Goal: Communication & Community: Share content

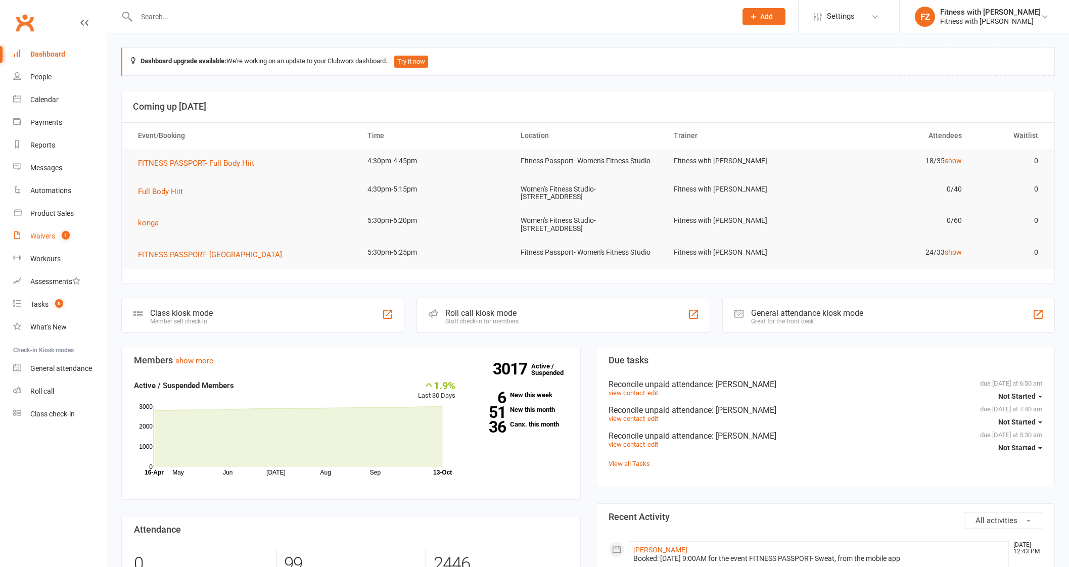
click at [62, 243] on link "Waivers 1" at bounding box center [60, 236] width 94 height 23
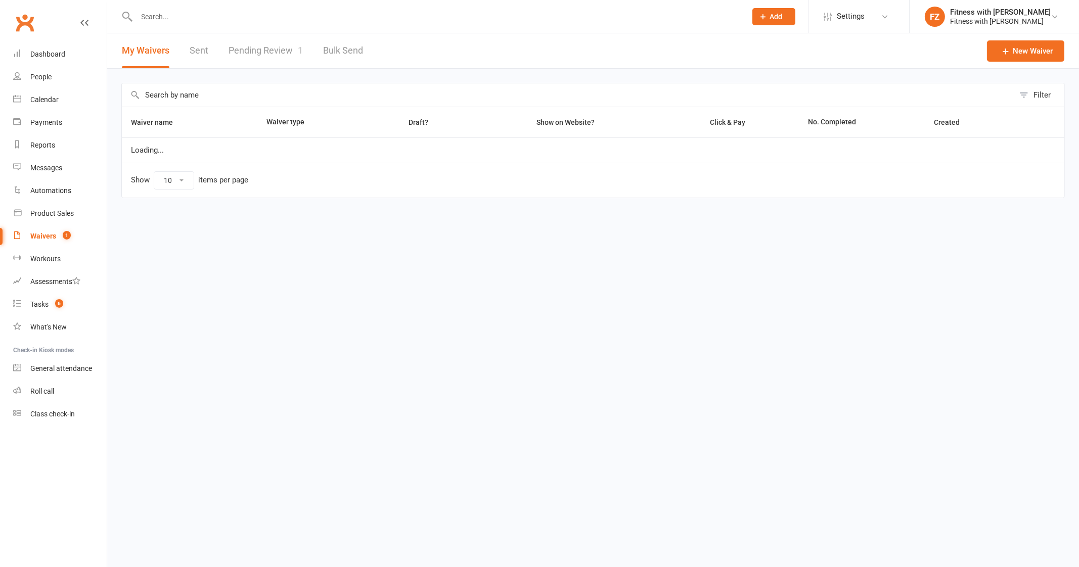
select select "100"
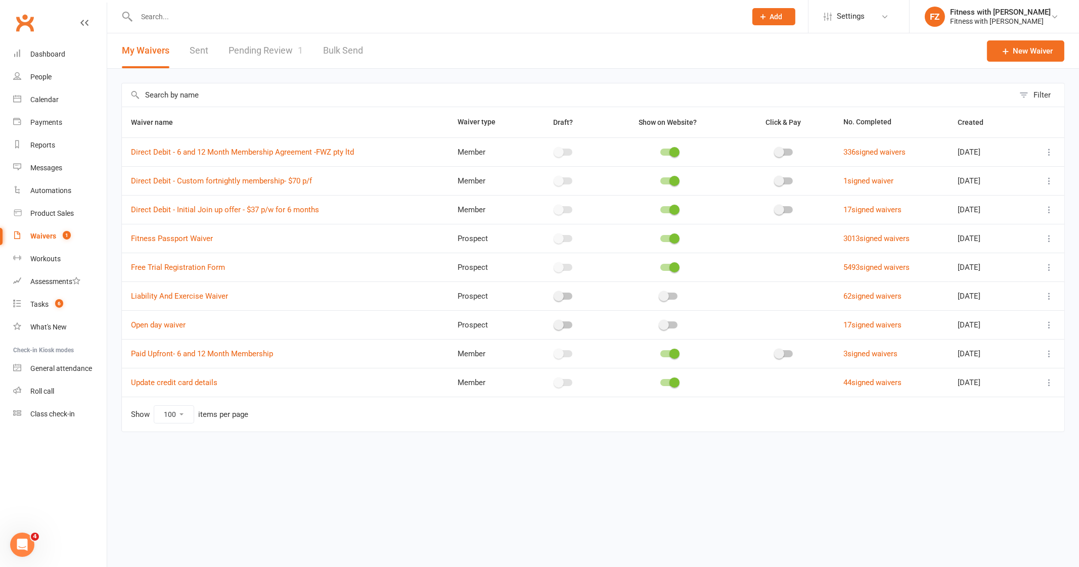
click at [241, 41] on link "Pending Review 1" at bounding box center [265, 50] width 74 height 35
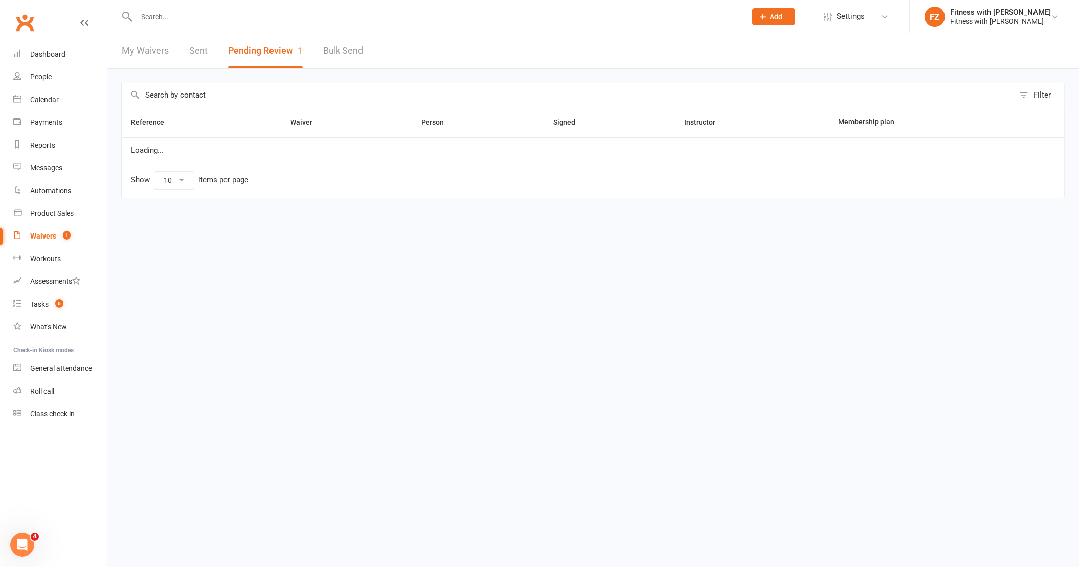
select select "100"
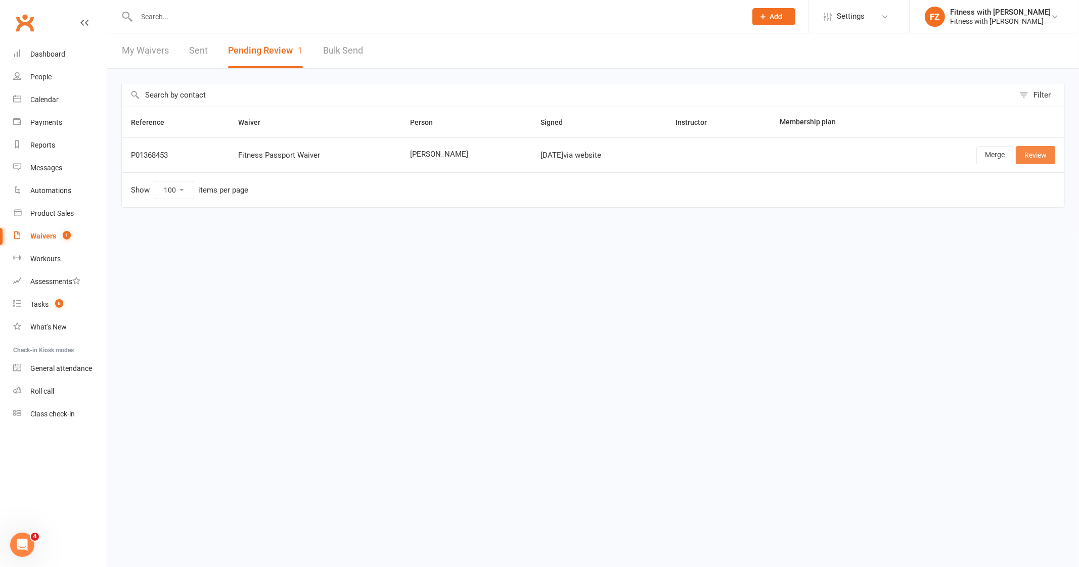
click at [1029, 155] on link "Review" at bounding box center [1035, 155] width 39 height 18
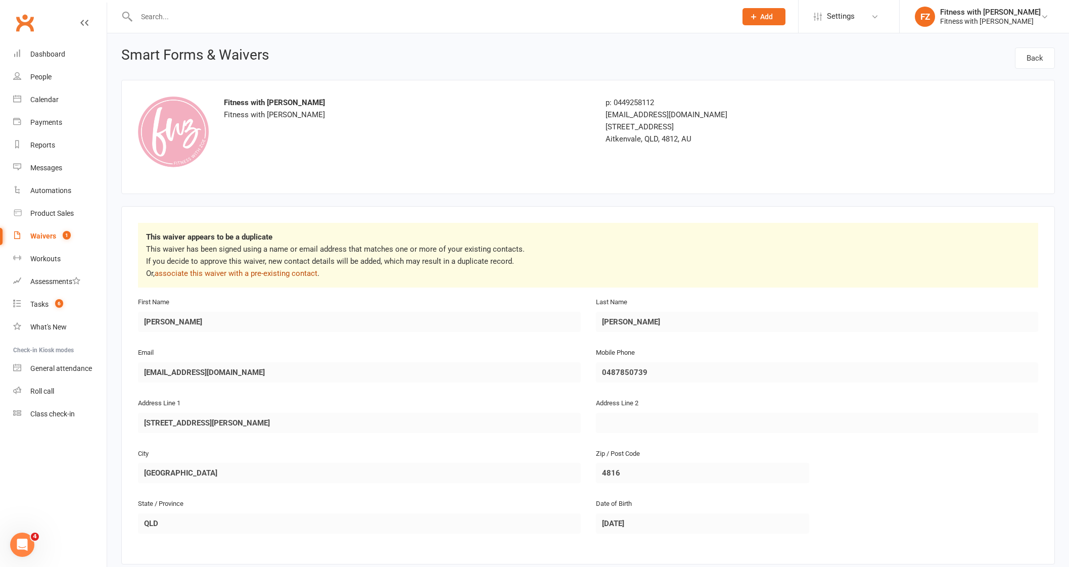
click at [286, 277] on link "associate this waiver with a pre-existing contact" at bounding box center [236, 273] width 163 height 9
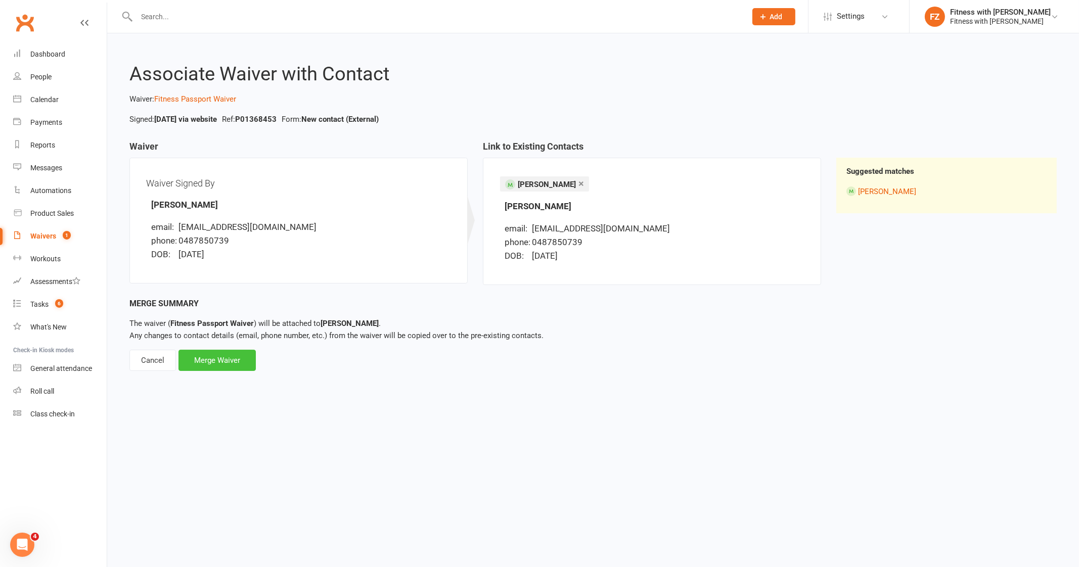
click at [217, 359] on div "Merge Waiver" at bounding box center [216, 360] width 77 height 21
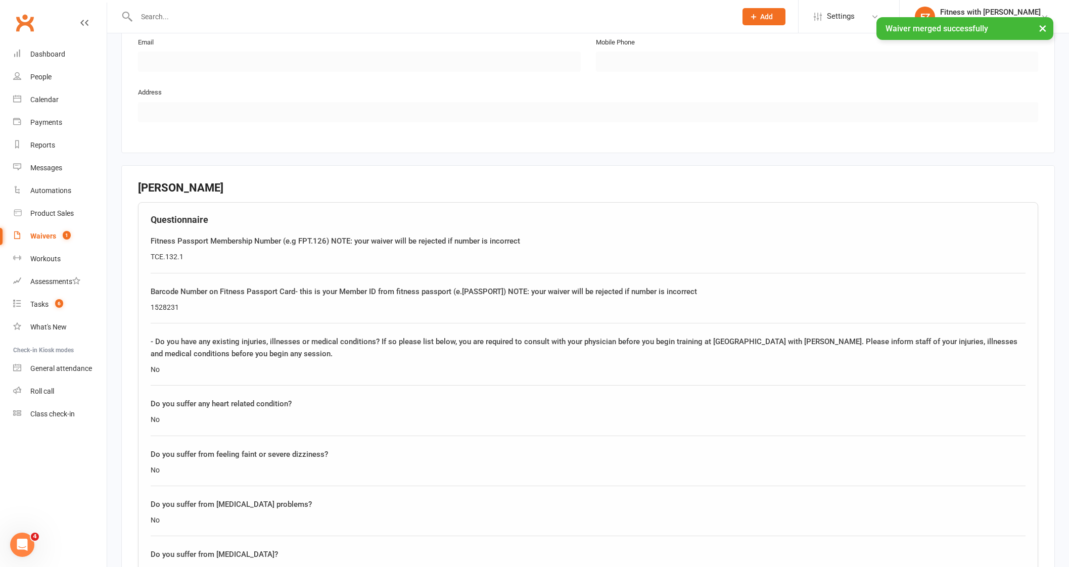
scroll to position [582, 0]
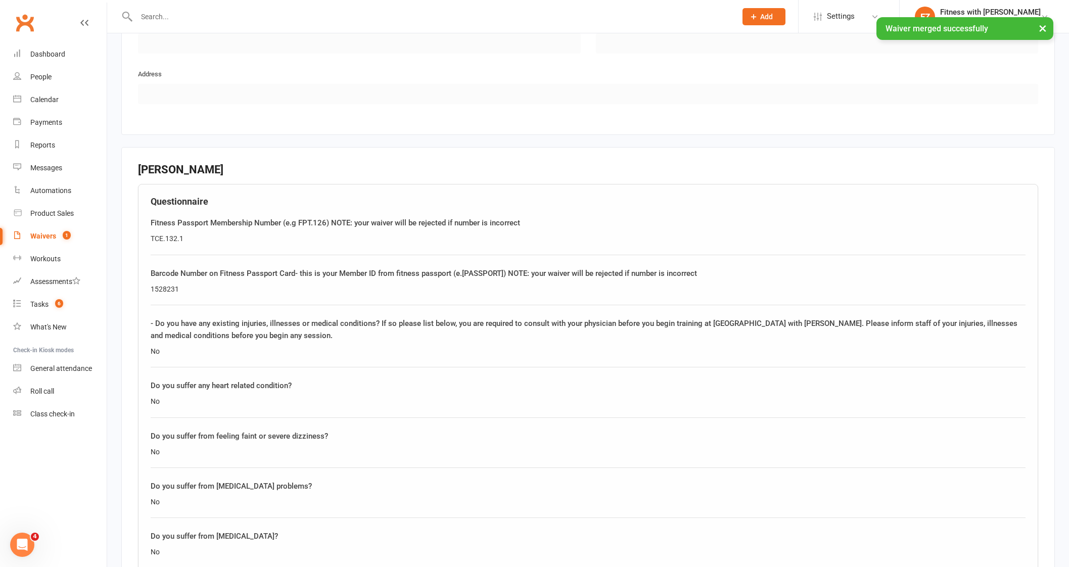
click at [156, 284] on div "1528231" at bounding box center [588, 289] width 875 height 11
copy div "1528231"
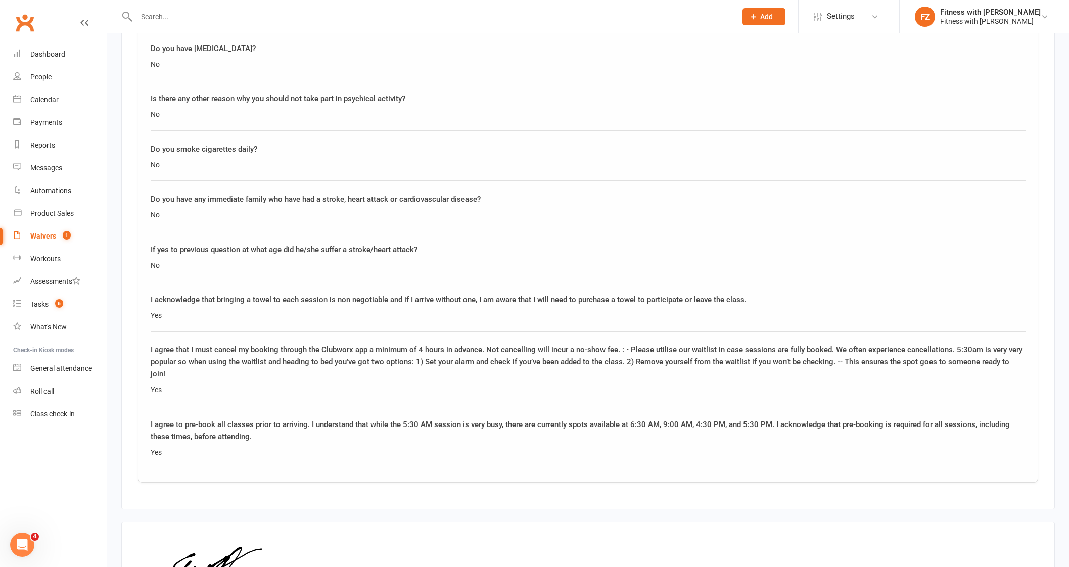
scroll to position [1400, 0]
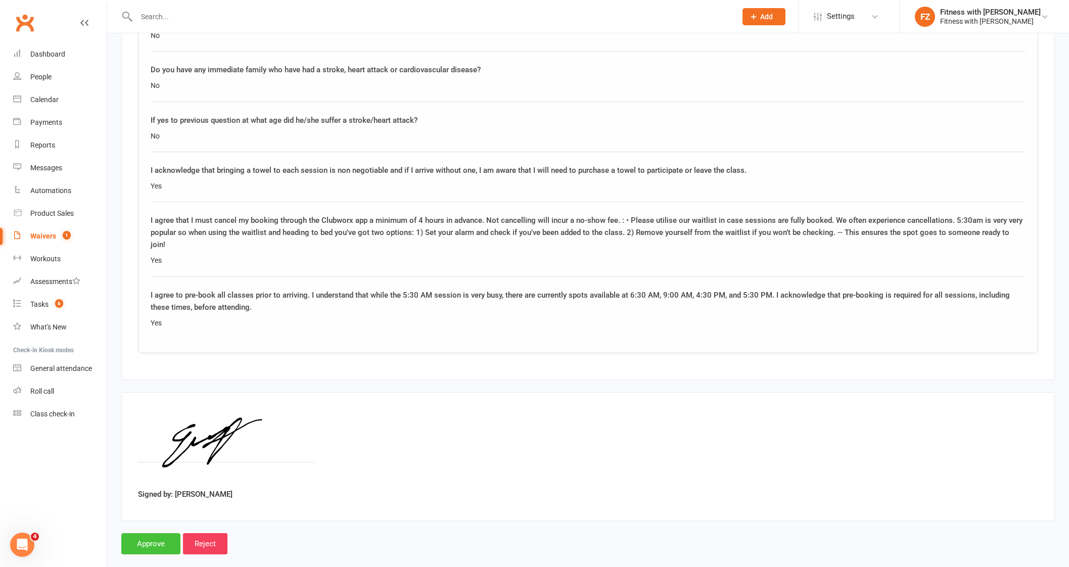
click at [135, 533] on input "Approve" at bounding box center [150, 543] width 59 height 21
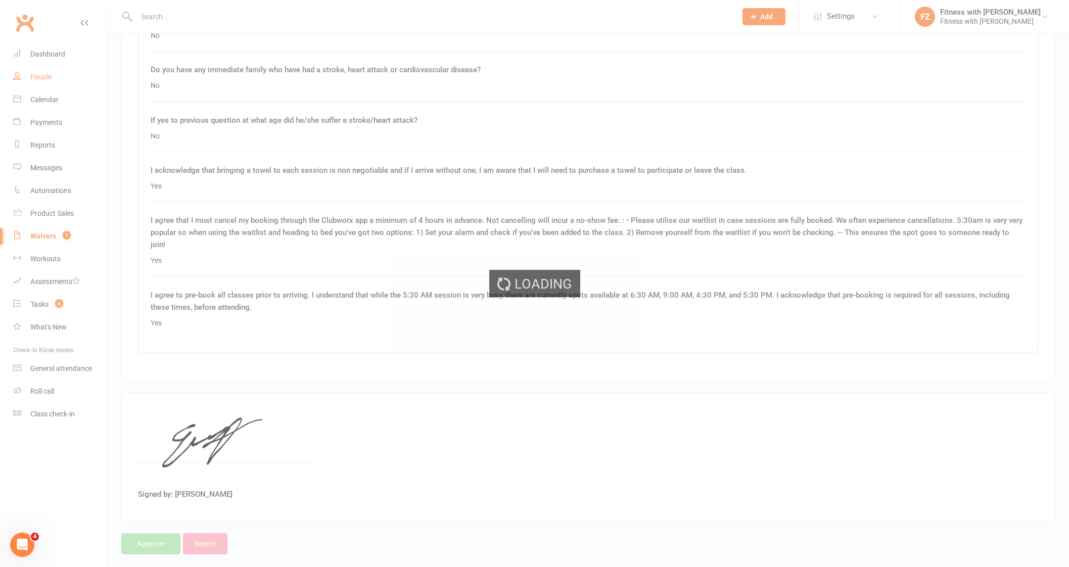
select select "100"
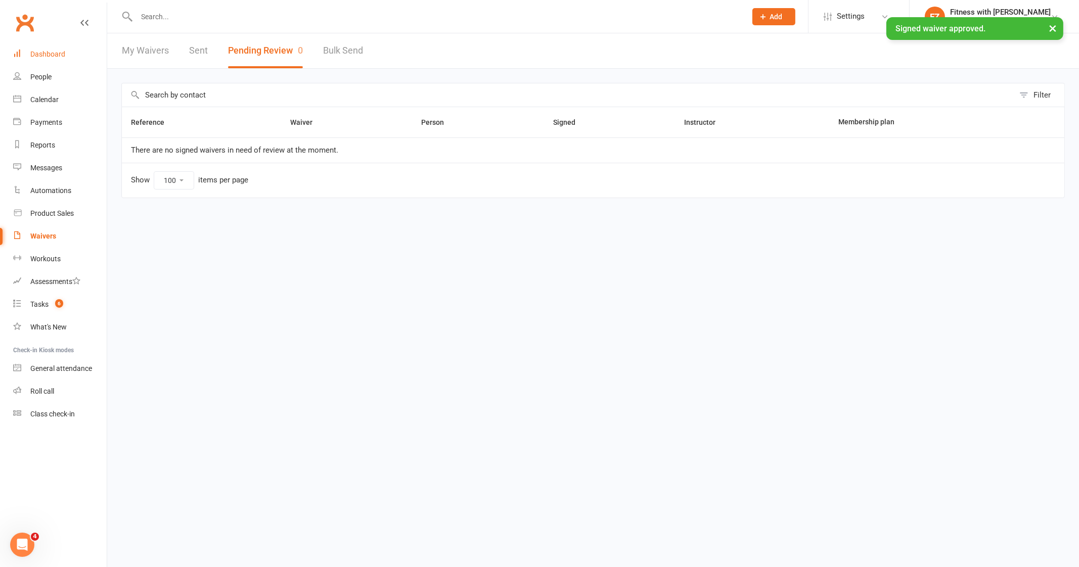
click at [56, 59] on link "Dashboard" at bounding box center [60, 54] width 94 height 23
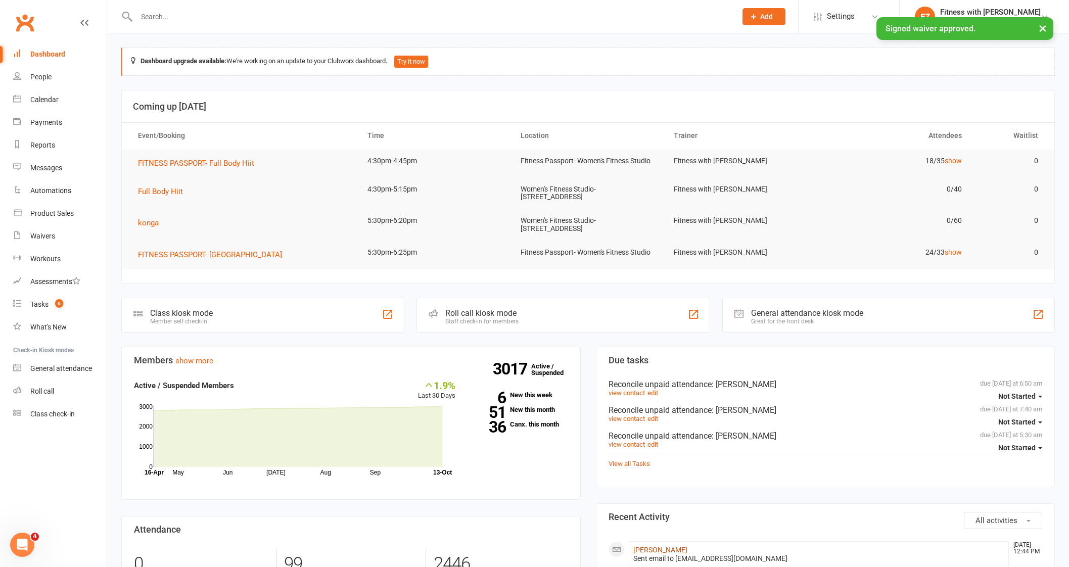
click at [656, 552] on link "[PERSON_NAME]" at bounding box center [660, 550] width 54 height 8
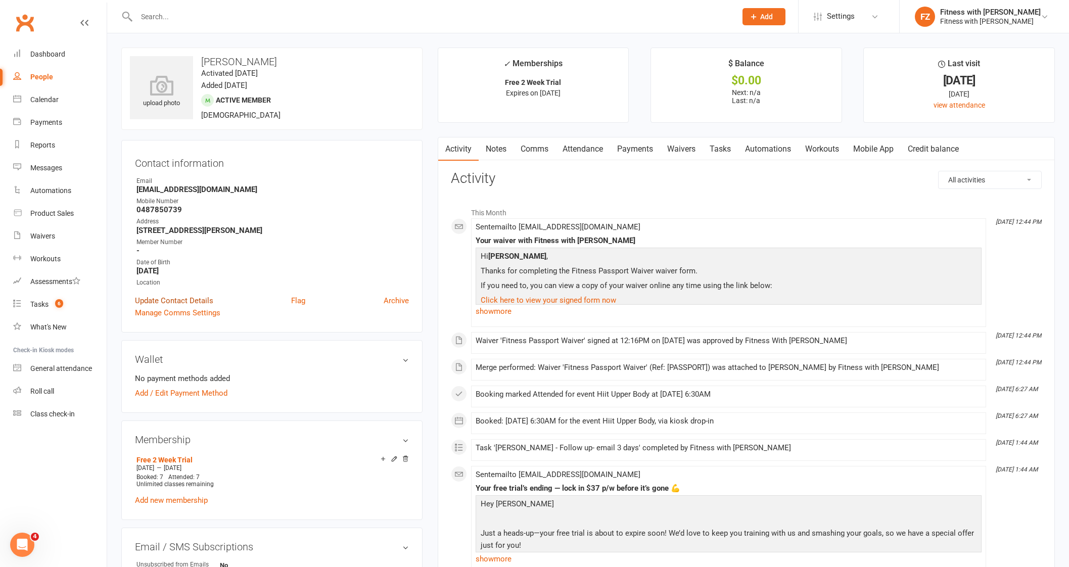
click at [164, 298] on link "Update Contact Details" at bounding box center [174, 301] width 78 height 12
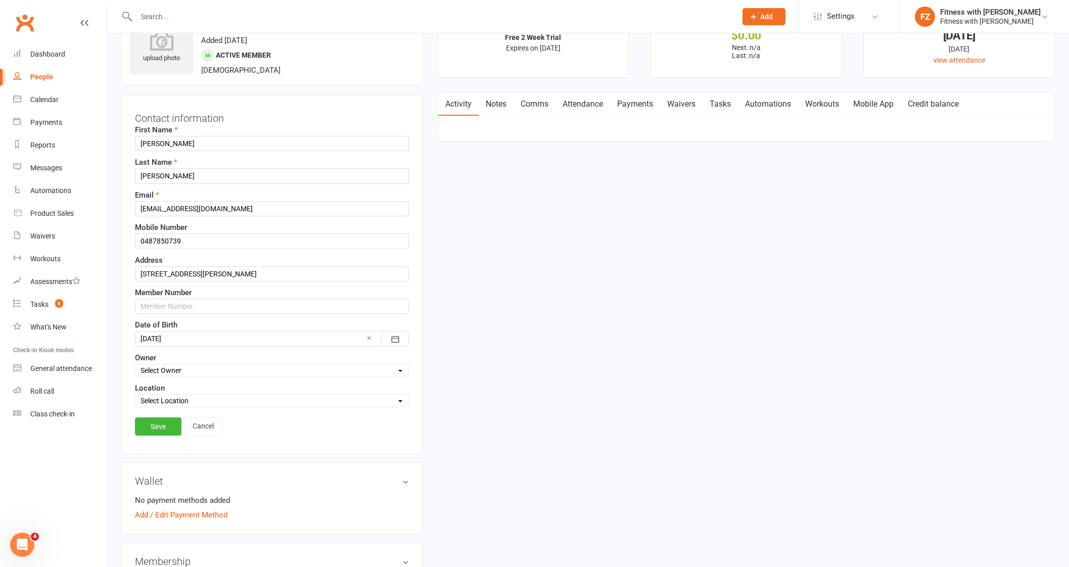
scroll to position [48, 0]
click at [142, 304] on input "text" at bounding box center [272, 303] width 274 height 15
paste input "1528231"
type input "1528231"
click at [163, 418] on link "Save" at bounding box center [158, 424] width 47 height 18
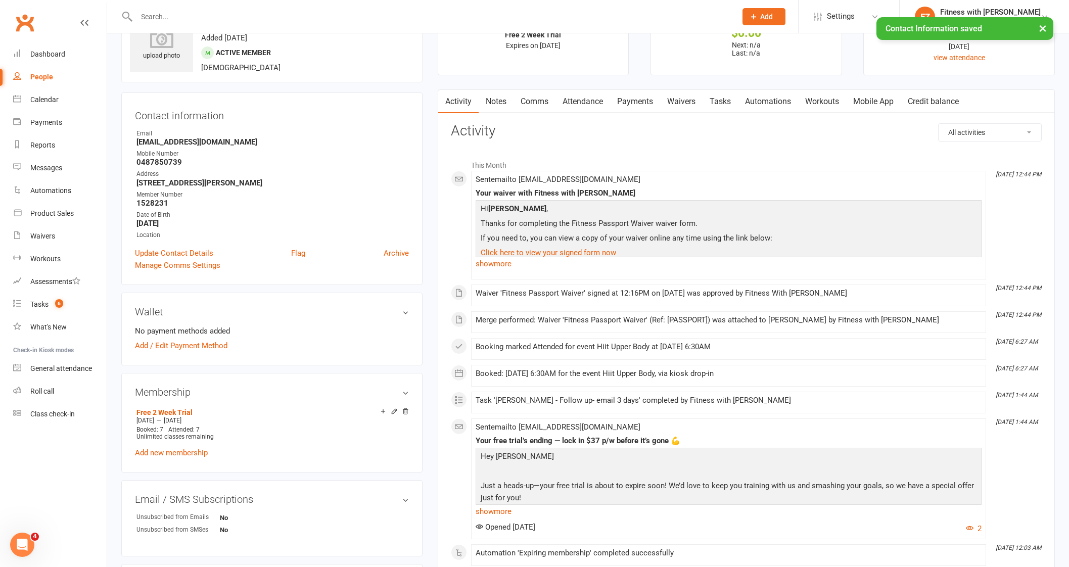
click at [881, 97] on link "Mobile App" at bounding box center [873, 101] width 55 height 23
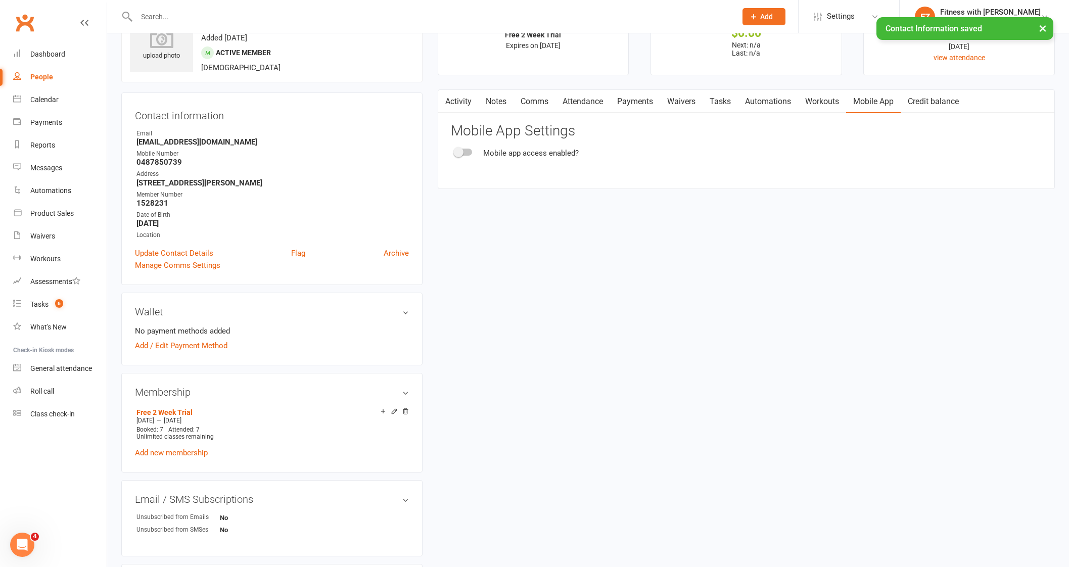
click at [460, 150] on span at bounding box center [458, 152] width 10 height 10
click at [455, 151] on input "checkbox" at bounding box center [455, 151] width 0 height 0
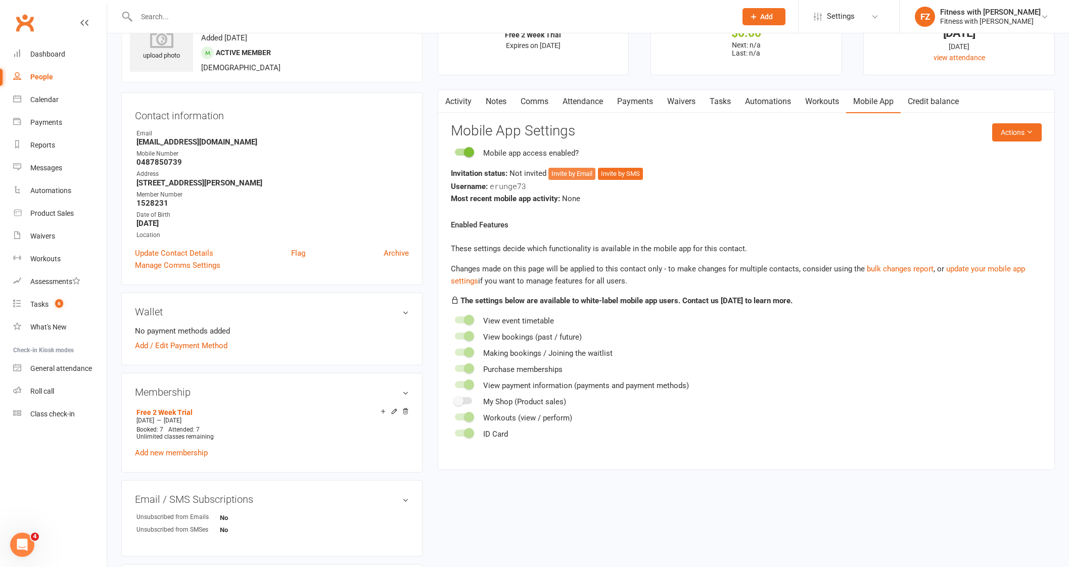
click at [582, 170] on button "Invite by Email" at bounding box center [571, 174] width 47 height 12
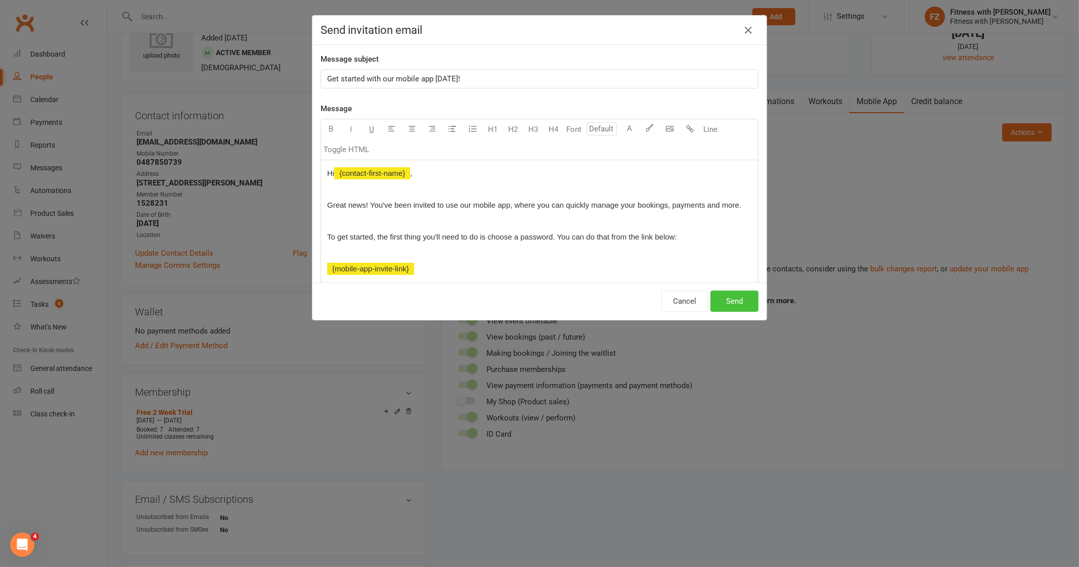
click at [743, 305] on button "Send" at bounding box center [734, 301] width 48 height 21
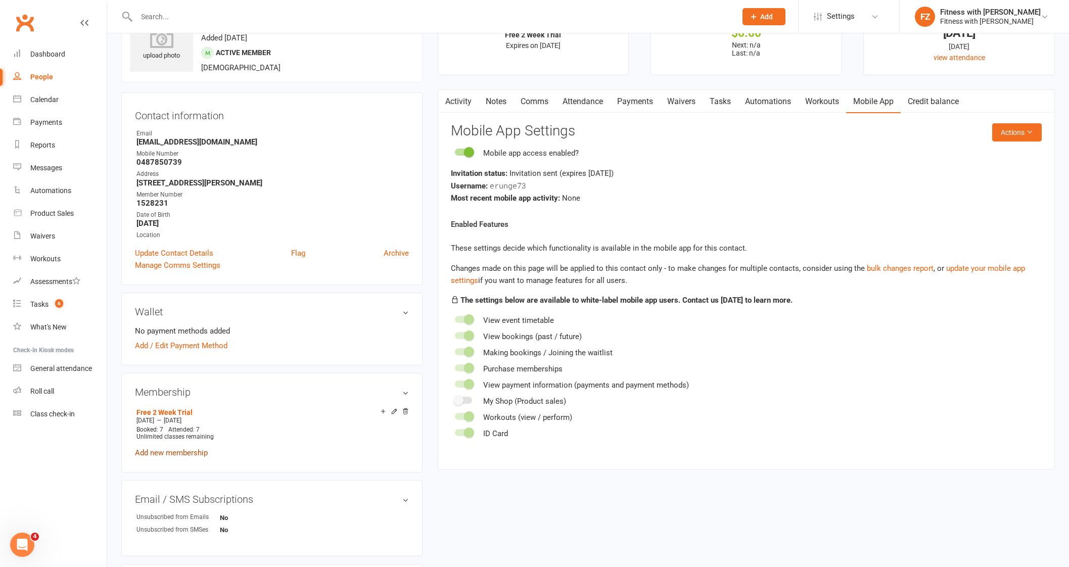
click at [143, 454] on link "Add new membership" at bounding box center [171, 452] width 73 height 9
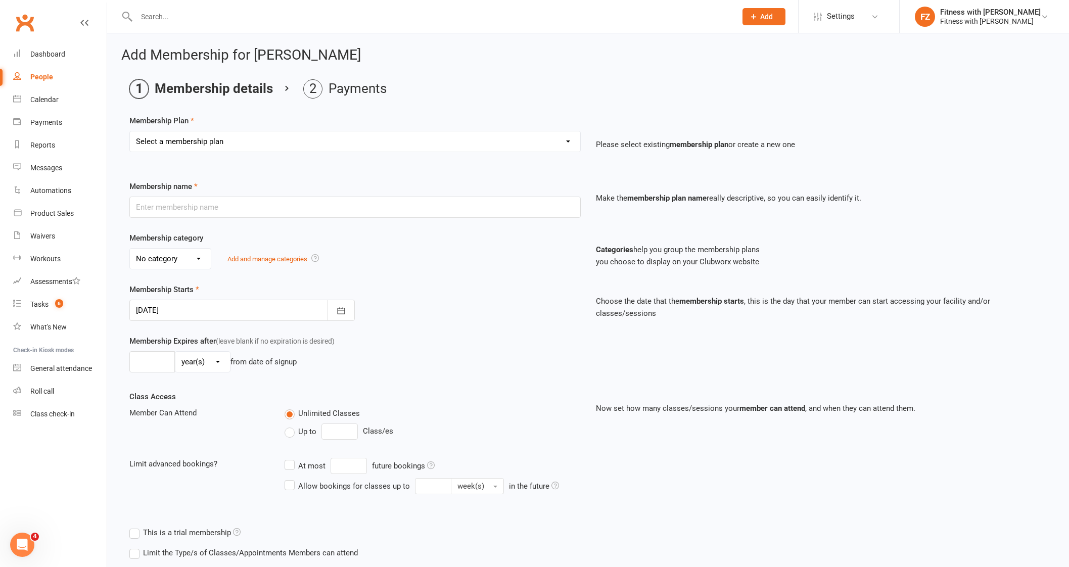
click at [208, 150] on select "Select a membership plan Create new Membership Plan Free 2 Week Trial Single Se…" at bounding box center [355, 141] width 450 height 20
select select "8"
click at [130, 131] on select "Select a membership plan Create new Membership Plan Free 2 Week Trial Single Se…" at bounding box center [355, 141] width 450 height 20
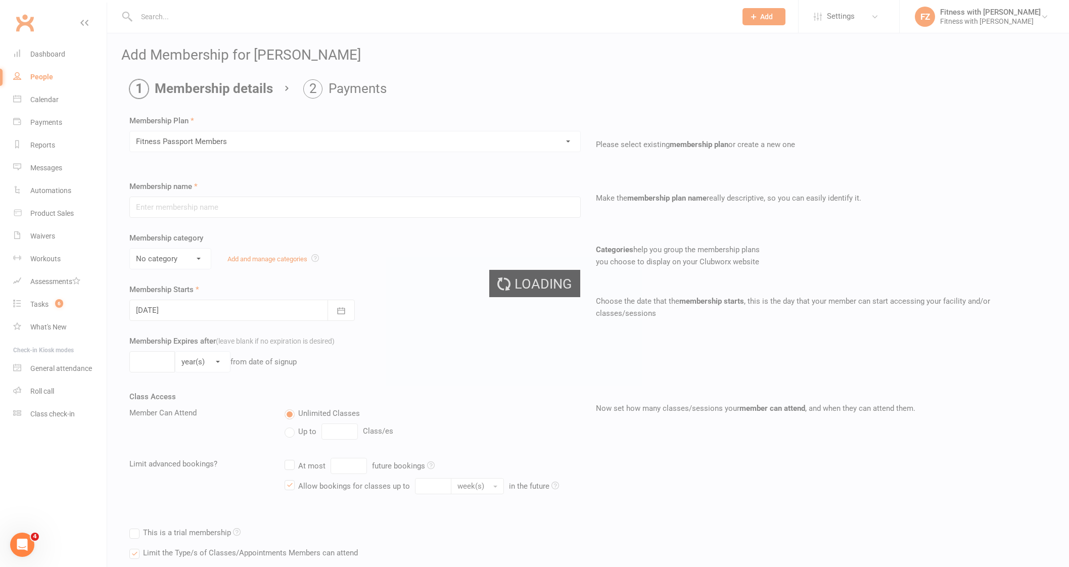
type input "Fitness Passport Members"
select select "0"
select select "2"
type input "4"
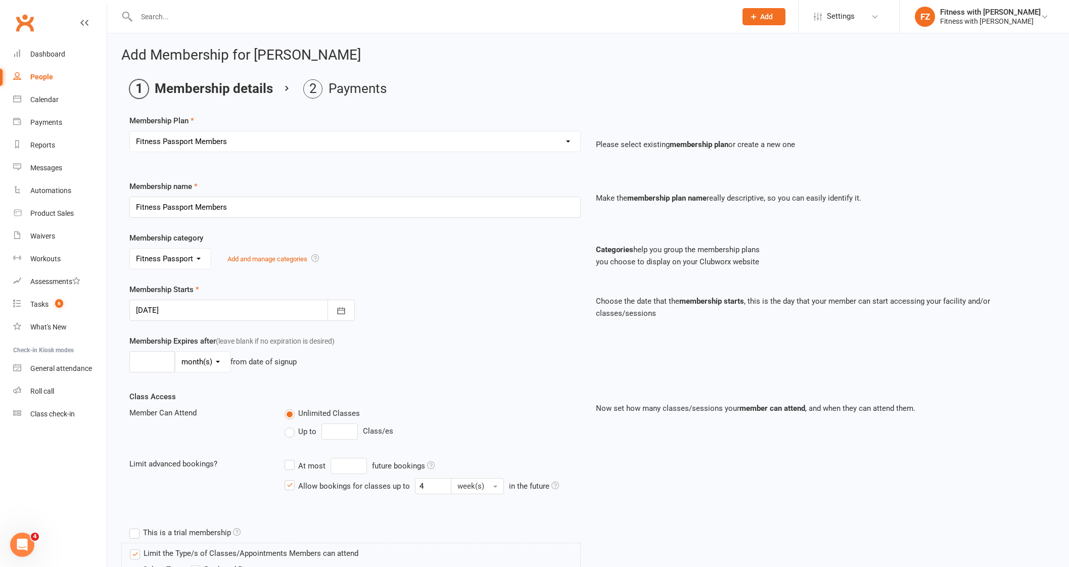
scroll to position [191, 0]
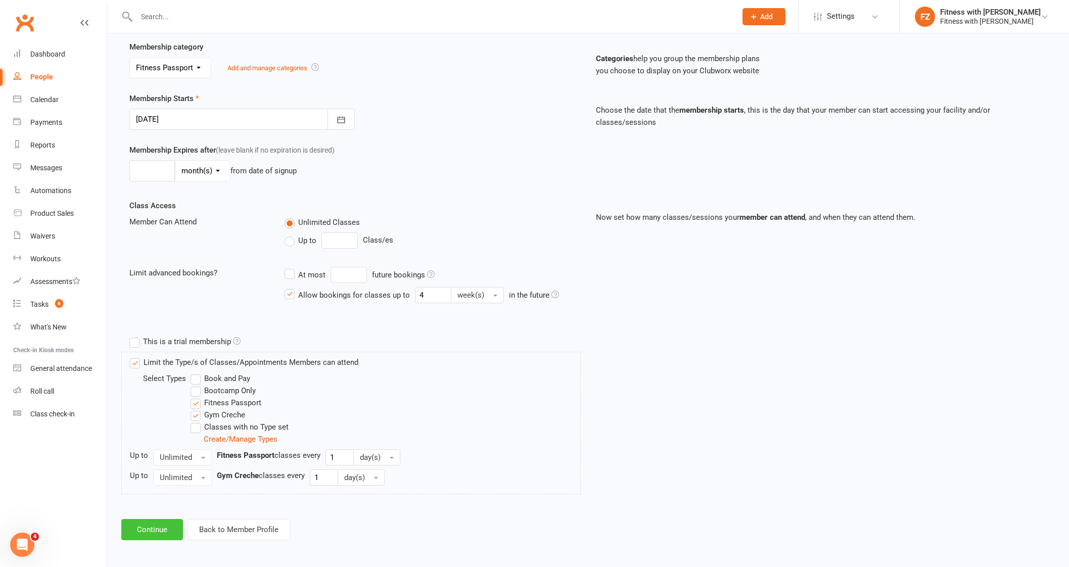
click at [164, 521] on button "Continue" at bounding box center [152, 529] width 62 height 21
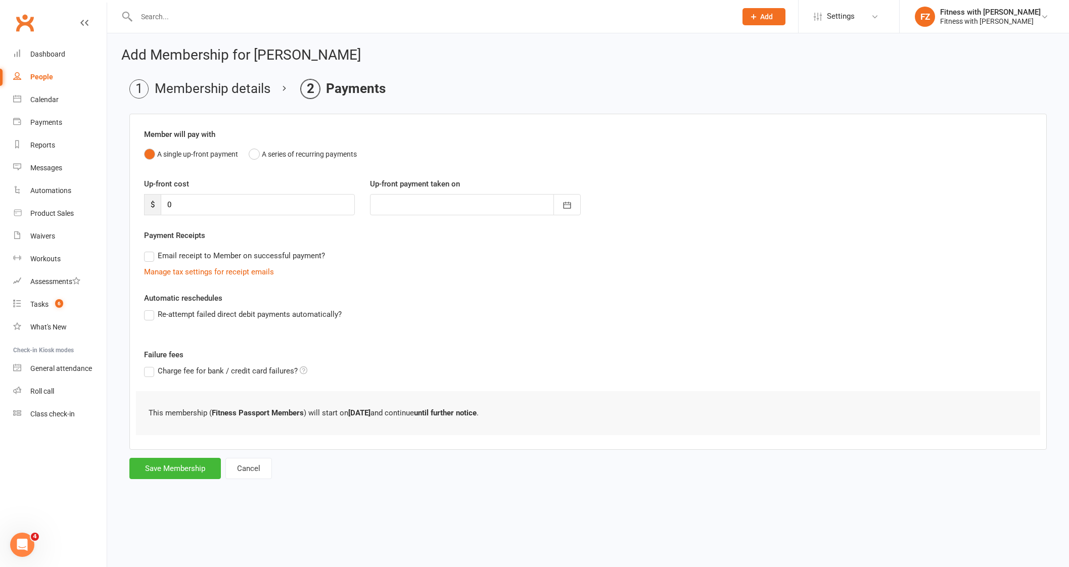
scroll to position [0, 0]
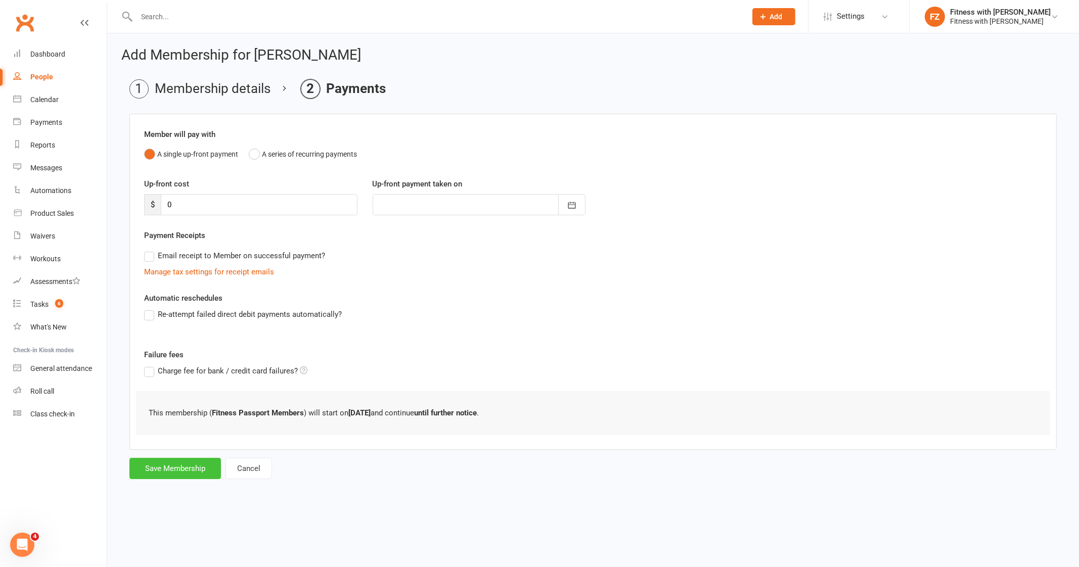
click at [177, 465] on button "Save Membership" at bounding box center [174, 468] width 91 height 21
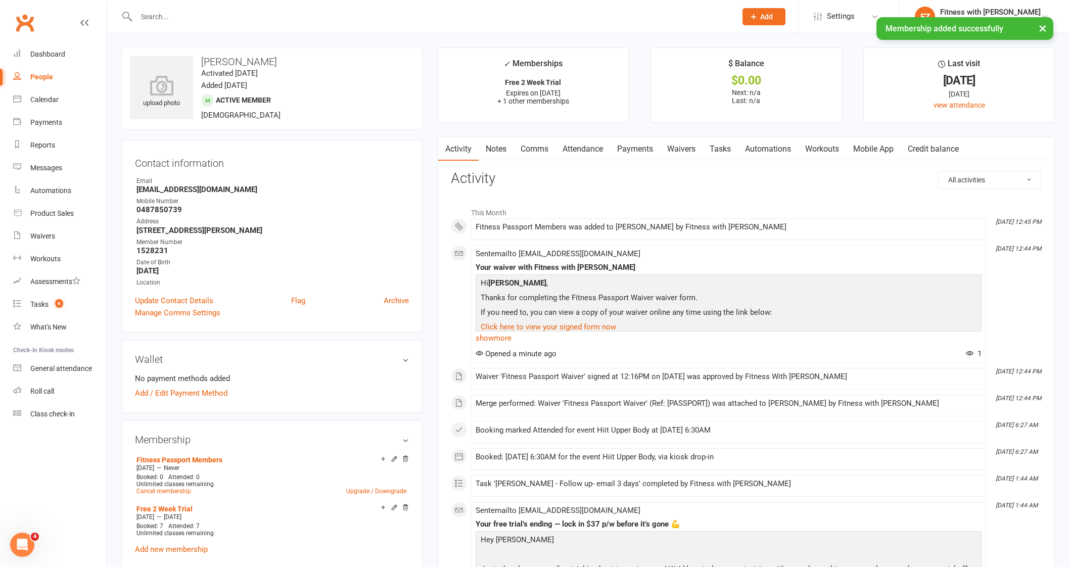
click at [523, 152] on link "Comms" at bounding box center [535, 149] width 42 height 23
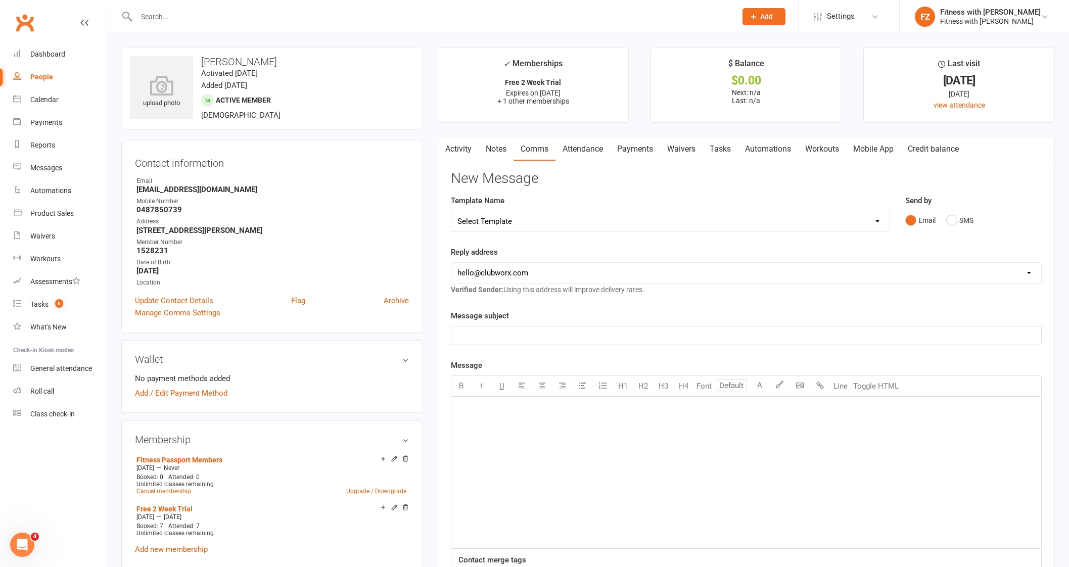
click at [587, 221] on select "Select Template [Email] 2025- Fitness Passport login [Email] 2 week free trial …" at bounding box center [670, 221] width 438 height 20
select select "0"
click at [451, 211] on select "Select Template [Email] 2025- Fitness Passport login [Email] 2 week free trial …" at bounding box center [670, 221] width 438 height 20
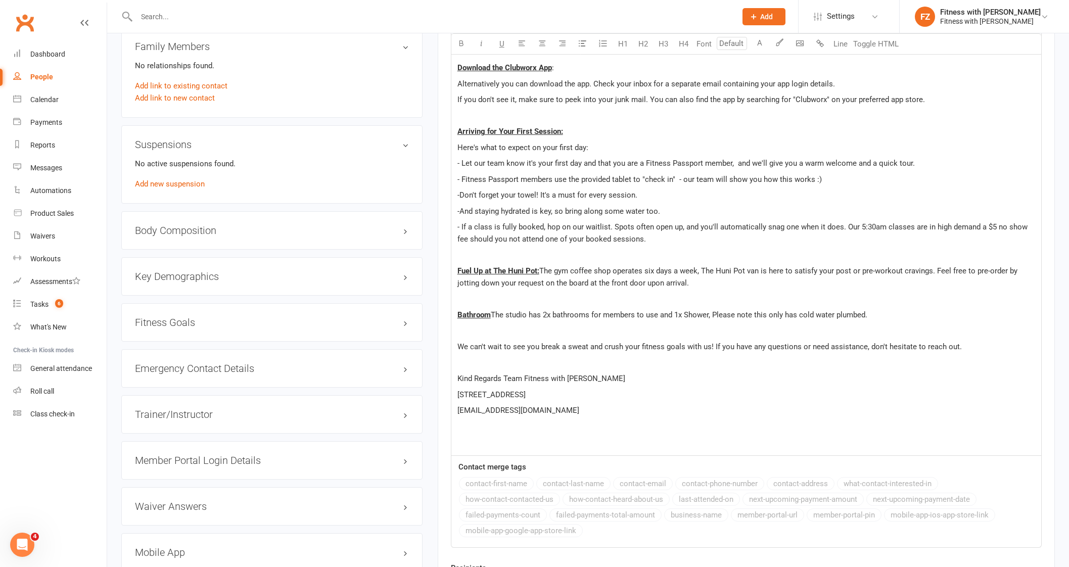
scroll to position [768, 0]
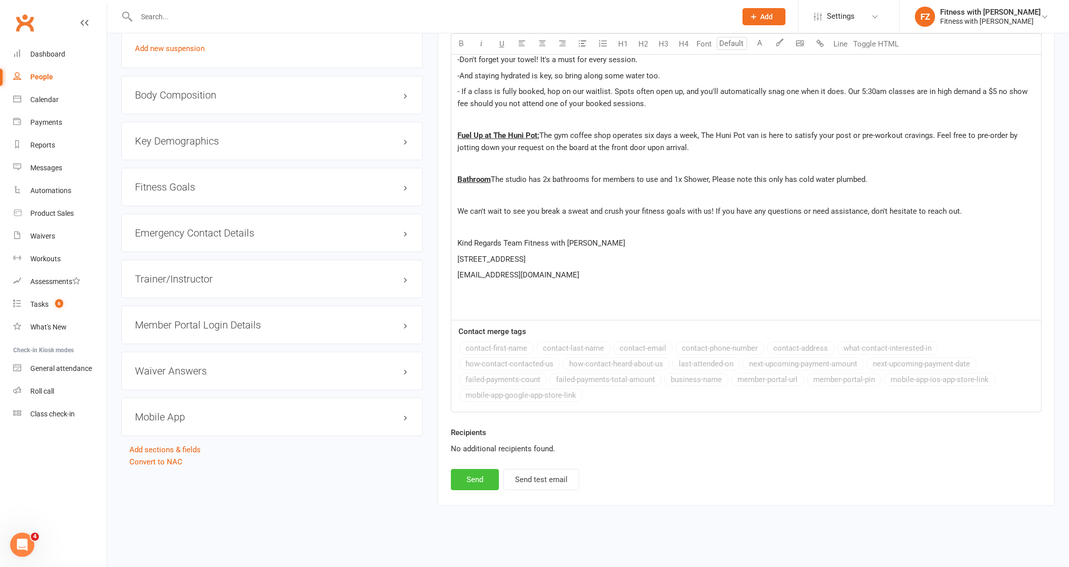
click at [475, 479] on button "Send" at bounding box center [475, 479] width 48 height 21
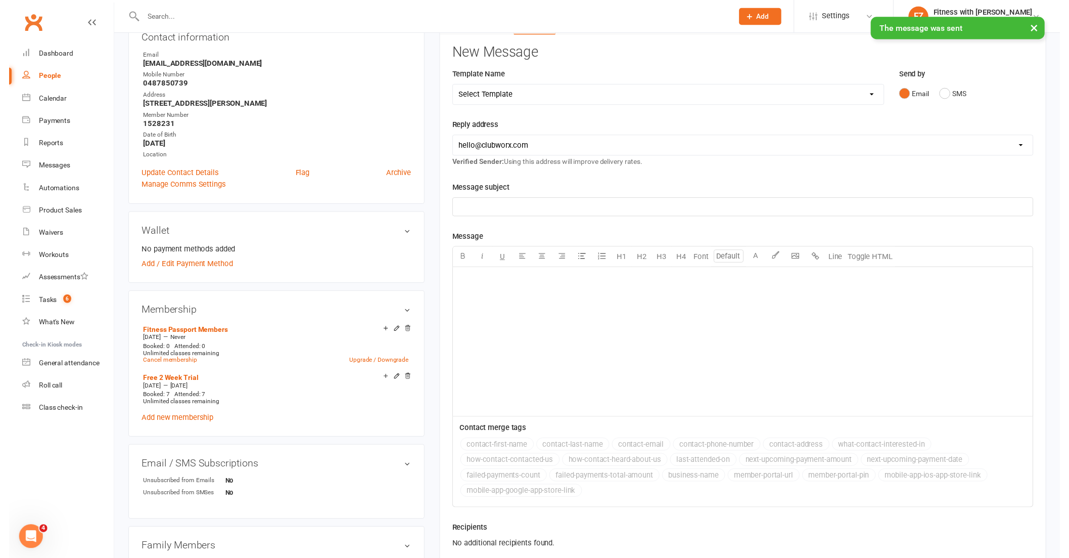
scroll to position [107, 0]
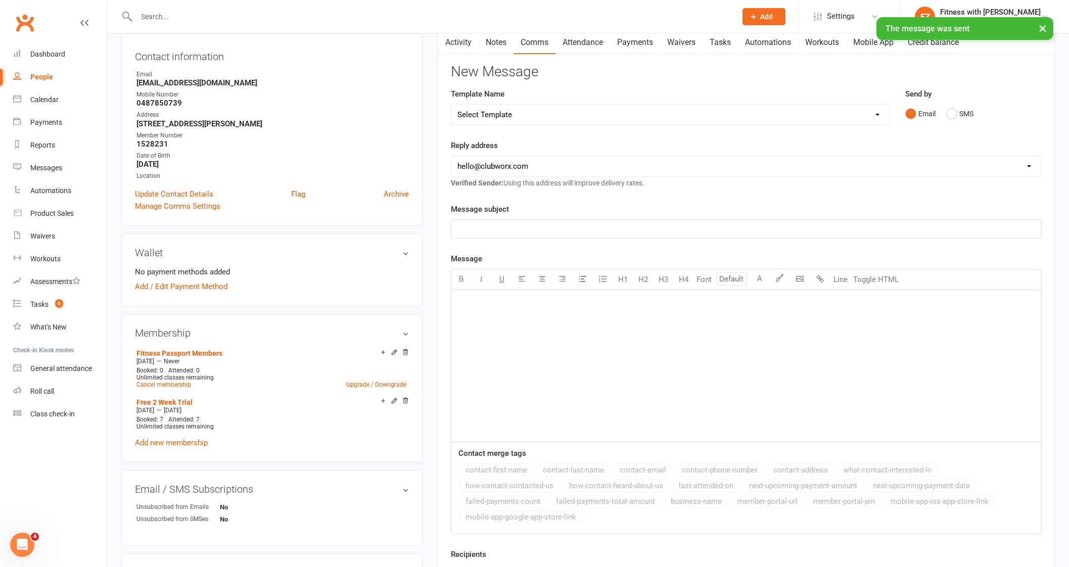
click at [504, 117] on select "Select Template [Email] 2025- Fitness Passport login [Email] 2 week free trial …" at bounding box center [670, 115] width 438 height 20
select select "6"
click at [451, 105] on select "Select Template [Email] 2025- Fitness Passport login [Email] 2 week free trial …" at bounding box center [670, 115] width 438 height 20
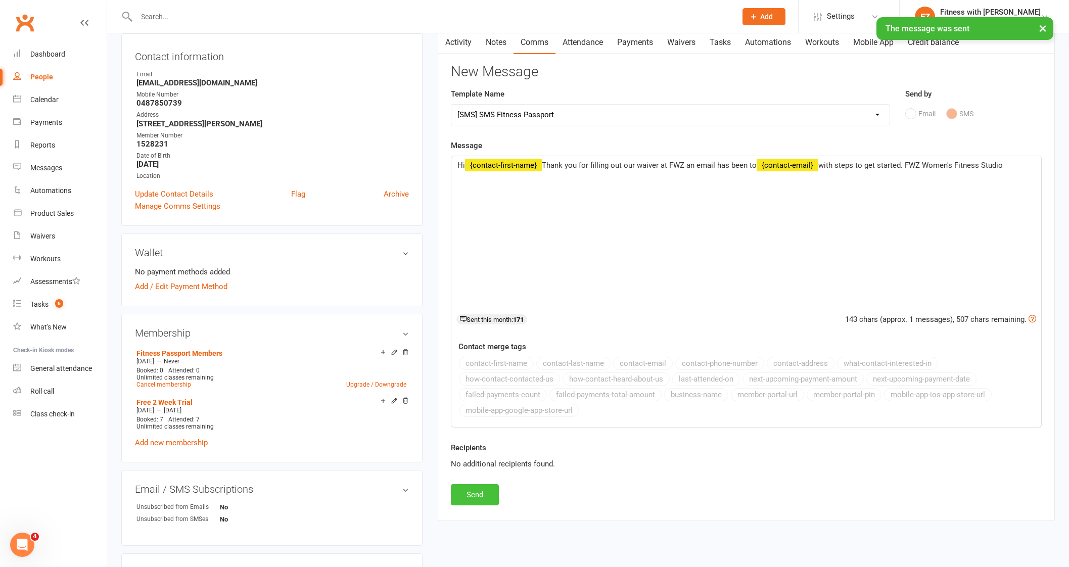
click at [473, 494] on button "Send" at bounding box center [475, 494] width 48 height 21
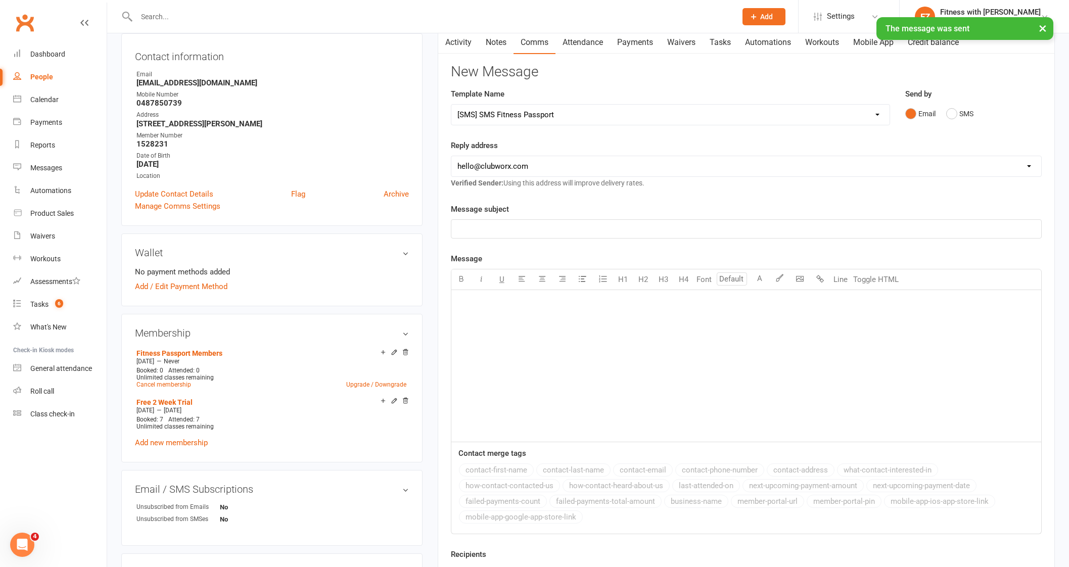
select select
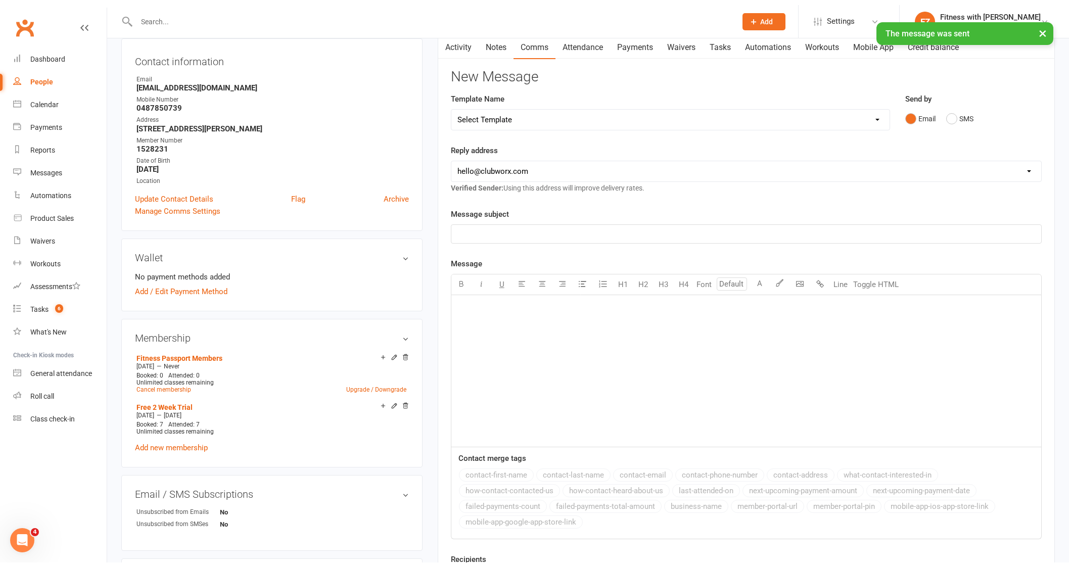
scroll to position [0, 0]
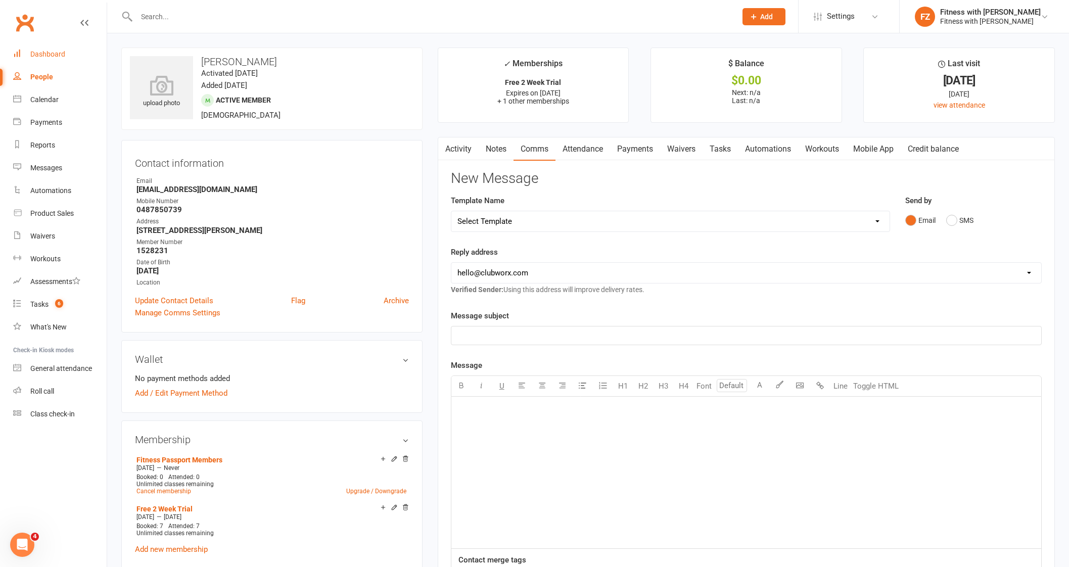
click at [35, 64] on link "Dashboard" at bounding box center [60, 54] width 94 height 23
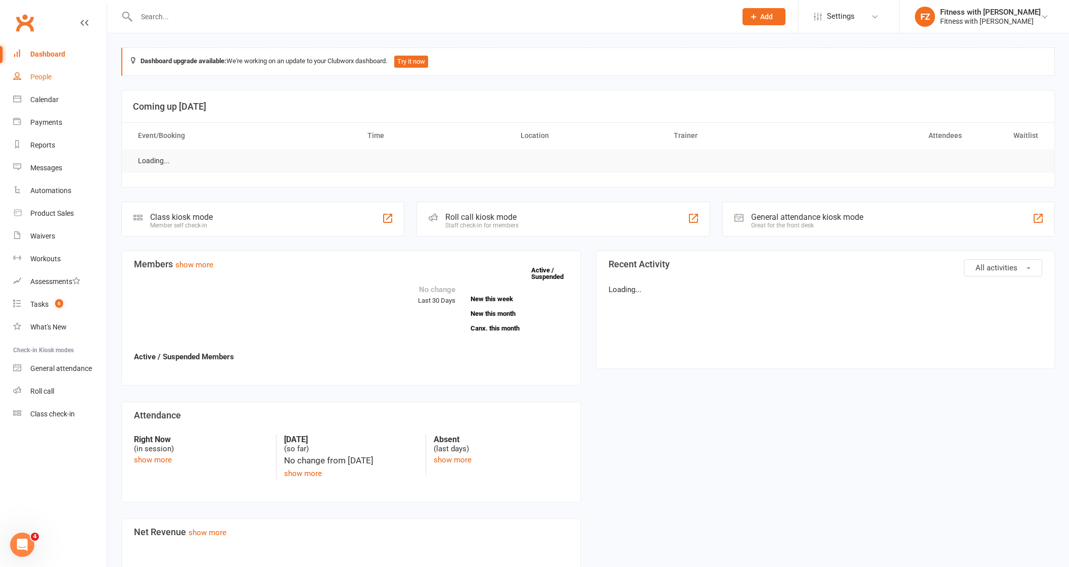
click at [36, 73] on div "People" at bounding box center [40, 77] width 21 height 8
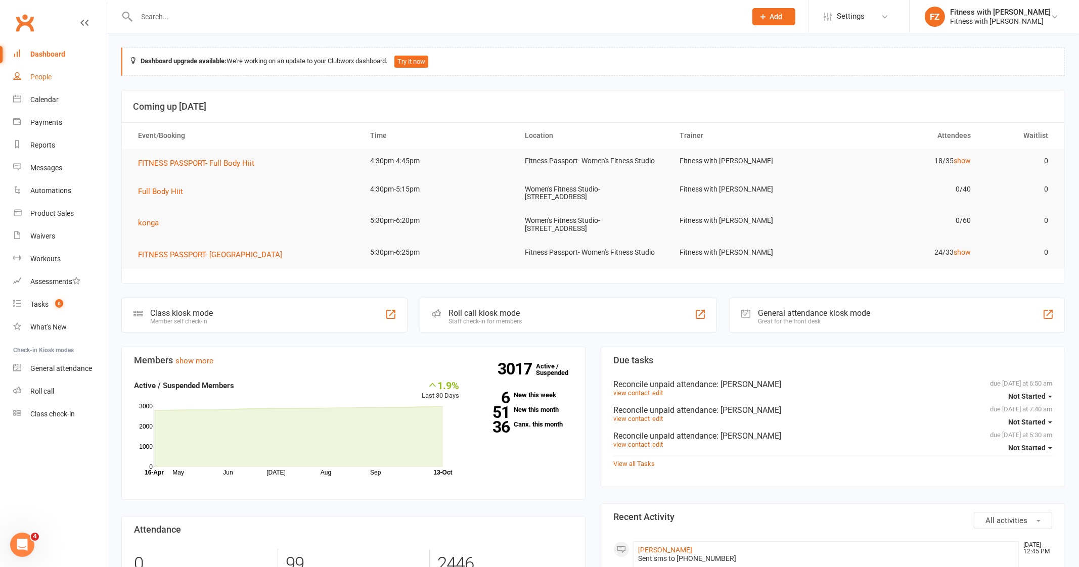
select select "50"
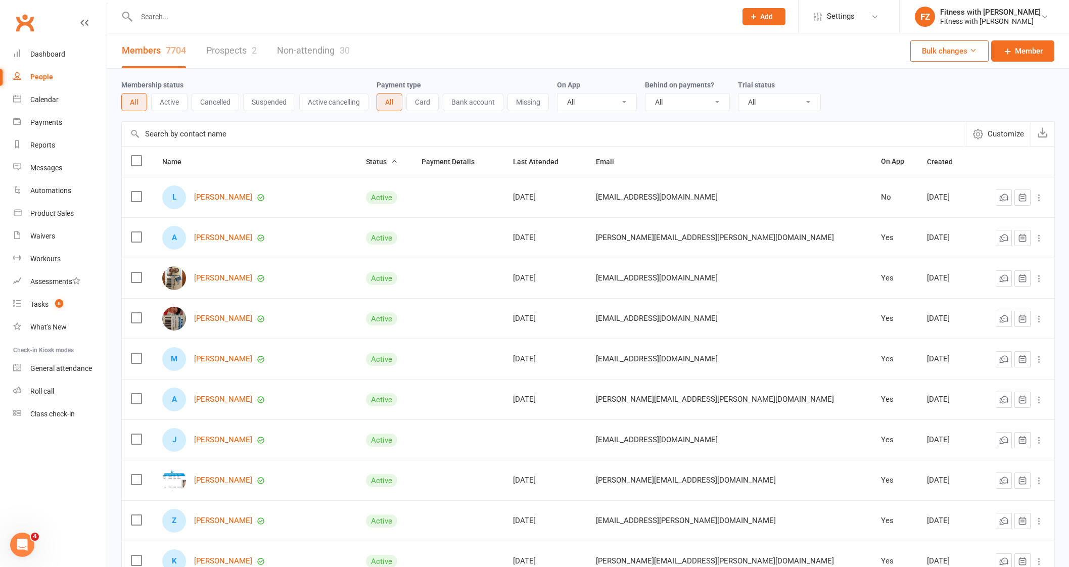
click at [217, 50] on link "Prospects 2" at bounding box center [231, 50] width 51 height 35
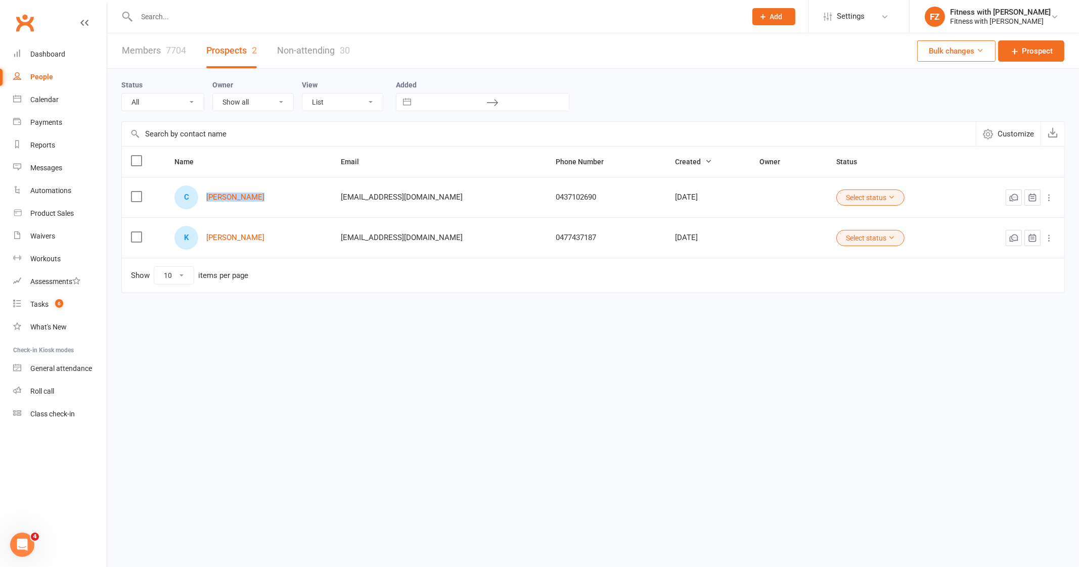
drag, startPoint x: 273, startPoint y: 195, endPoint x: 207, endPoint y: 200, distance: 66.4
click at [207, 200] on div "C [PERSON_NAME]" at bounding box center [248, 198] width 148 height 24
copy link "[PERSON_NAME]"
click at [218, 18] on input "text" at bounding box center [436, 17] width 606 height 14
paste input "[PERSON_NAME]"
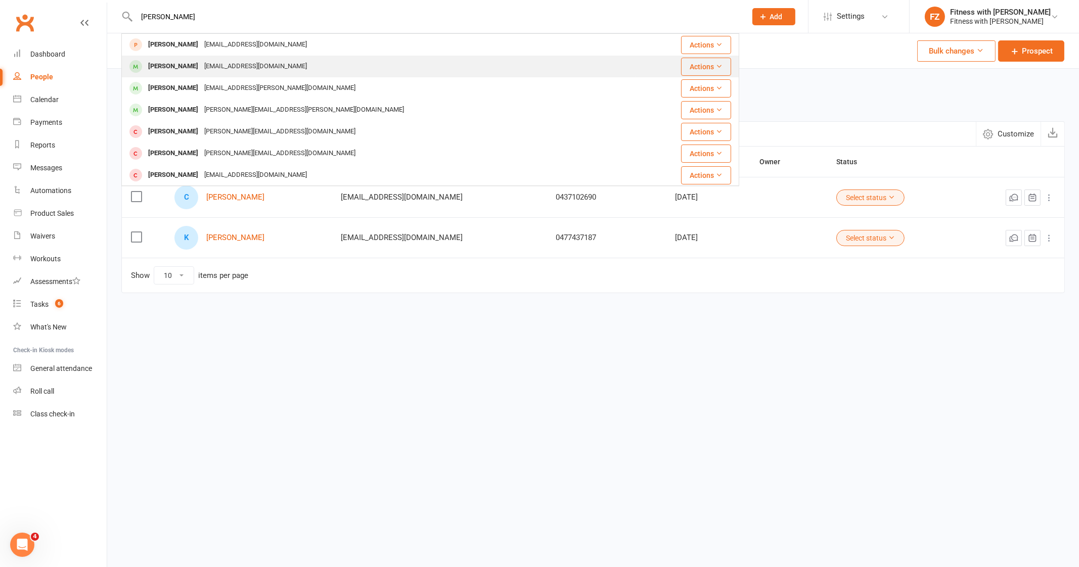
type input "[PERSON_NAME]"
click at [241, 66] on div "[EMAIL_ADDRESS][DOMAIN_NAME]" at bounding box center [255, 66] width 109 height 15
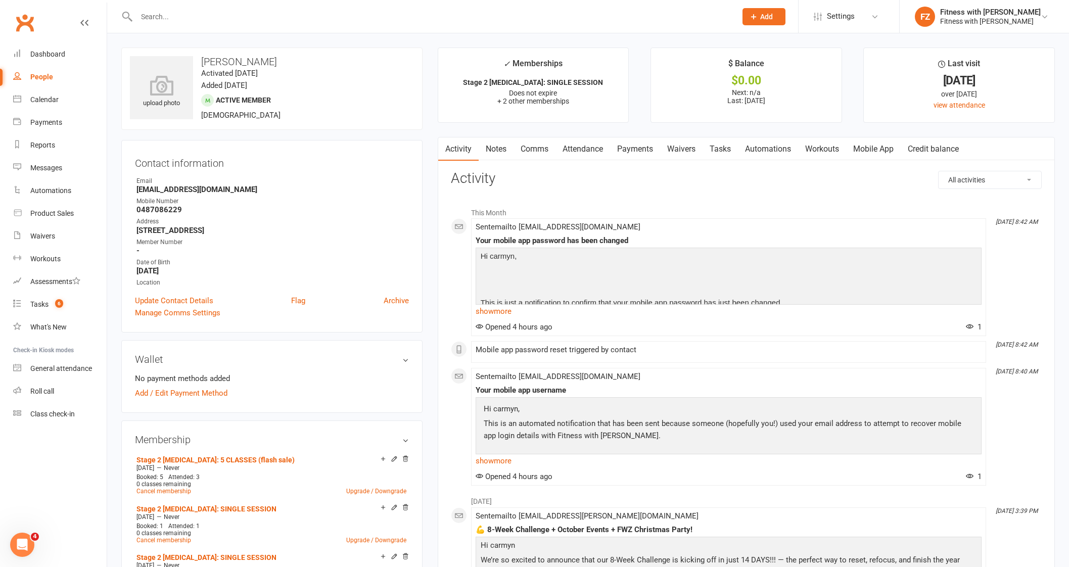
click at [223, 32] on div at bounding box center [425, 16] width 608 height 33
click at [217, 21] on input "text" at bounding box center [431, 17] width 596 height 14
paste input "[PERSON_NAME]"
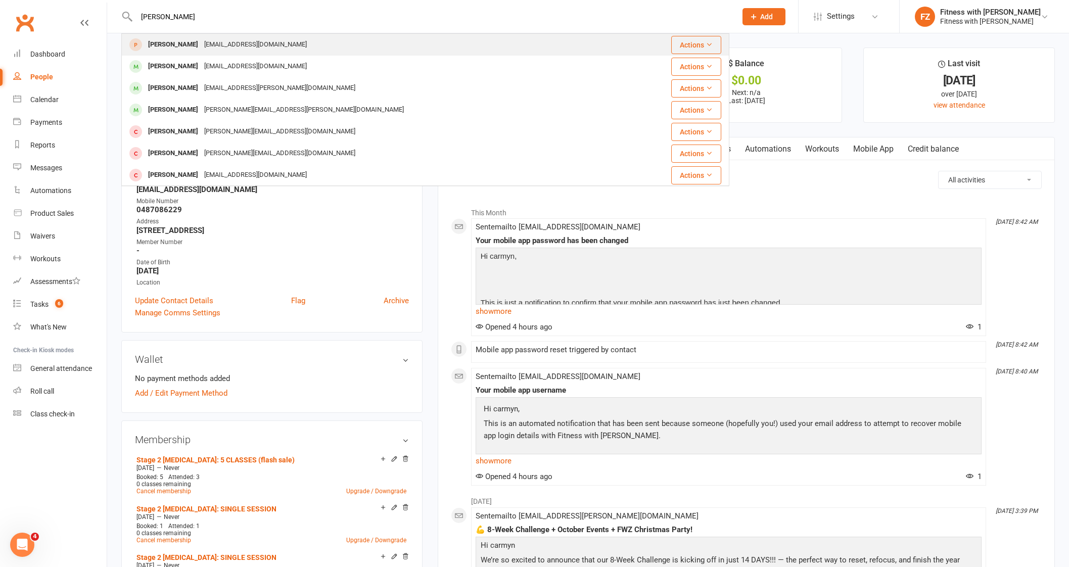
type input "[PERSON_NAME]"
click at [209, 45] on div "[EMAIL_ADDRESS][DOMAIN_NAME]" at bounding box center [255, 44] width 109 height 15
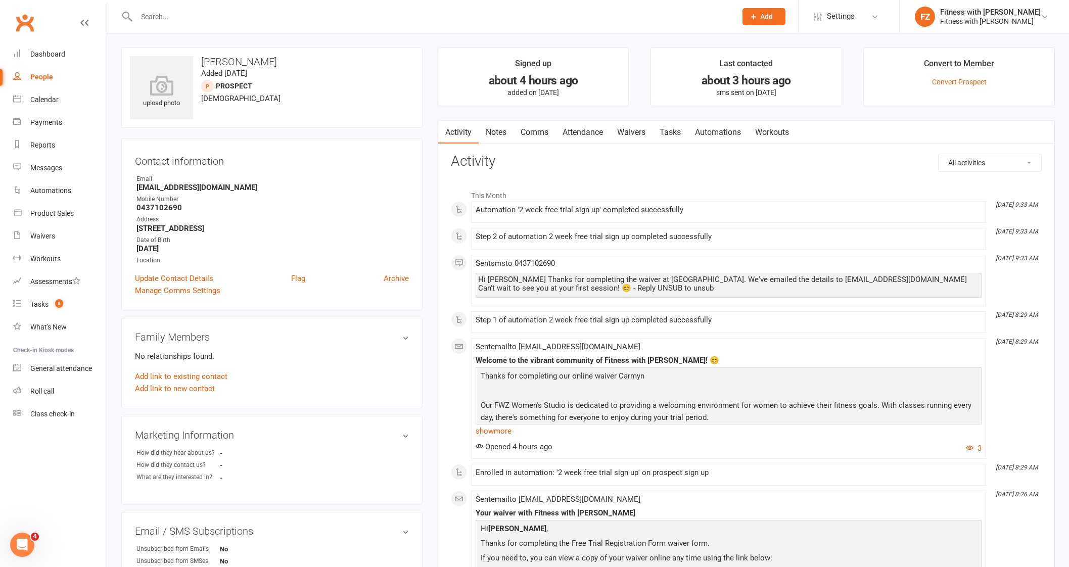
click at [201, 14] on input "text" at bounding box center [431, 17] width 596 height 14
paste input "[PERSON_NAME]"
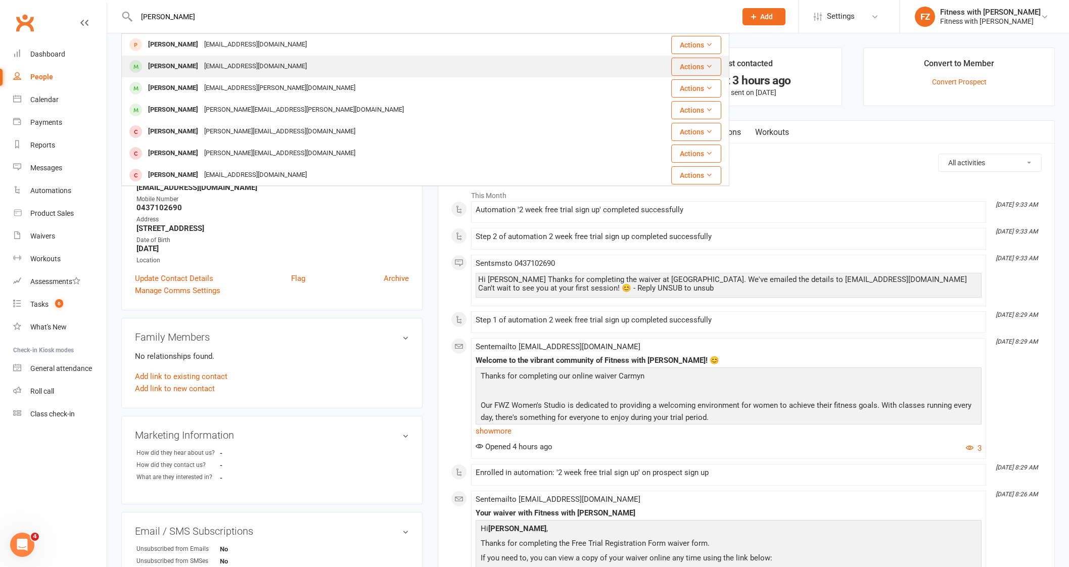
type input "[PERSON_NAME]"
click at [207, 73] on div "[EMAIL_ADDRESS][DOMAIN_NAME]" at bounding box center [255, 66] width 109 height 15
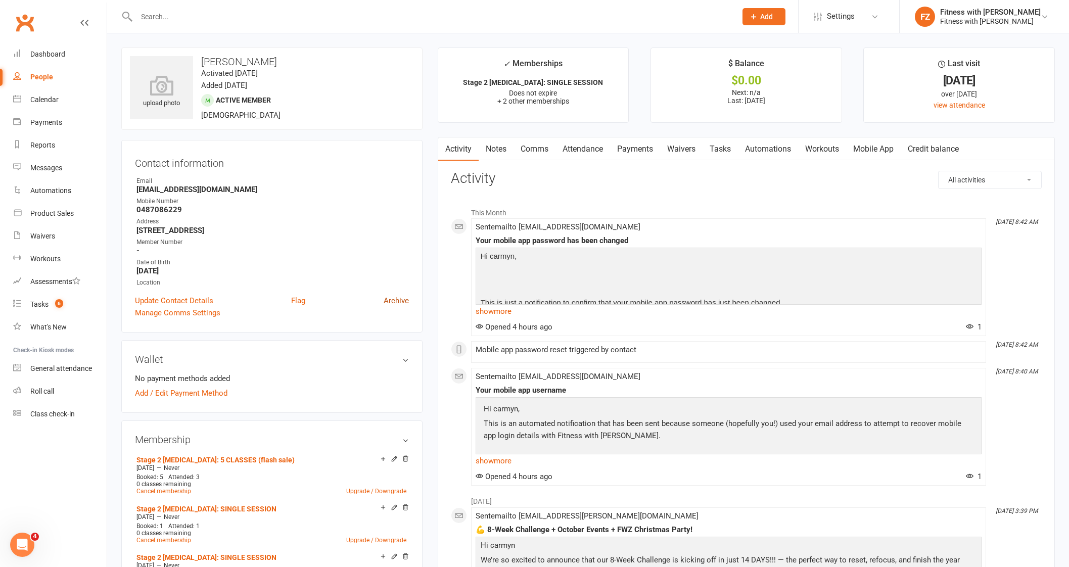
click at [394, 300] on link "Archive" at bounding box center [396, 301] width 25 height 12
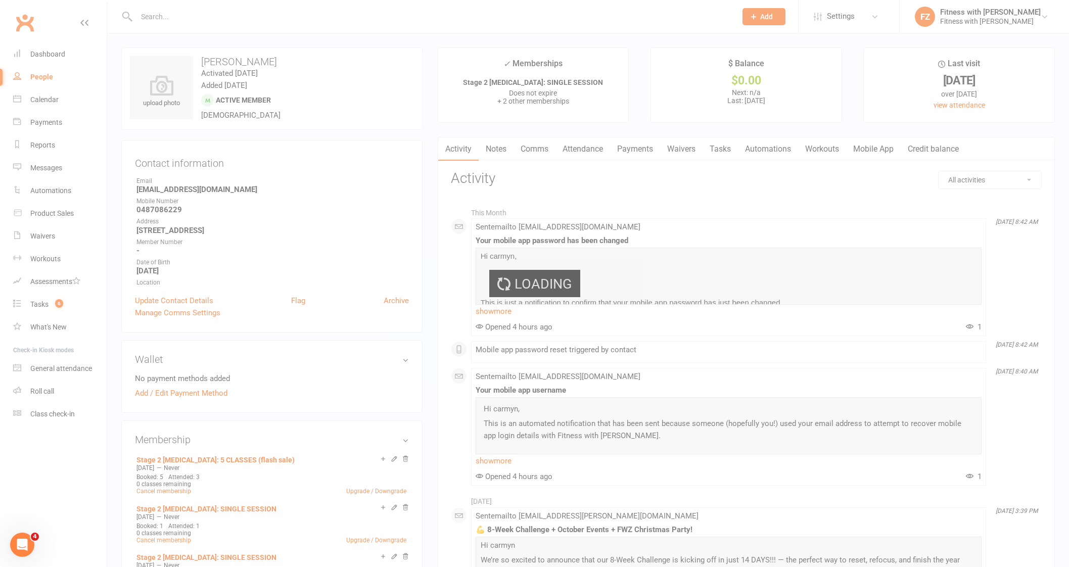
select select "50"
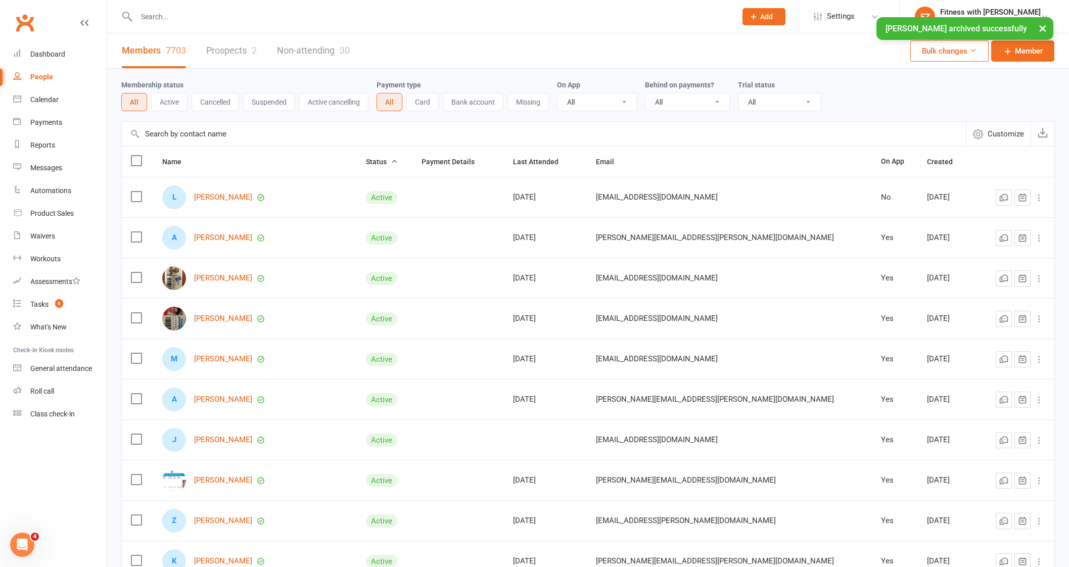
click at [164, 14] on input "text" at bounding box center [431, 17] width 596 height 14
click at [228, 49] on link "Prospects 2" at bounding box center [231, 50] width 51 height 35
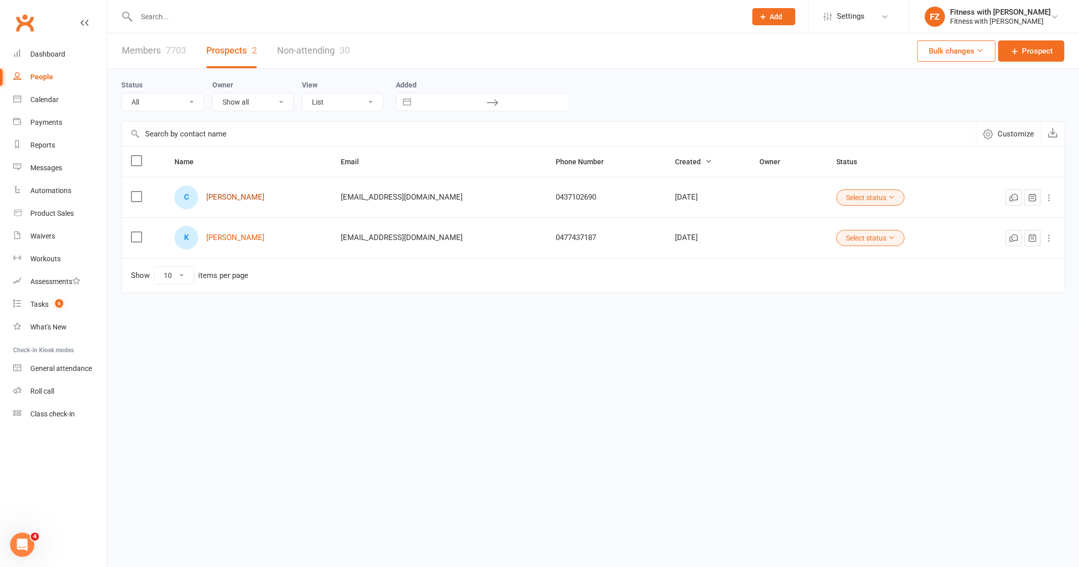
click at [248, 194] on link "[PERSON_NAME]" at bounding box center [235, 197] width 58 height 9
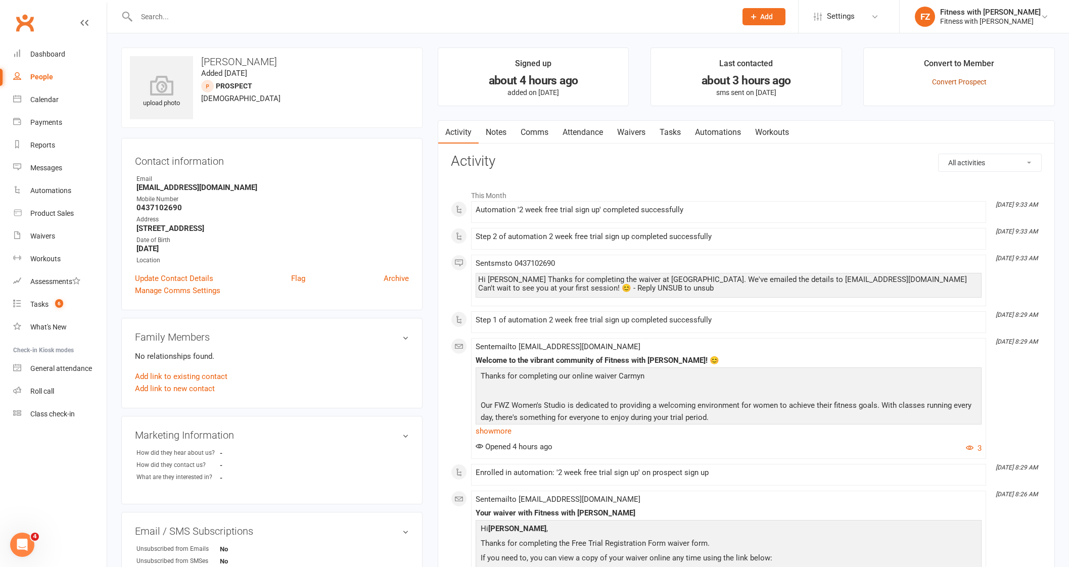
click at [947, 78] on link "Convert Prospect" at bounding box center [959, 82] width 55 height 8
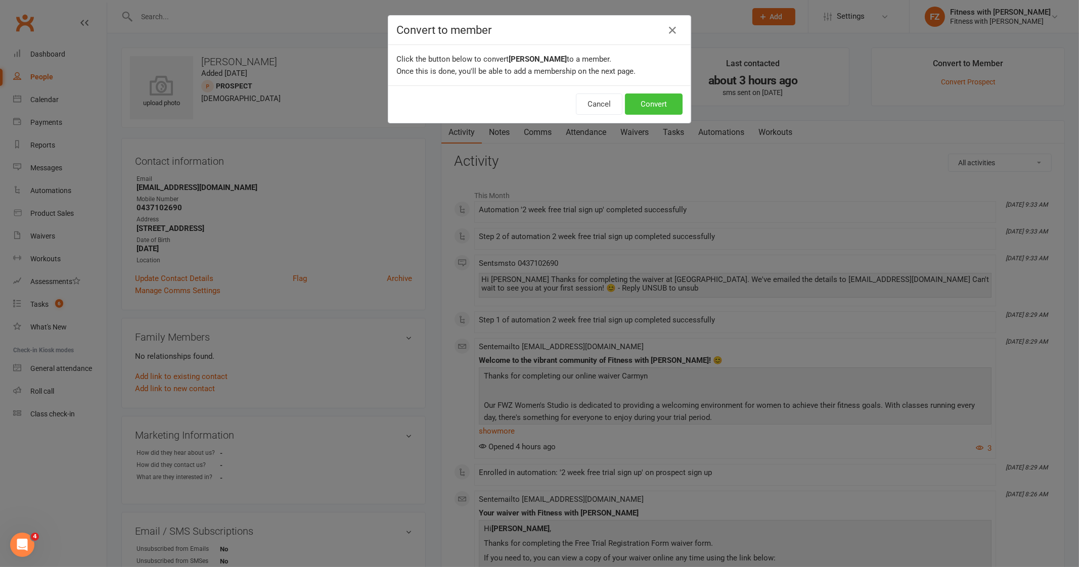
click at [650, 105] on button "Convert" at bounding box center [654, 104] width 58 height 21
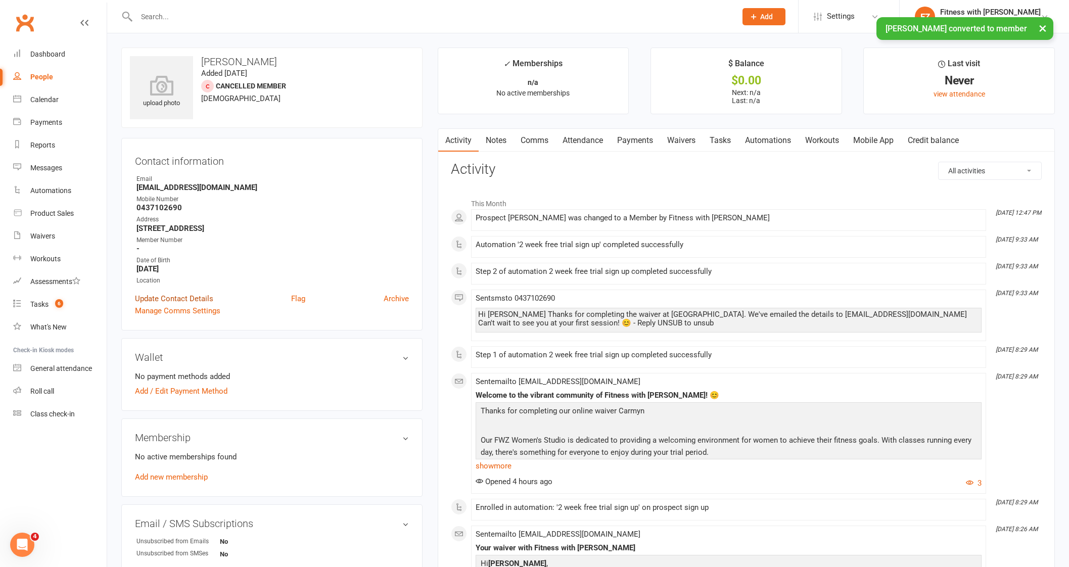
click at [145, 299] on link "Update Contact Details" at bounding box center [174, 299] width 78 height 12
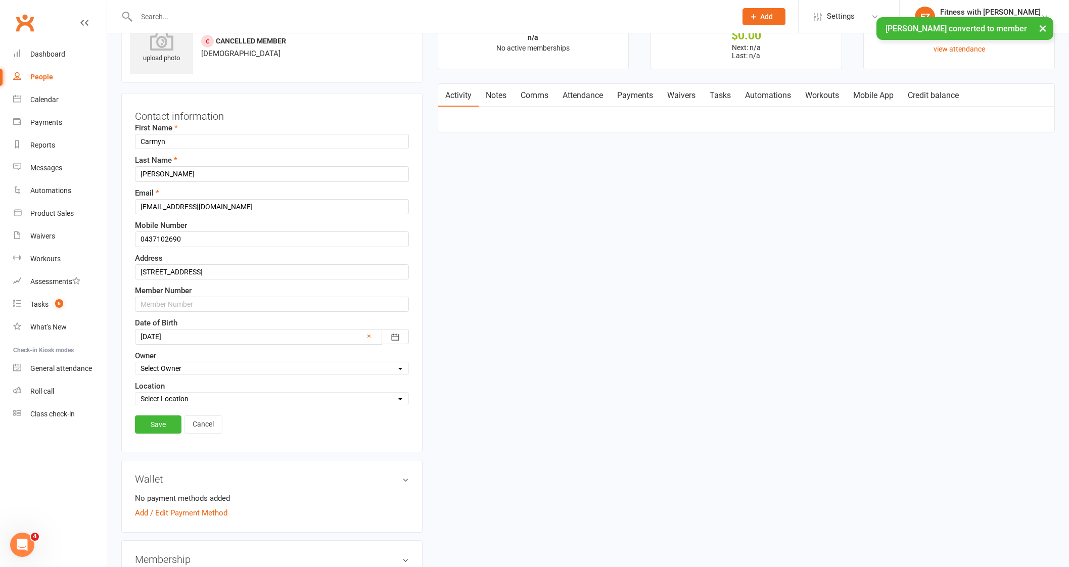
scroll to position [48, 0]
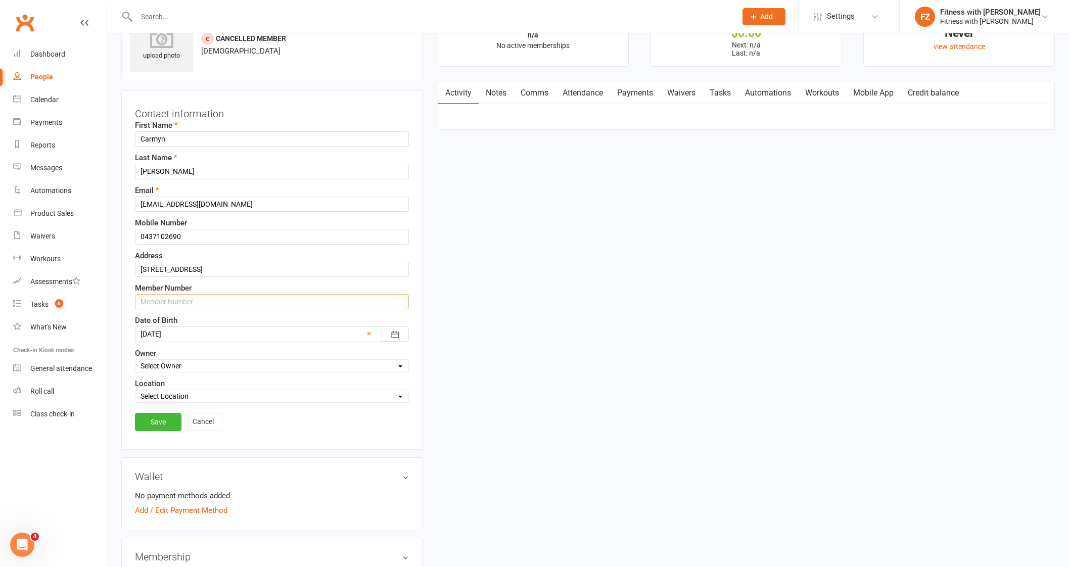
click at [144, 304] on input "text" at bounding box center [272, 301] width 274 height 15
paste input "[PERSON_NAME]"
click at [684, 98] on link "Waivers" at bounding box center [681, 92] width 42 height 23
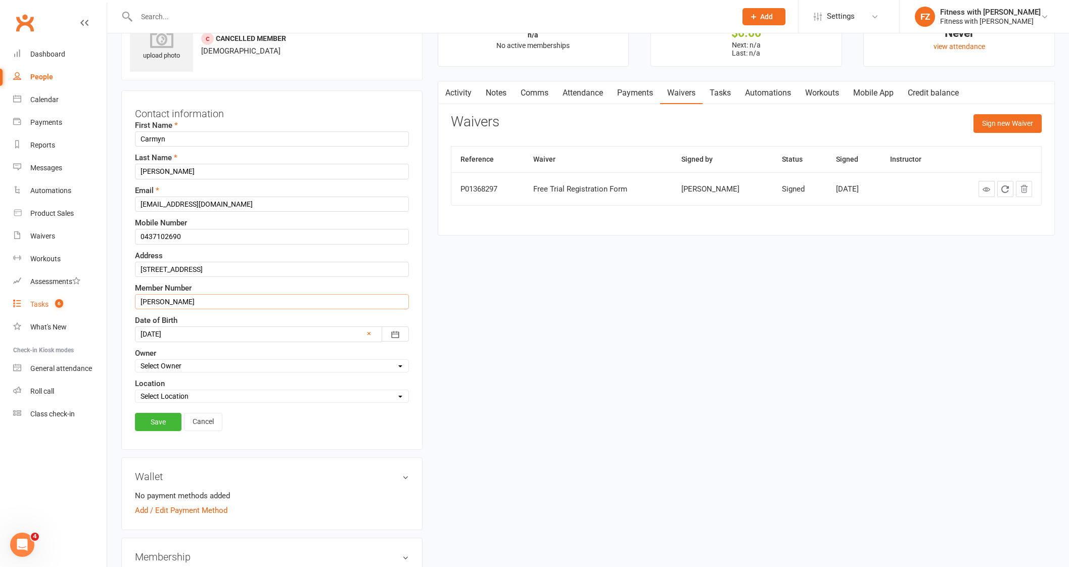
drag, startPoint x: 220, startPoint y: 296, endPoint x: 34, endPoint y: 299, distance: 186.1
type input "3278"
click at [146, 426] on link "Save" at bounding box center [158, 422] width 47 height 18
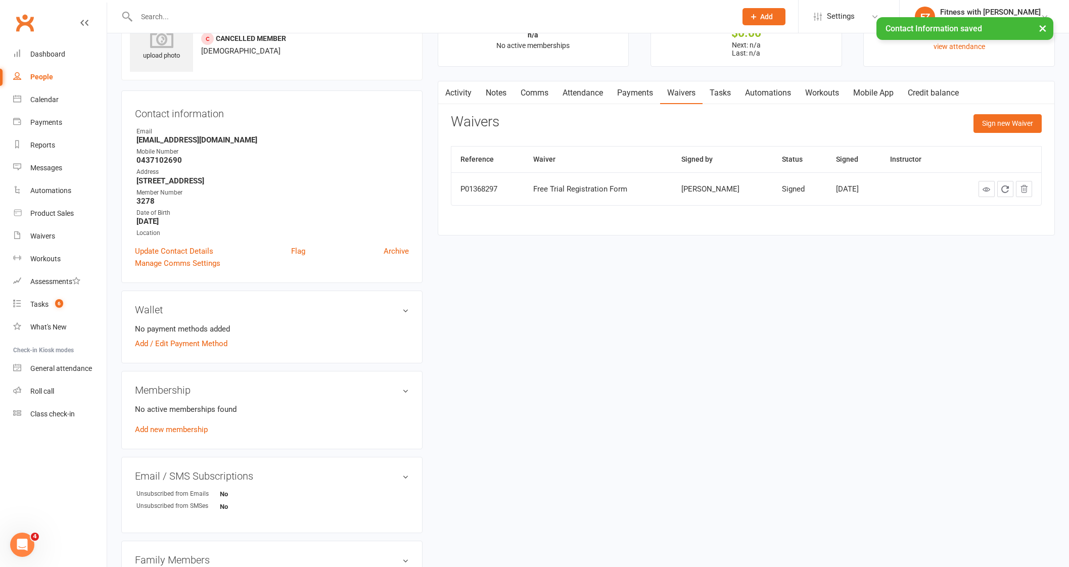
click at [879, 88] on link "Mobile App" at bounding box center [873, 92] width 55 height 23
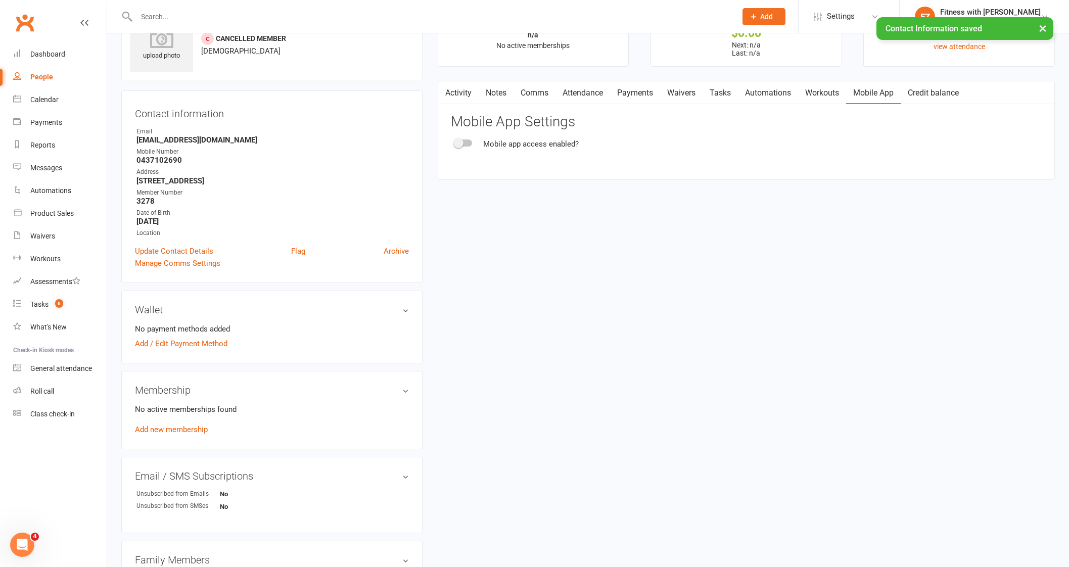
click at [465, 143] on div at bounding box center [463, 143] width 17 height 7
click at [455, 142] on input "checkbox" at bounding box center [455, 142] width 0 height 0
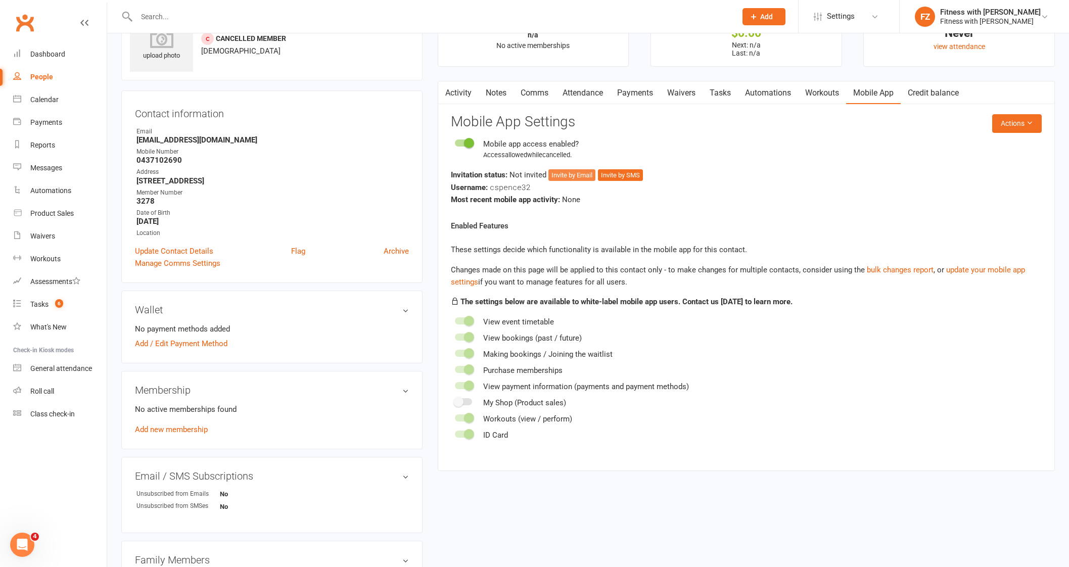
click at [572, 174] on button "Invite by Email" at bounding box center [571, 175] width 47 height 12
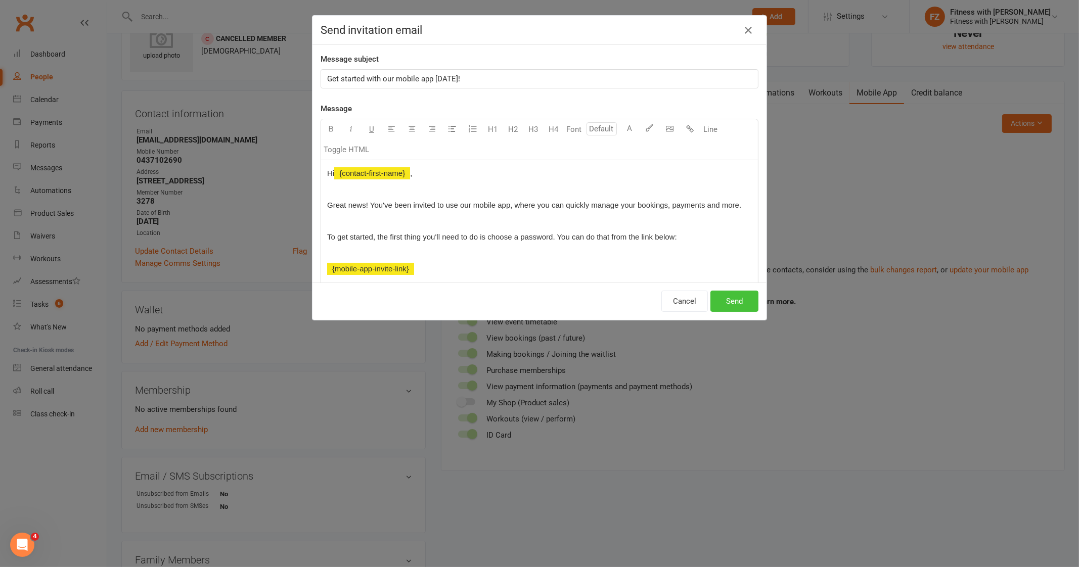
click at [733, 294] on button "Send" at bounding box center [734, 301] width 48 height 21
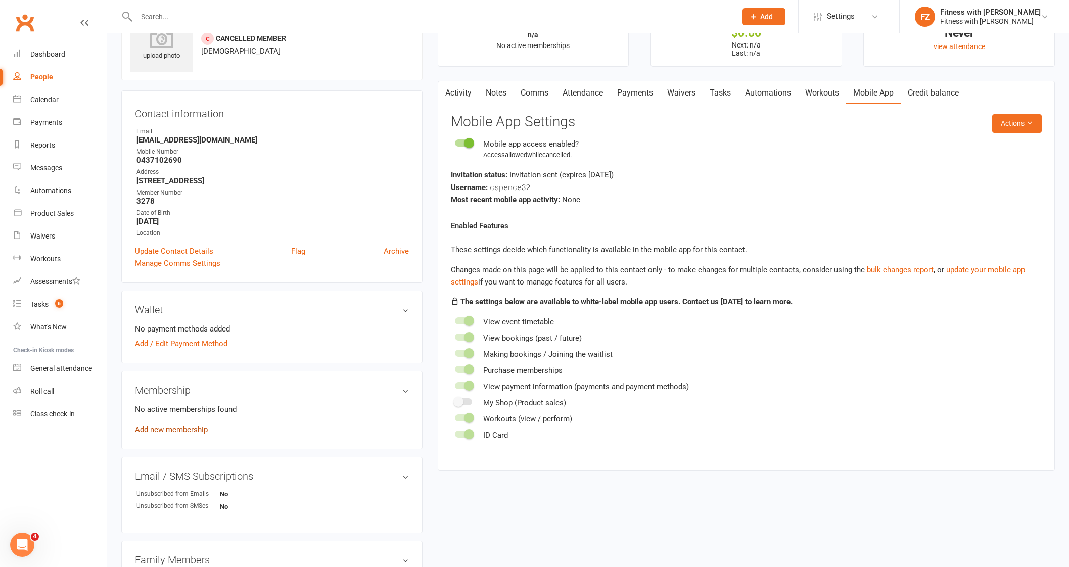
click at [190, 431] on link "Add new membership" at bounding box center [171, 429] width 73 height 9
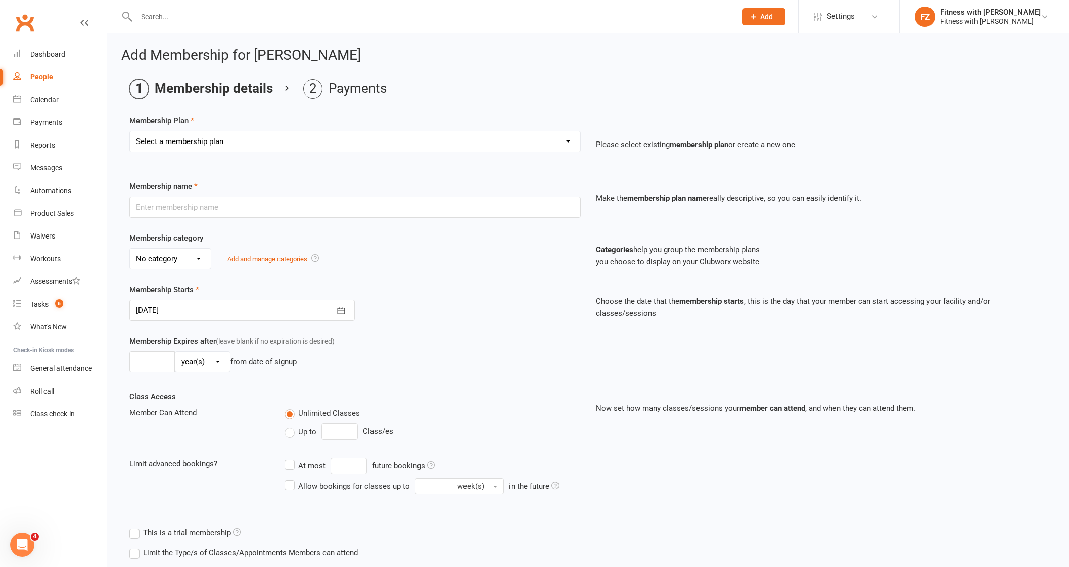
click at [265, 141] on select "Select a membership plan Create new Membership Plan Free 2 Week Trial Single Se…" at bounding box center [355, 141] width 450 height 20
select select "9"
click at [130, 131] on select "Select a membership plan Create new Membership Plan Free 2 Week Trial Single Se…" at bounding box center [355, 141] width 450 height 20
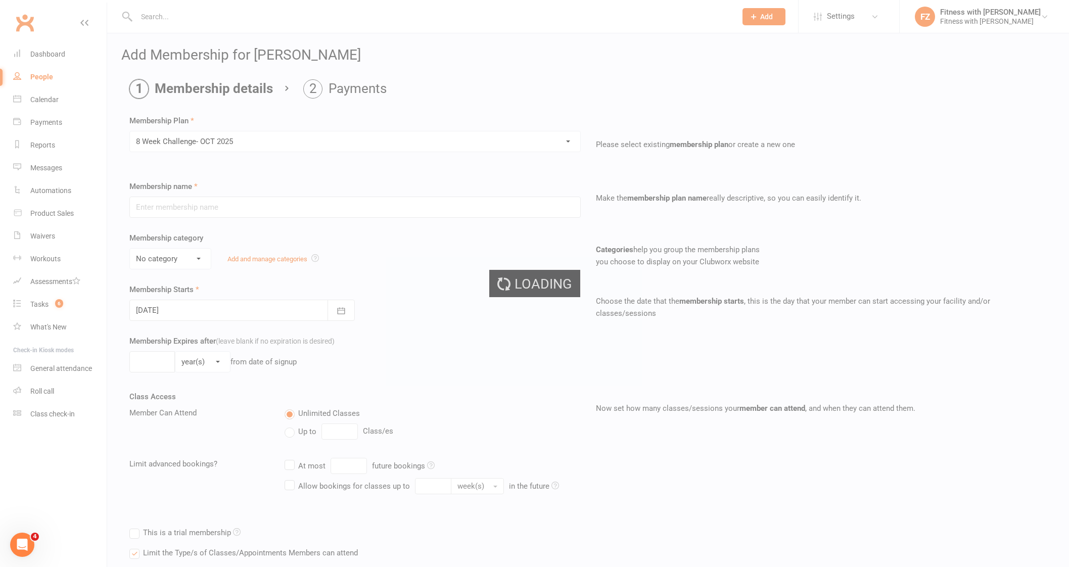
type input "8 Week Challenge- [DATE]"
type input "8"
select select "1"
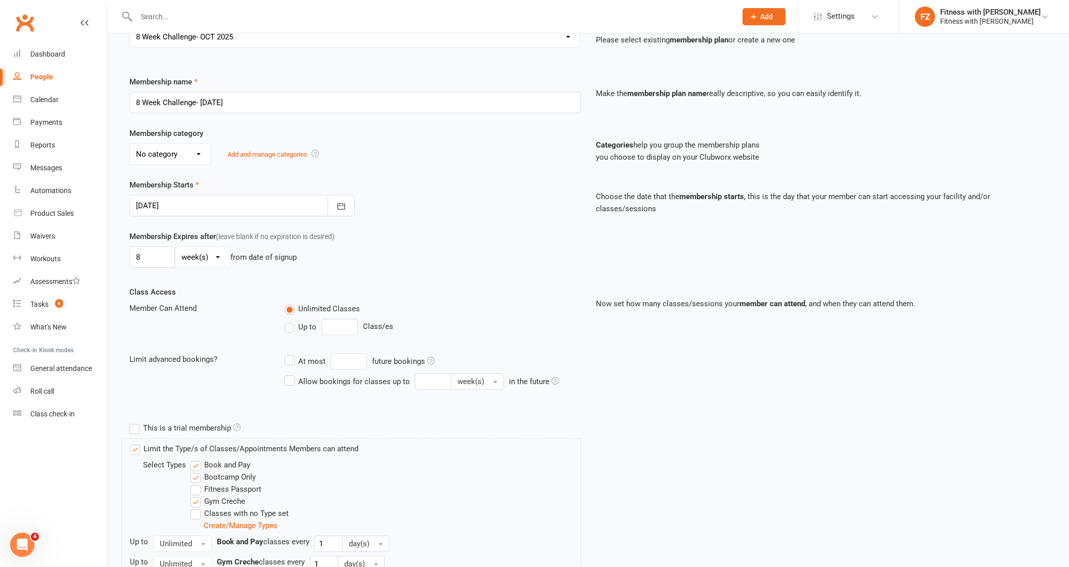
scroll to position [211, 0]
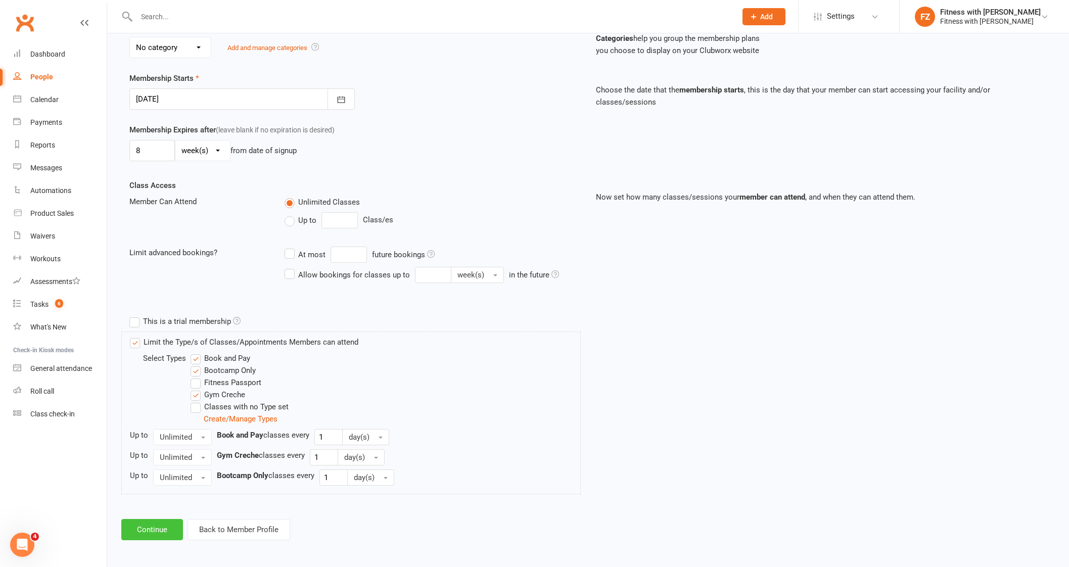
click at [151, 521] on button "Continue" at bounding box center [152, 529] width 62 height 21
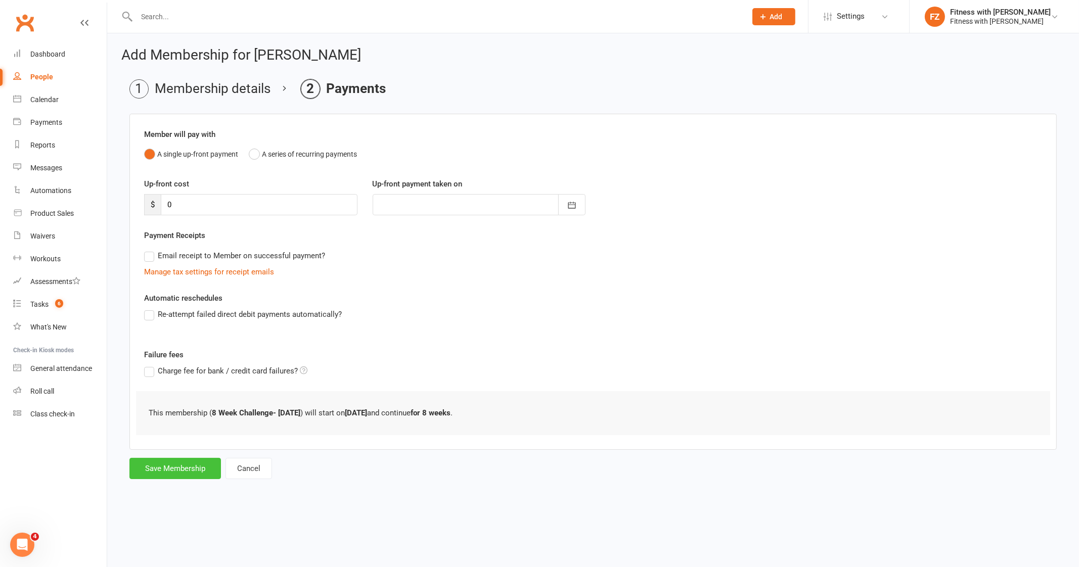
click at [182, 462] on button "Save Membership" at bounding box center [174, 468] width 91 height 21
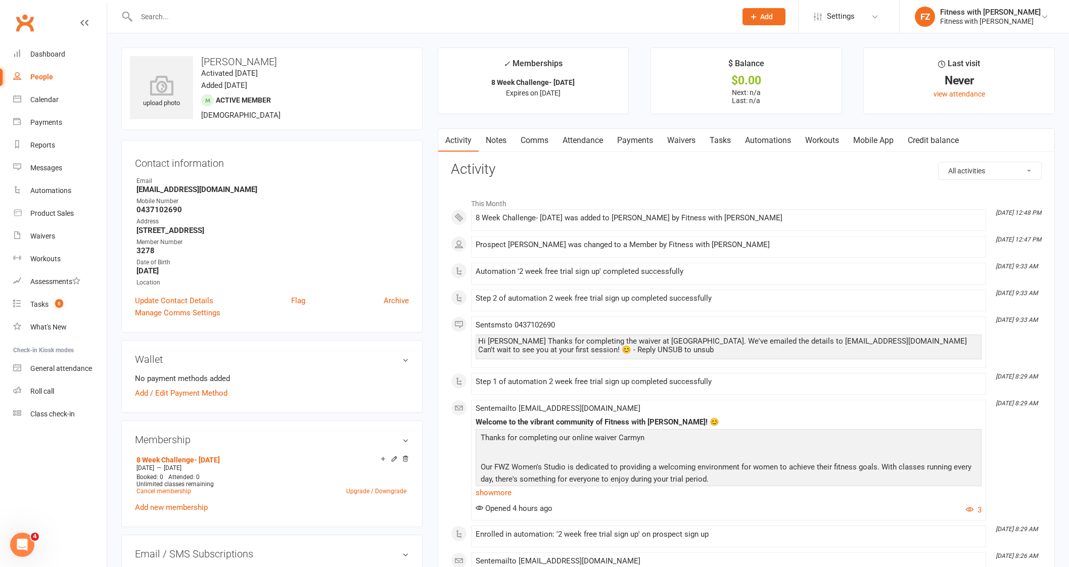
click at [862, 130] on link "Mobile App" at bounding box center [873, 140] width 55 height 23
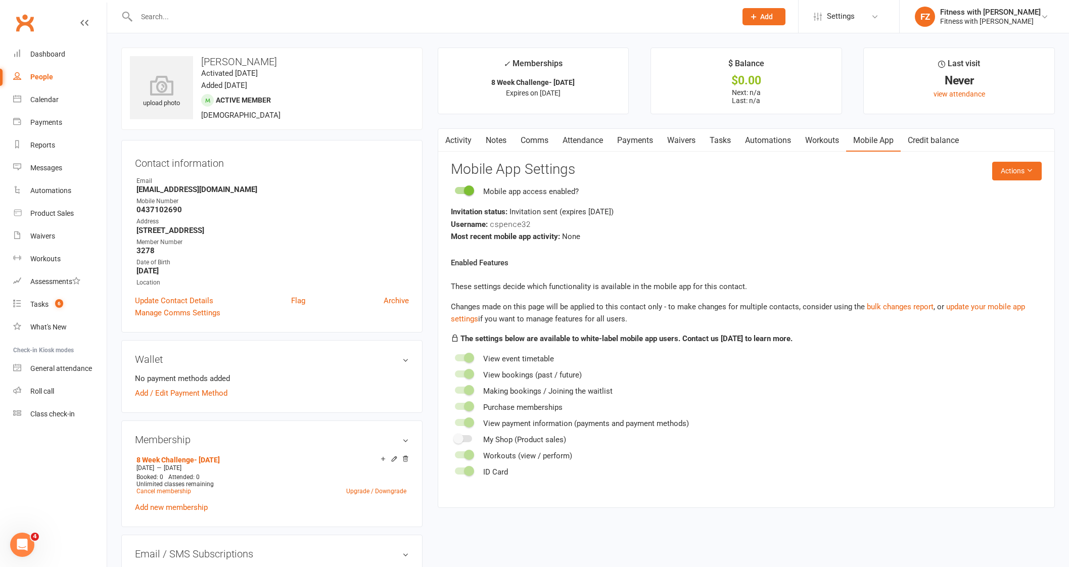
click at [546, 146] on link "Comms" at bounding box center [535, 140] width 42 height 23
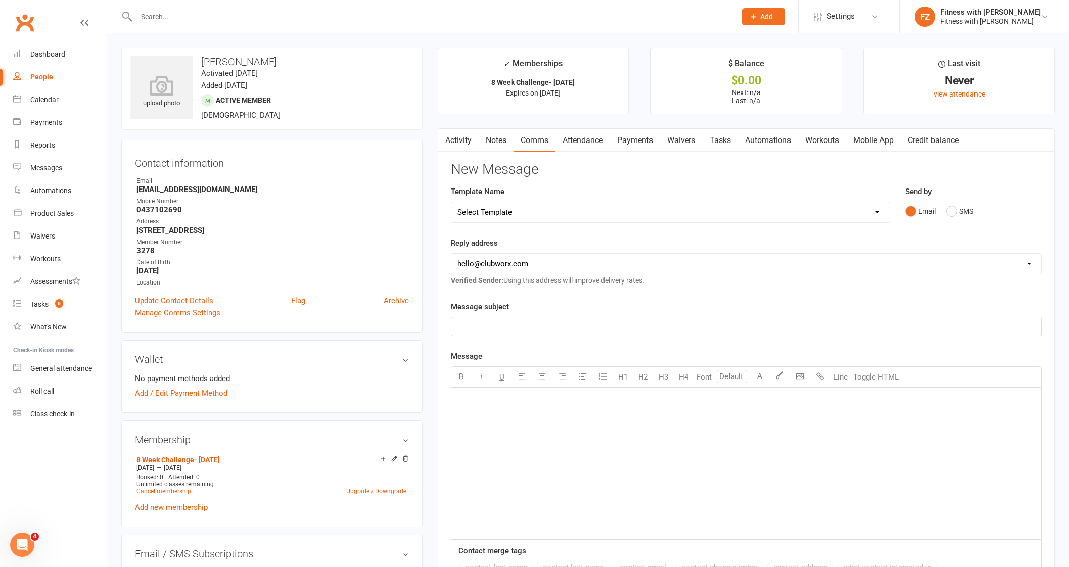
click at [526, 211] on select "Select Template [Email] 2025- Fitness Passport login [Email] 2 week free trial …" at bounding box center [670, 212] width 438 height 20
select select "7"
click at [451, 202] on select "Select Template [Email] 2025- Fitness Passport login [Email] 2 week free trial …" at bounding box center [670, 212] width 438 height 20
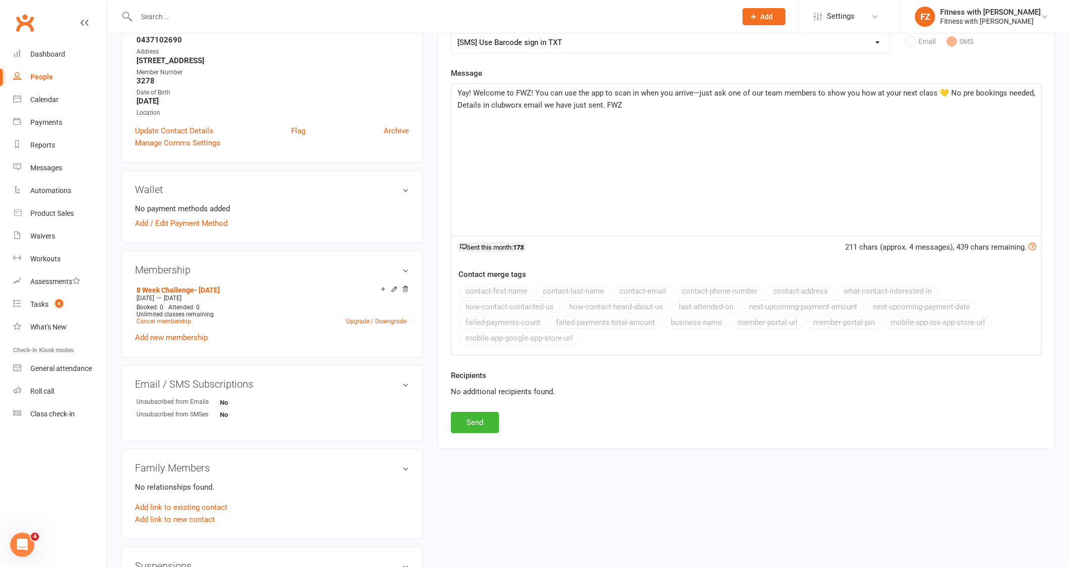
scroll to position [170, 0]
click at [476, 420] on button "Send" at bounding box center [475, 421] width 48 height 21
select select
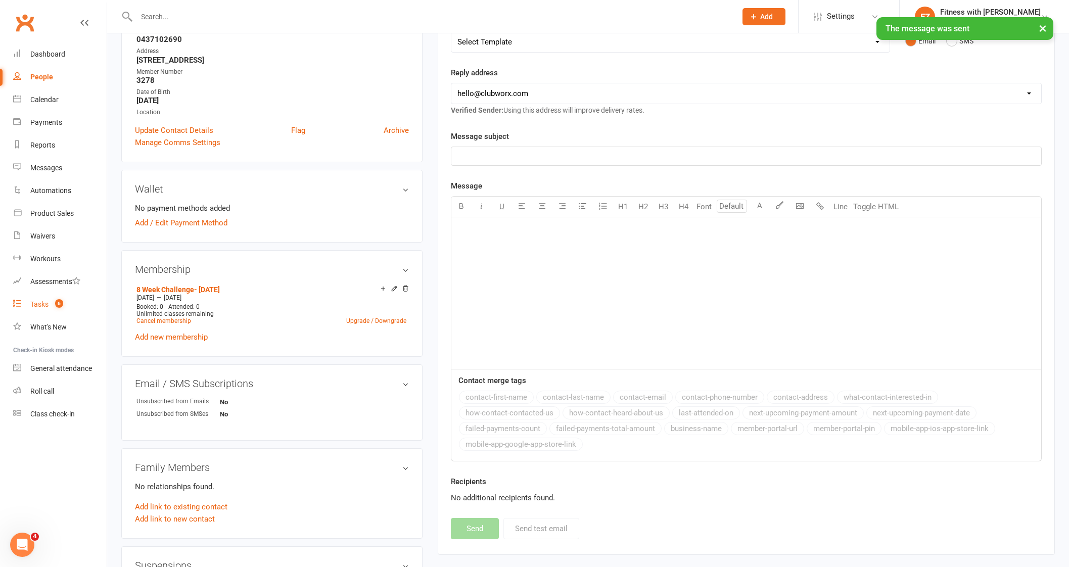
click at [39, 311] on link "Tasks 6" at bounding box center [60, 304] width 94 height 23
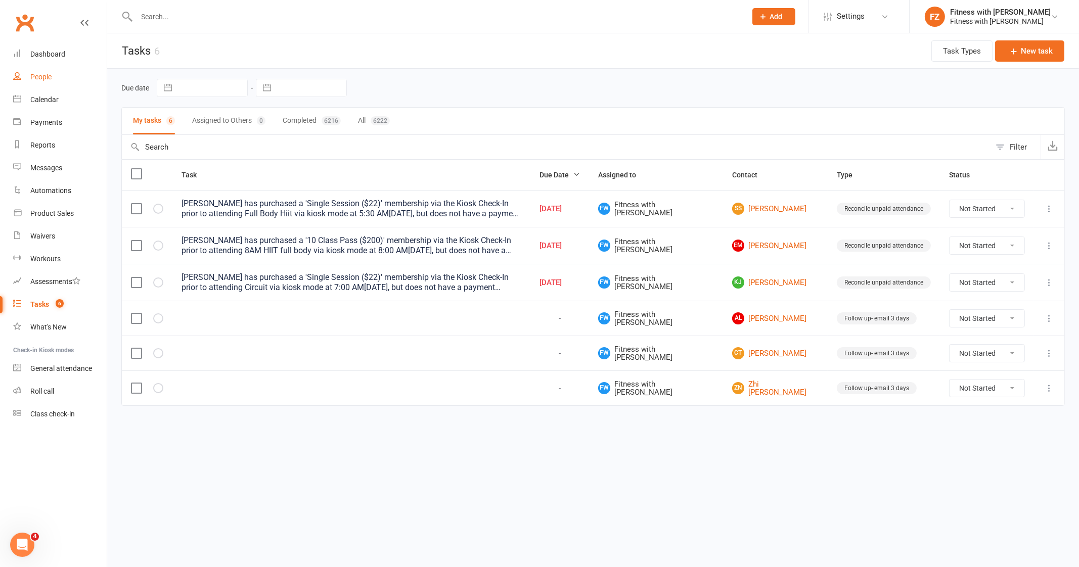
click at [49, 74] on div "People" at bounding box center [40, 77] width 21 height 8
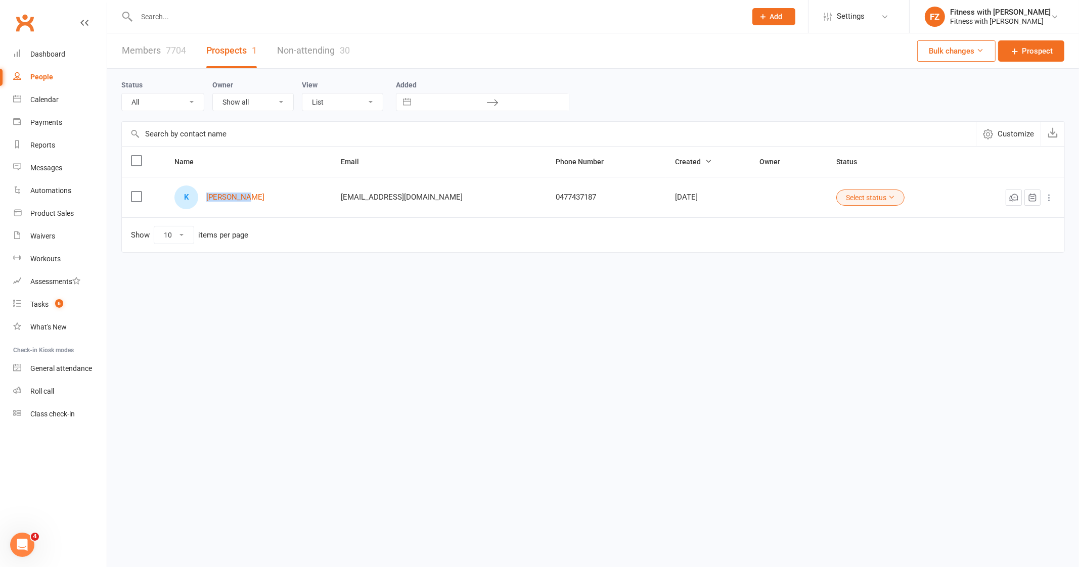
drag, startPoint x: 269, startPoint y: 197, endPoint x: 204, endPoint y: 195, distance: 65.7
click at [204, 195] on div "K [PERSON_NAME]" at bounding box center [248, 198] width 148 height 24
copy div "[PERSON_NAME]"
click at [206, 22] on input "text" at bounding box center [436, 17] width 606 height 14
paste input "[PERSON_NAME]"
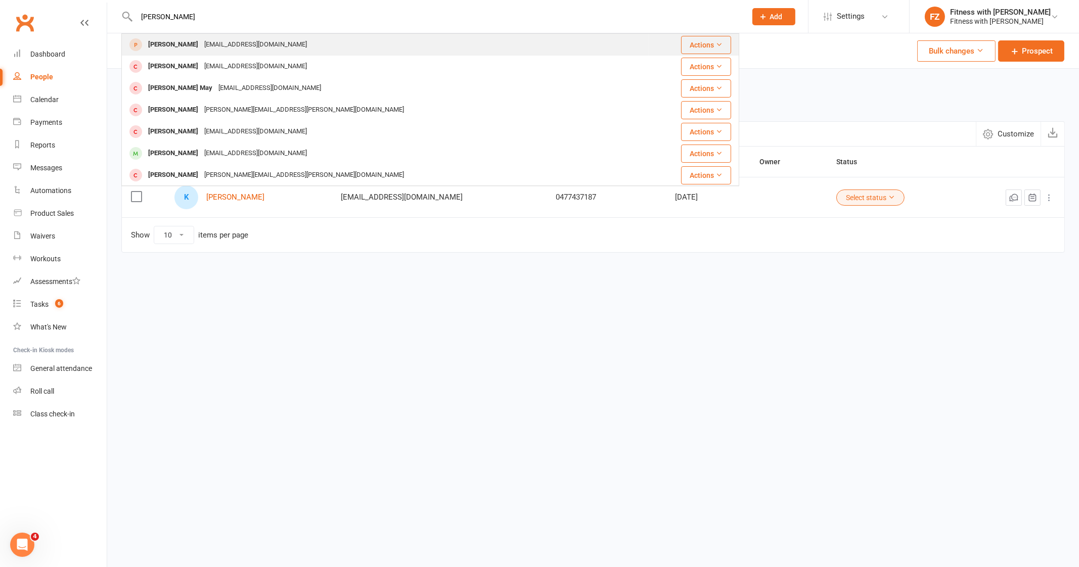
type input "[PERSON_NAME]"
click at [203, 38] on div "[EMAIL_ADDRESS][DOMAIN_NAME]" at bounding box center [255, 44] width 109 height 15
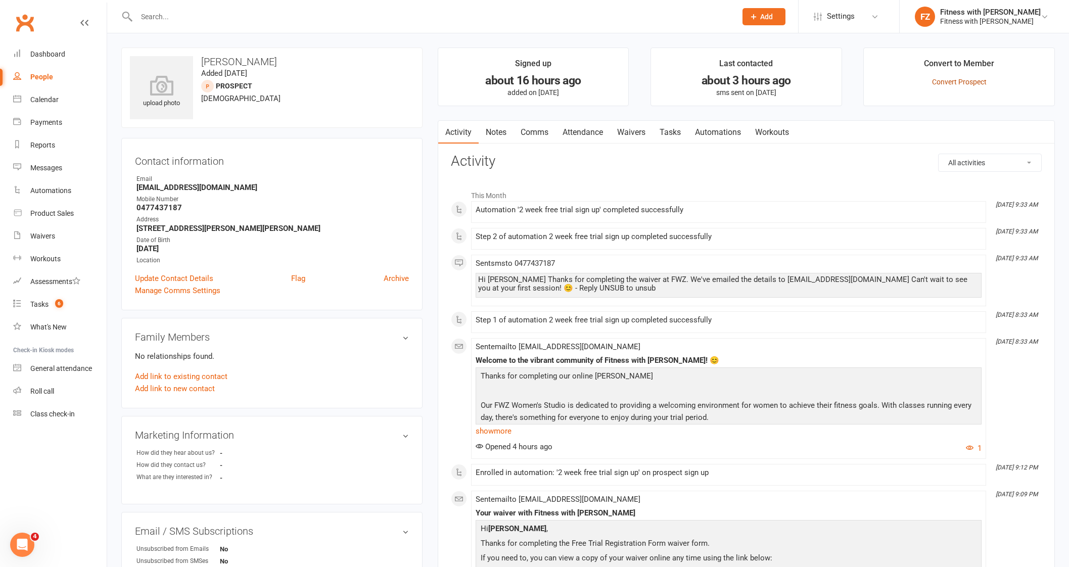
click at [949, 82] on link "Convert Prospect" at bounding box center [959, 82] width 55 height 8
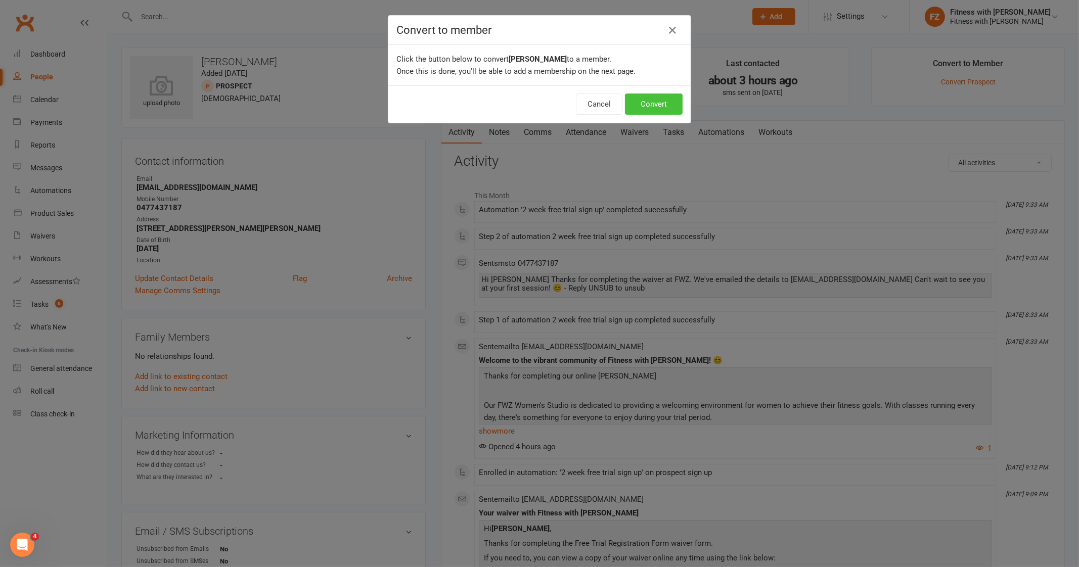
click at [664, 102] on button "Convert" at bounding box center [654, 104] width 58 height 21
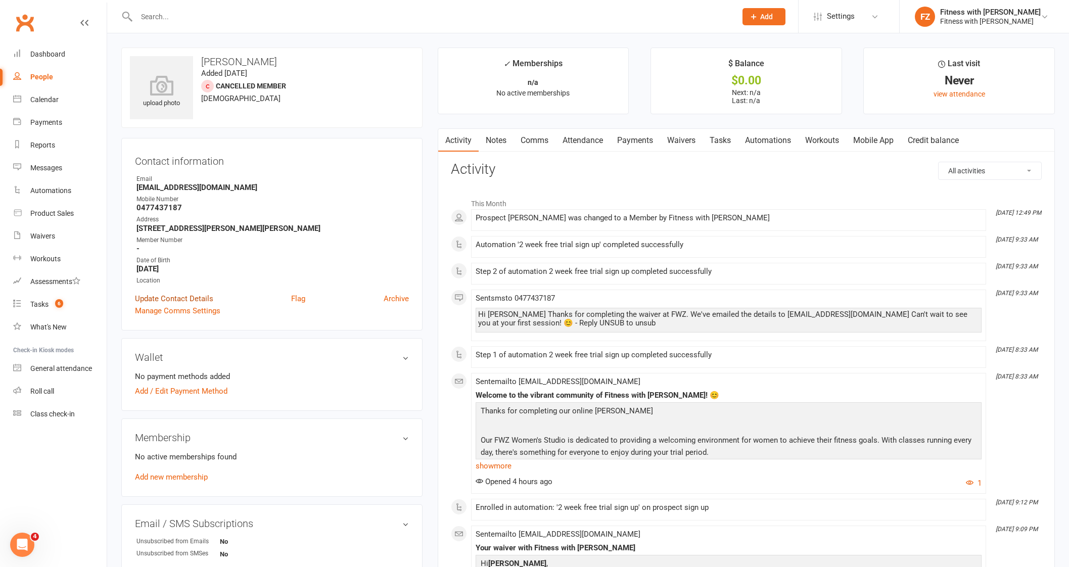
click at [187, 296] on link "Update Contact Details" at bounding box center [174, 299] width 78 height 12
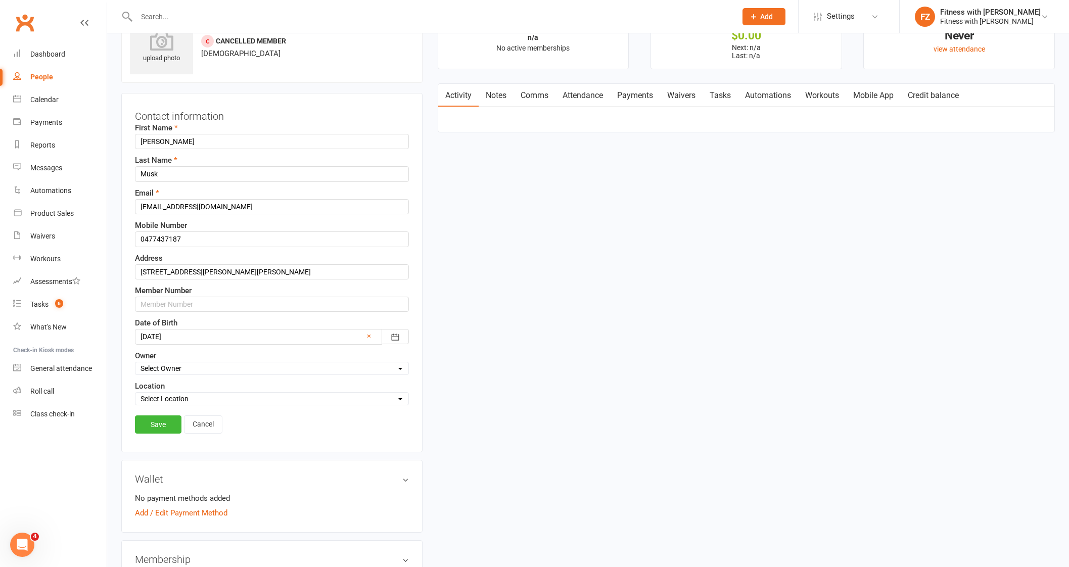
scroll to position [48, 0]
click at [139, 304] on input "text" at bounding box center [272, 301] width 274 height 15
type input "5479"
click at [165, 420] on link "Save" at bounding box center [158, 422] width 47 height 18
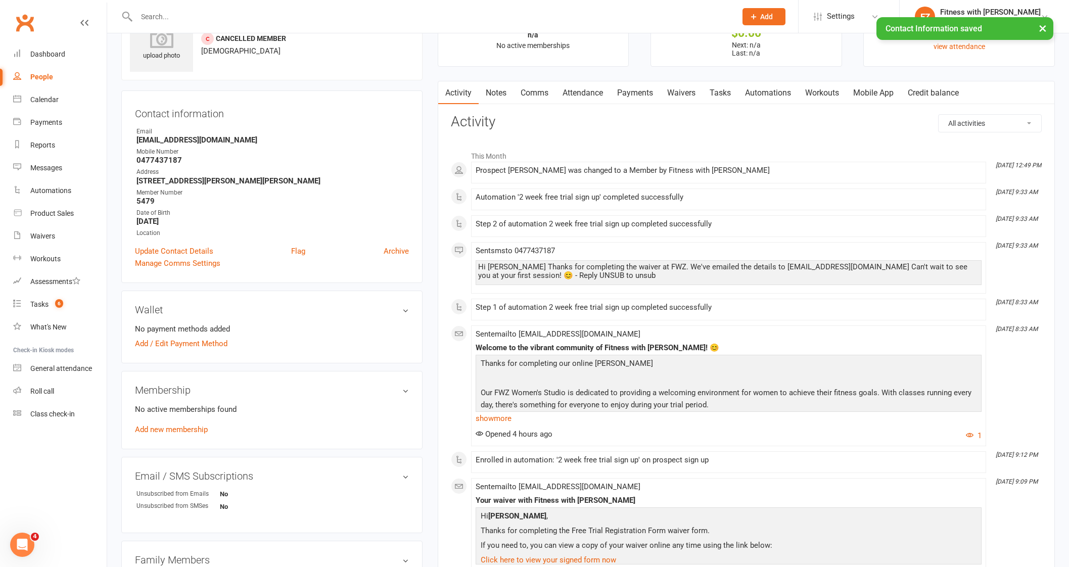
click at [879, 85] on link "Mobile App" at bounding box center [873, 92] width 55 height 23
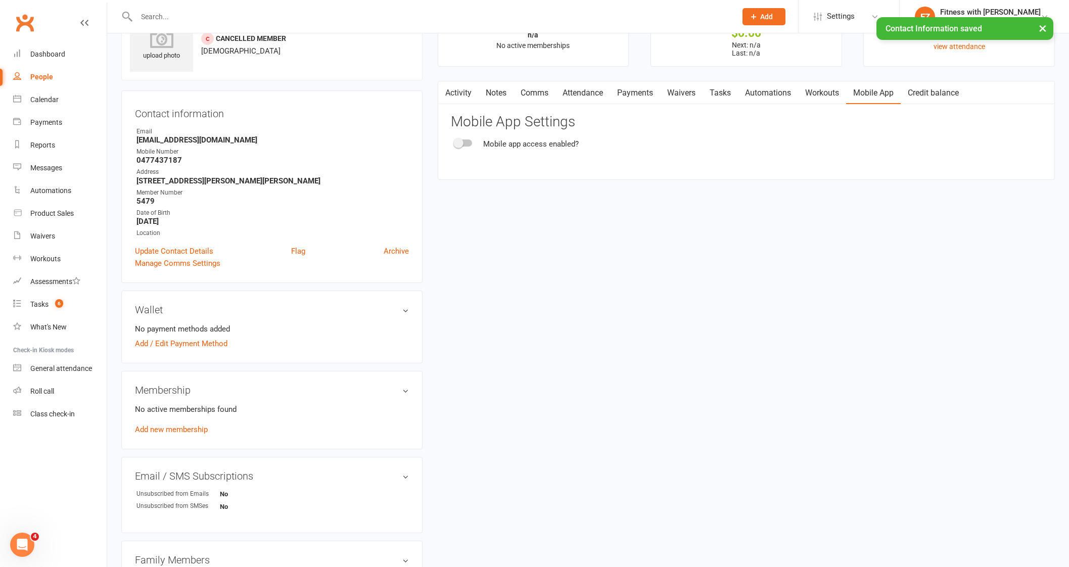
click at [464, 144] on div at bounding box center [463, 143] width 17 height 7
click at [455, 142] on input "checkbox" at bounding box center [455, 142] width 0 height 0
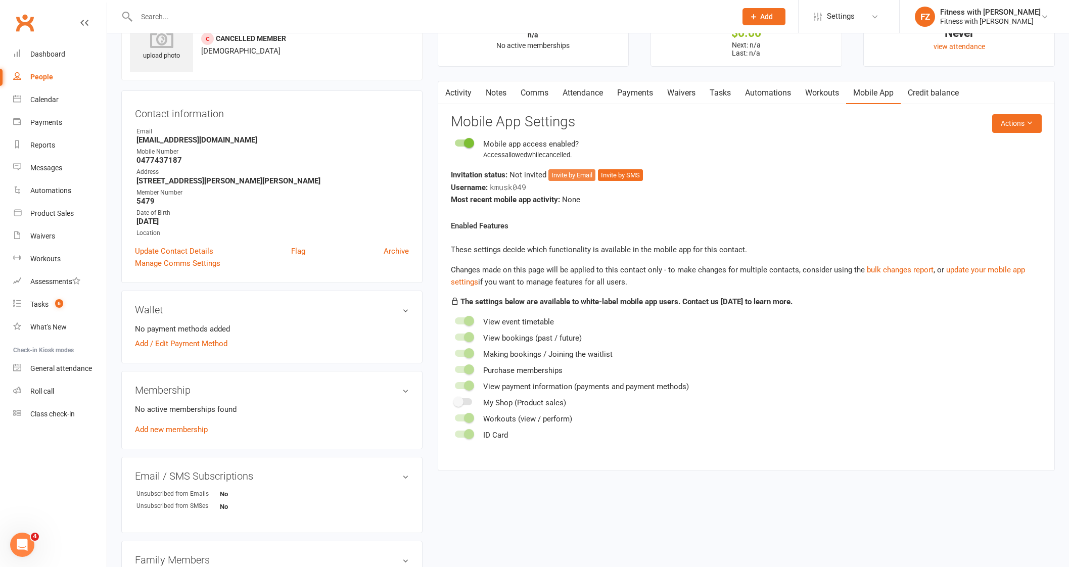
click at [566, 175] on button "Invite by Email" at bounding box center [571, 175] width 47 height 12
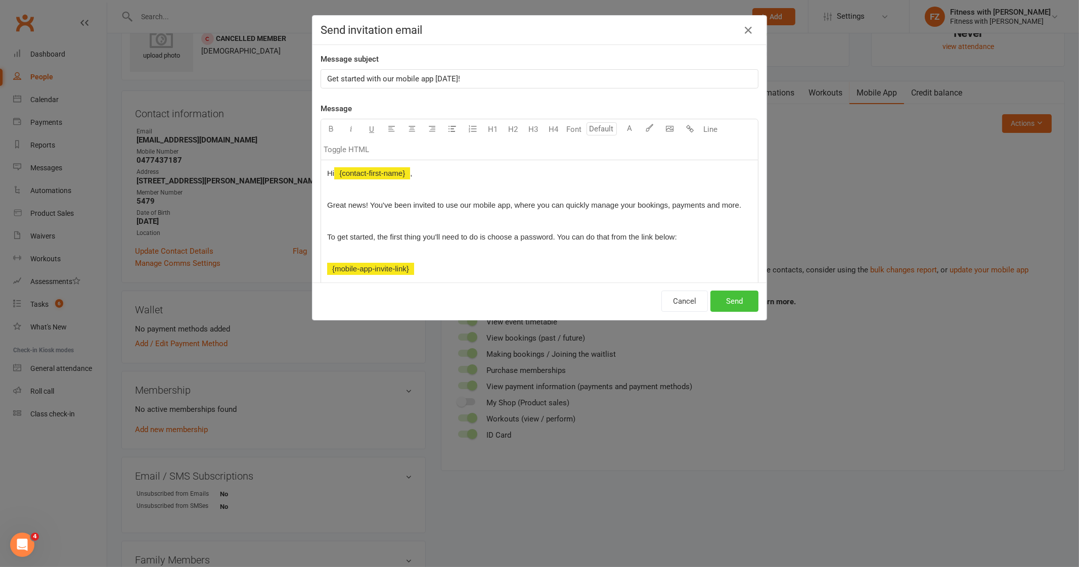
click at [736, 301] on button "Send" at bounding box center [734, 301] width 48 height 21
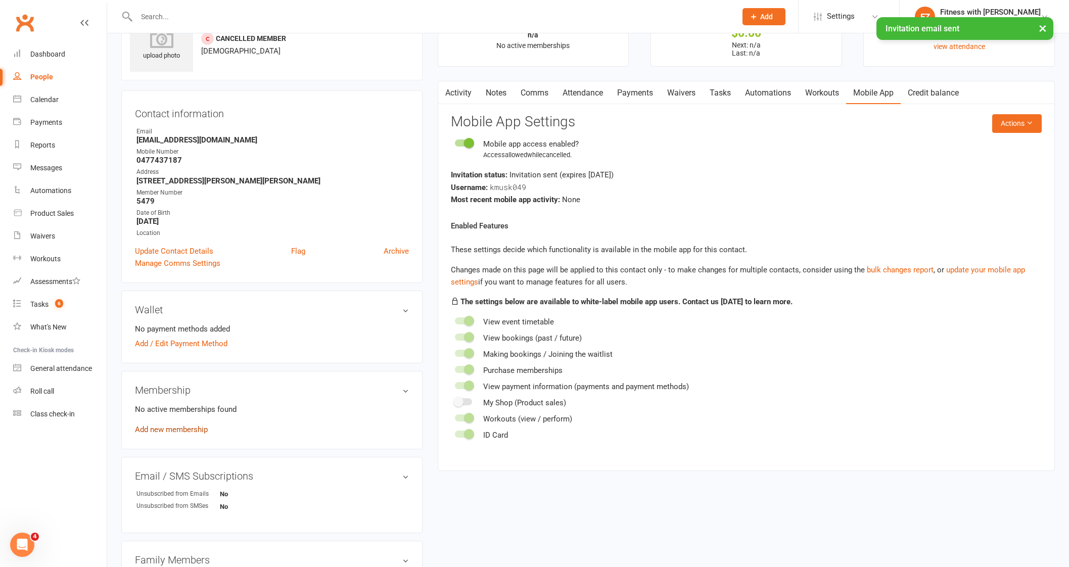
click at [164, 433] on link "Add new membership" at bounding box center [171, 429] width 73 height 9
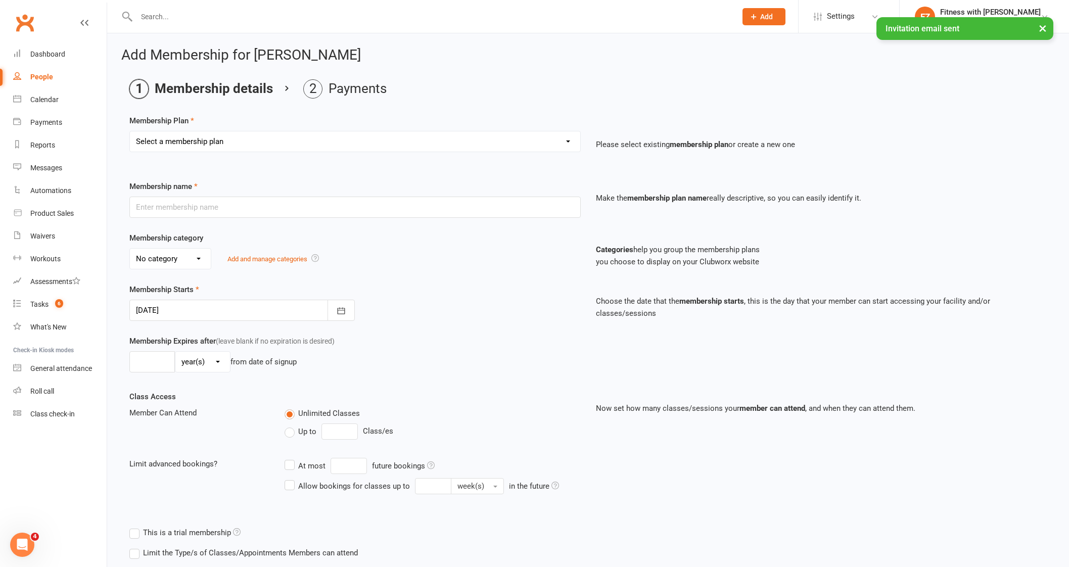
click at [193, 138] on select "Select a membership plan Create new Membership Plan Free 2 Week Trial Single Se…" at bounding box center [355, 141] width 450 height 20
select select "9"
click at [130, 131] on select "Select a membership plan Create new Membership Plan Free 2 Week Trial Single Se…" at bounding box center [355, 141] width 450 height 20
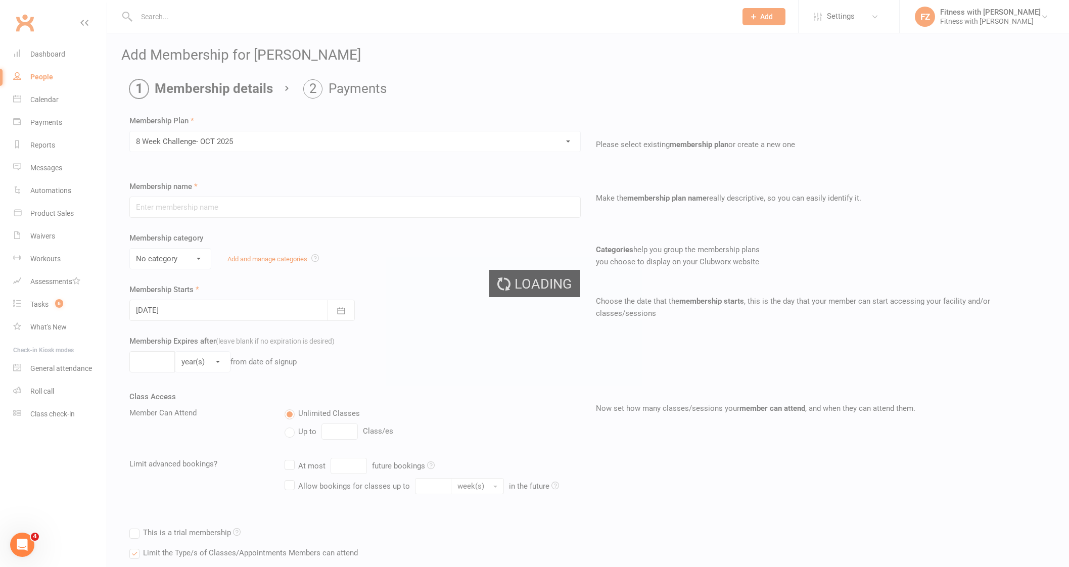
type input "8 Week Challenge- [DATE]"
type input "8"
select select "1"
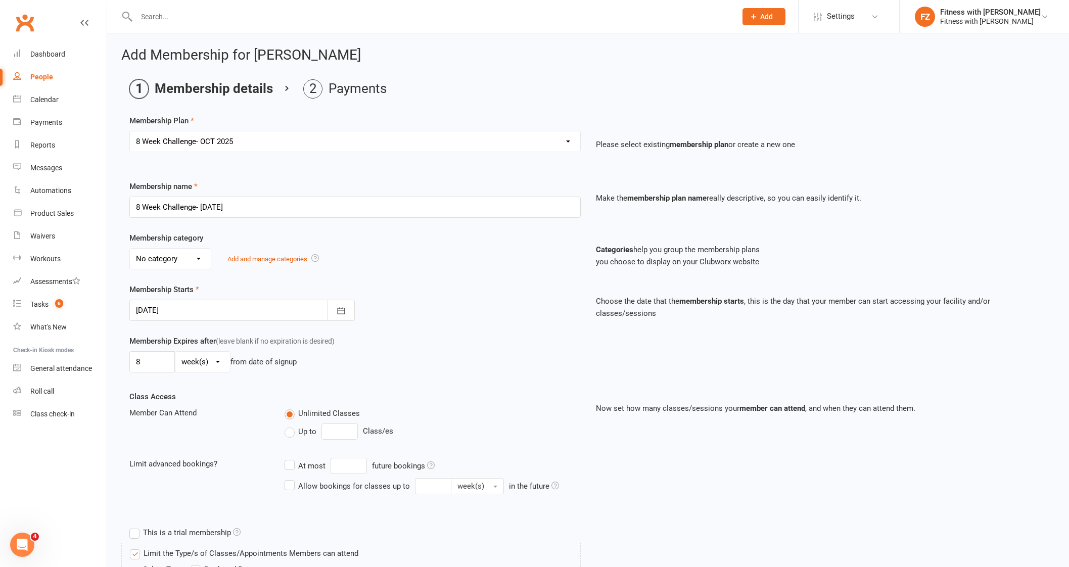
scroll to position [211, 0]
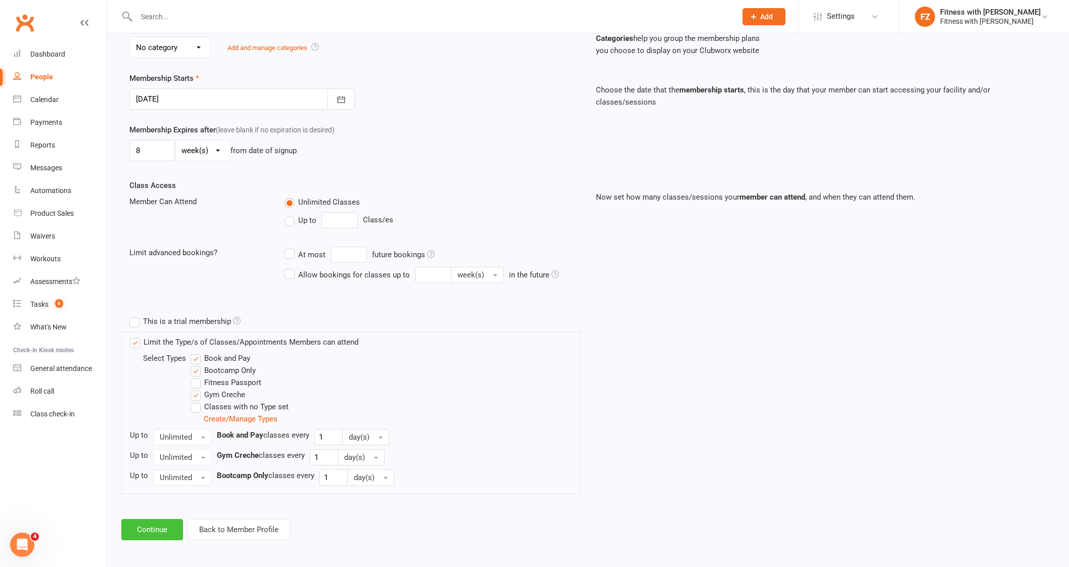
click at [159, 534] on button "Continue" at bounding box center [152, 529] width 62 height 21
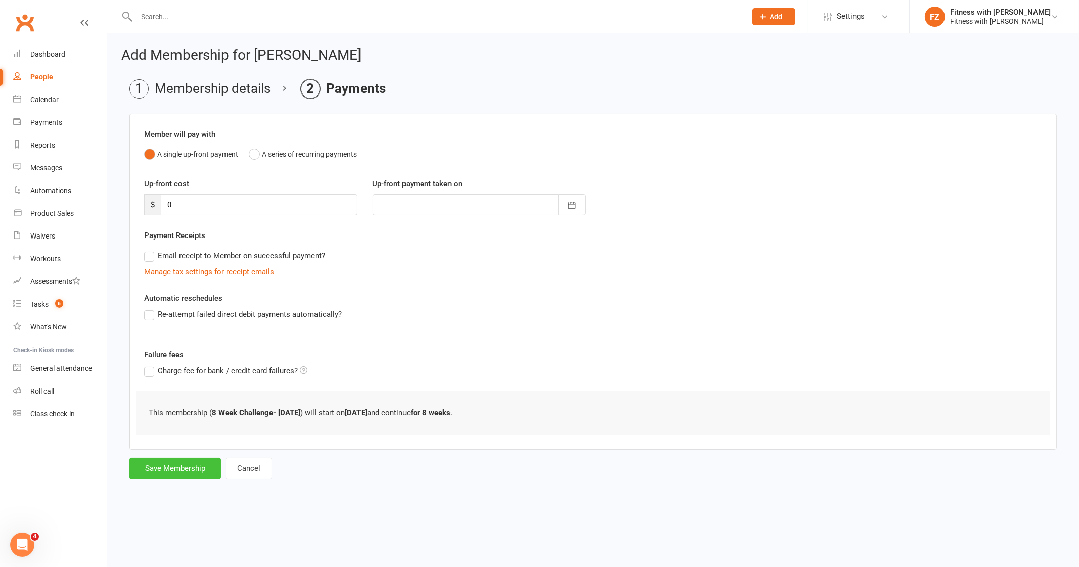
click at [185, 466] on button "Save Membership" at bounding box center [174, 468] width 91 height 21
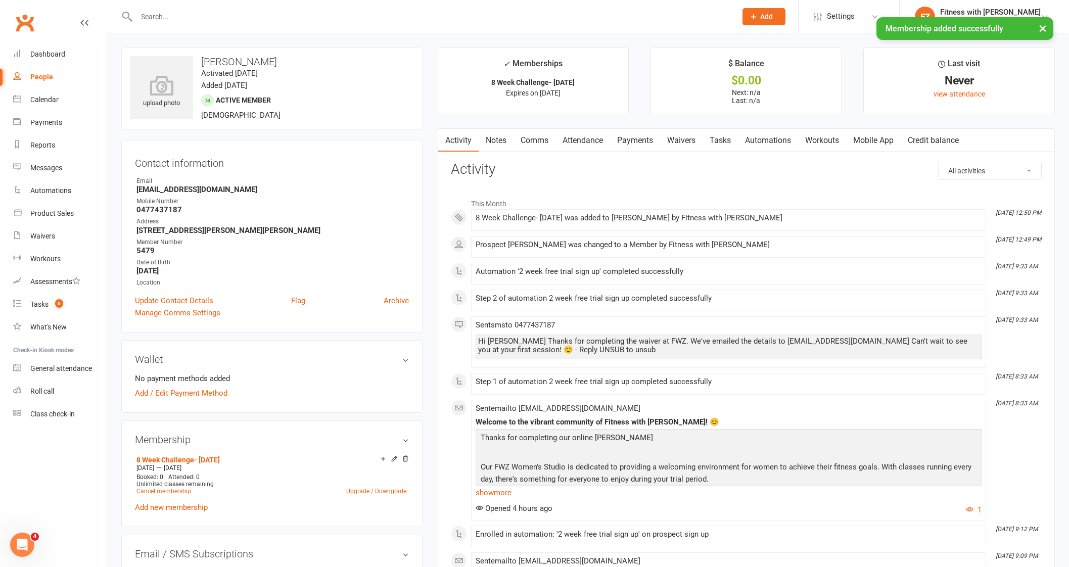
click at [541, 149] on link "Comms" at bounding box center [535, 140] width 42 height 23
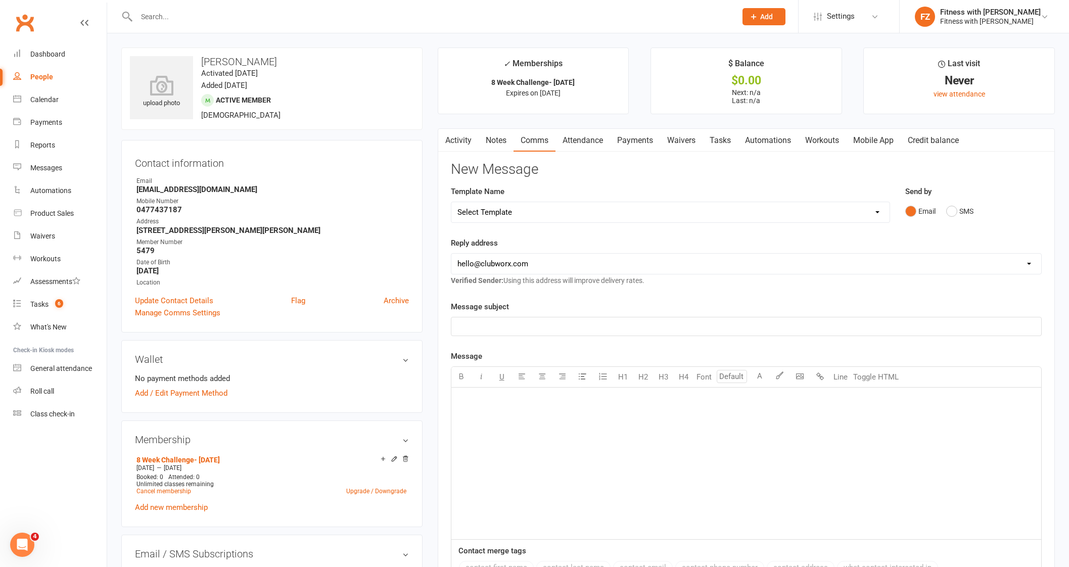
click at [530, 214] on select "Select Template [Email] 2025- Fitness Passport login [Email] 2 week free trial …" at bounding box center [670, 212] width 438 height 20
select select "7"
click at [451, 202] on select "Select Template [Email] 2025- Fitness Passport login [Email] 2 week free trial …" at bounding box center [670, 212] width 438 height 20
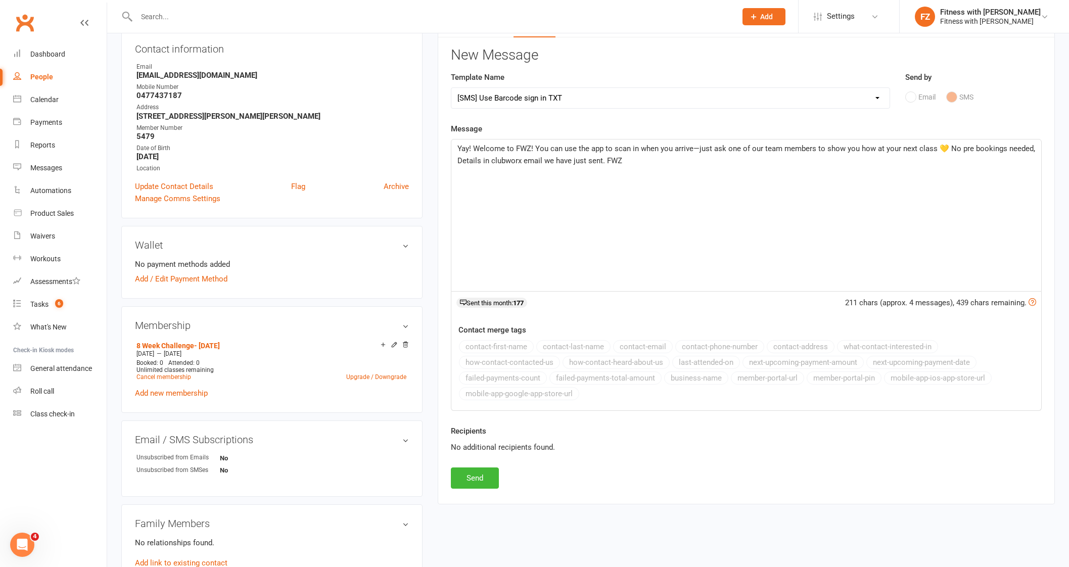
scroll to position [115, 0]
click at [481, 472] on button "Send" at bounding box center [475, 477] width 48 height 21
select select
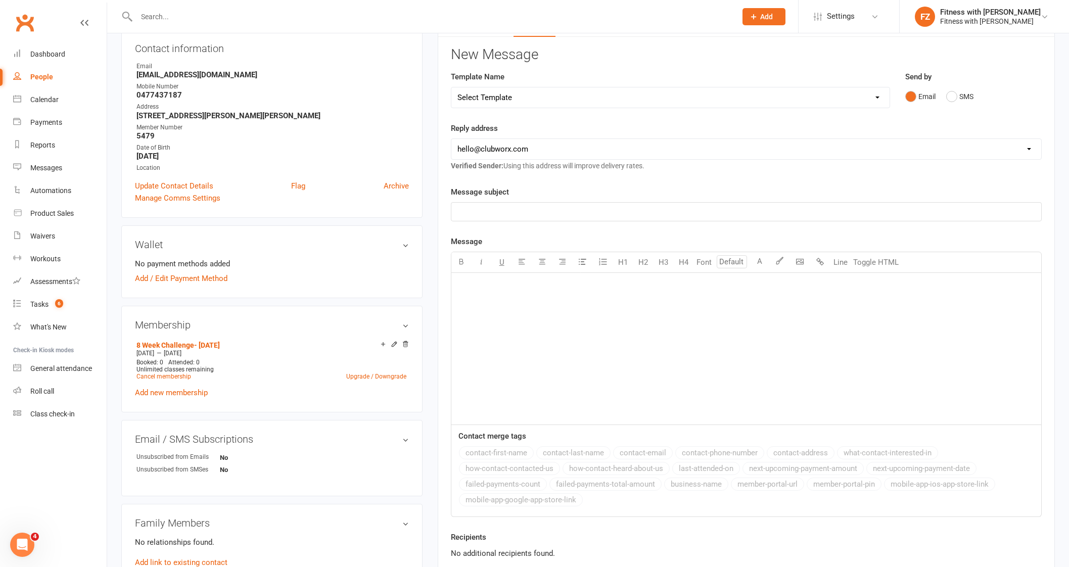
scroll to position [0, 0]
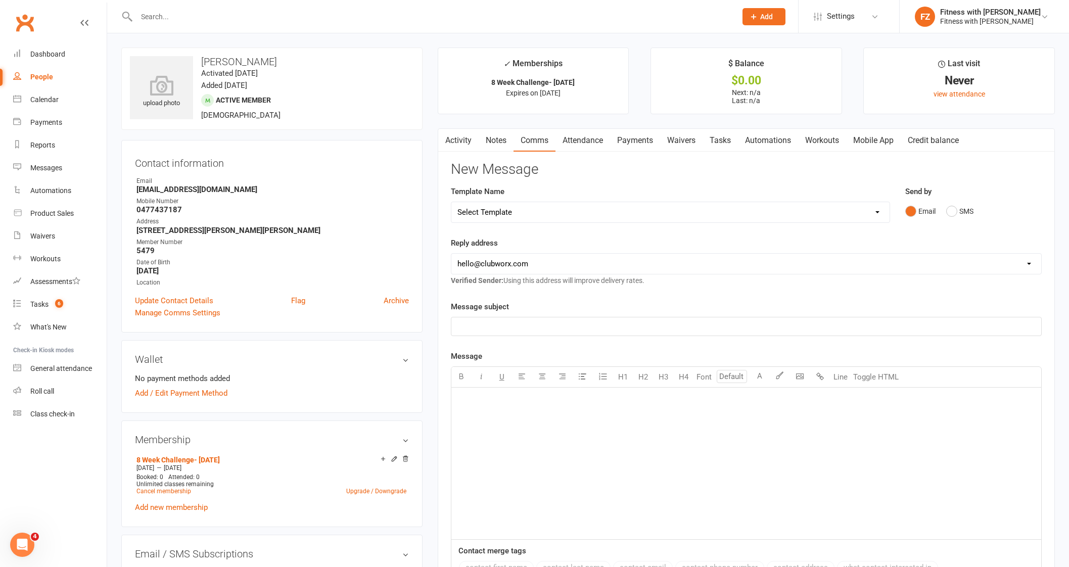
click at [447, 133] on button "button" at bounding box center [444, 140] width 13 height 23
click at [453, 150] on link "Activity" at bounding box center [458, 140] width 40 height 23
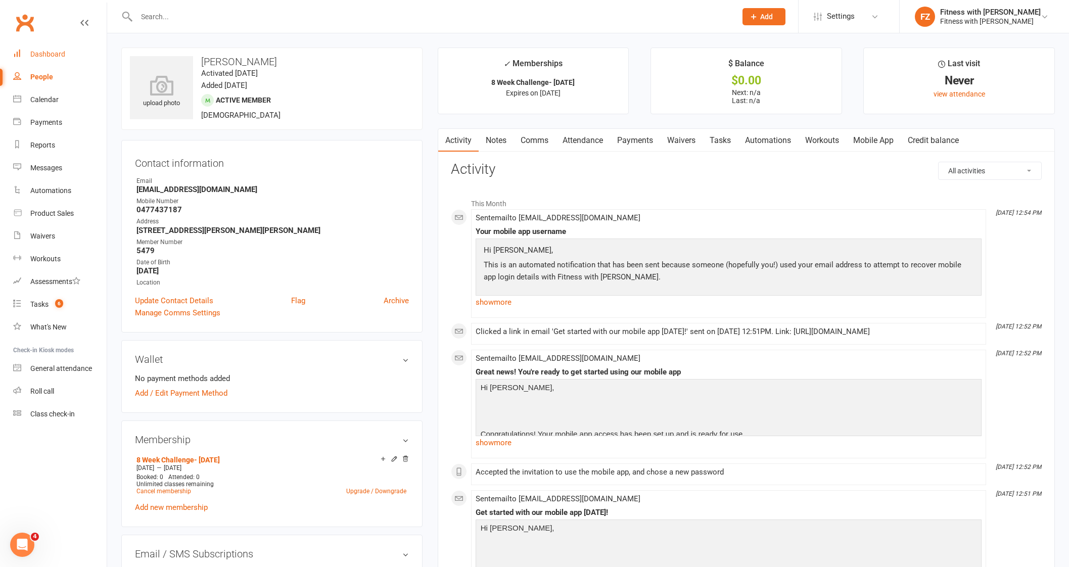
click at [57, 58] on div "Dashboard" at bounding box center [47, 54] width 35 height 8
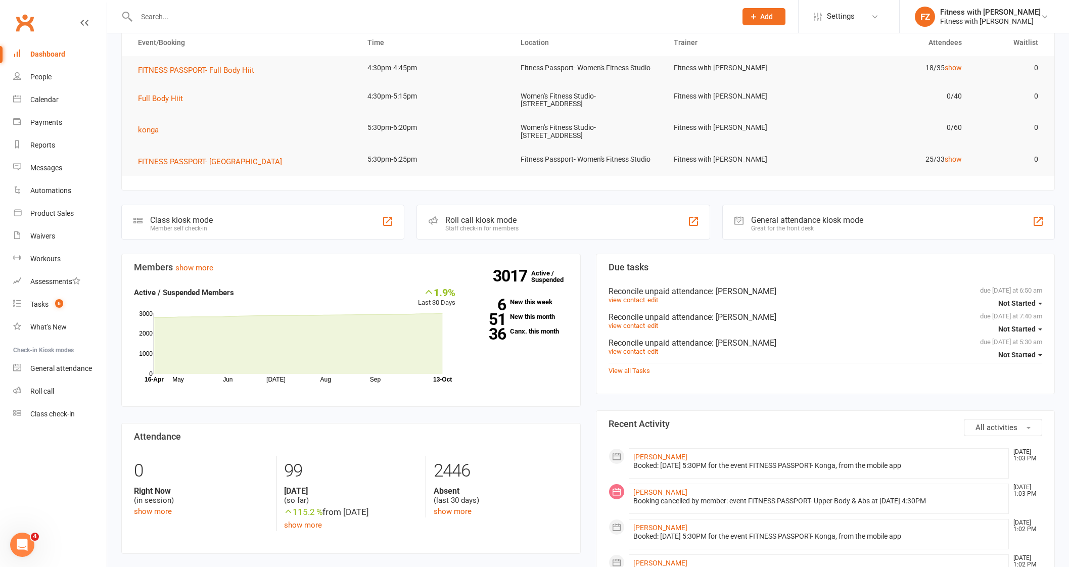
scroll to position [94, 0]
click at [182, 161] on span "FITNESS PASSPORT- [GEOGRAPHIC_DATA]" at bounding box center [210, 161] width 144 height 9
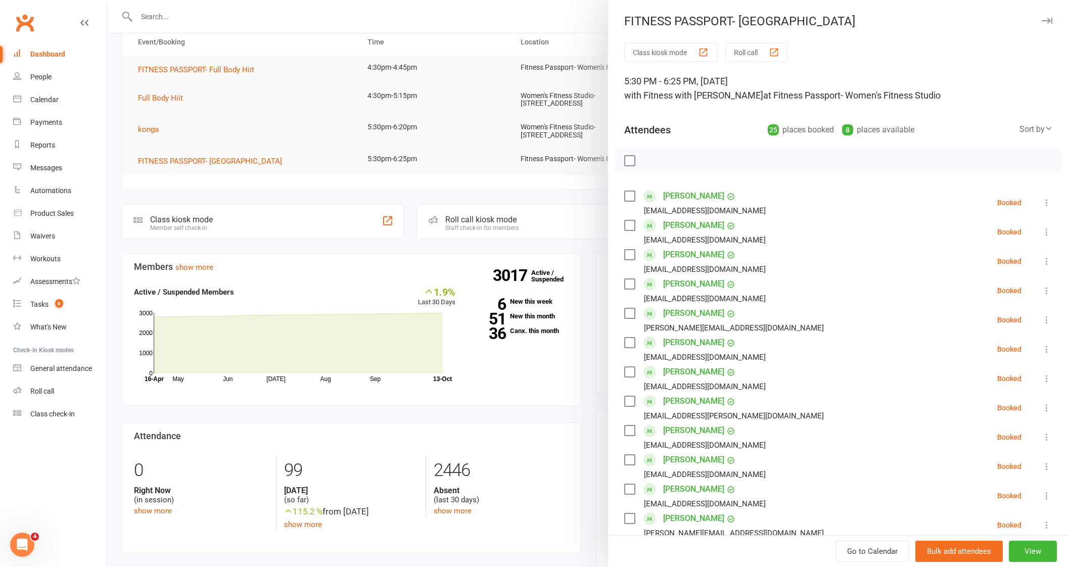
click at [1041, 16] on button "button" at bounding box center [1047, 21] width 12 height 12
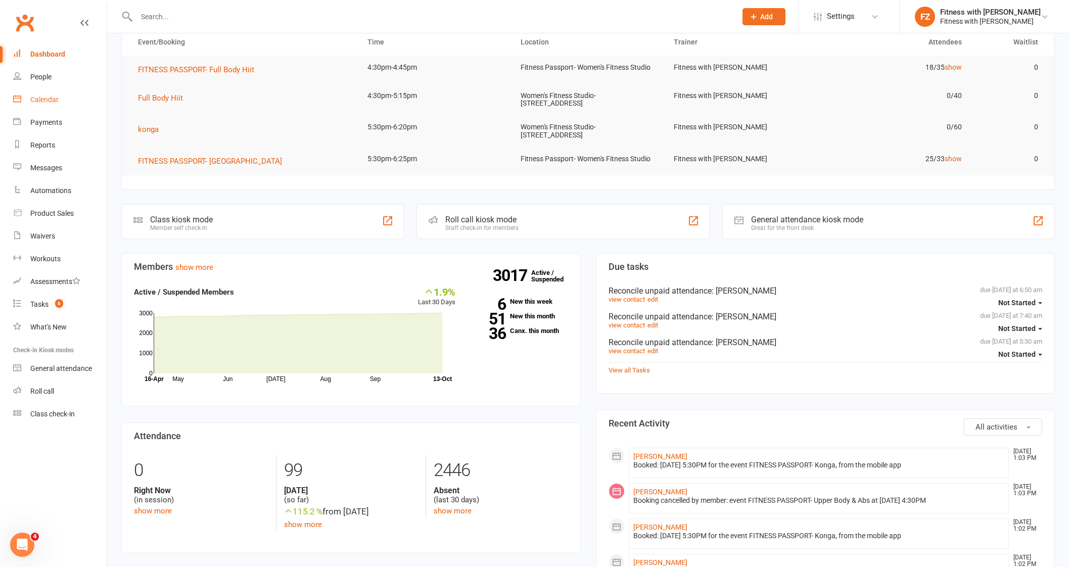
click at [65, 110] on link "Calendar" at bounding box center [60, 99] width 94 height 23
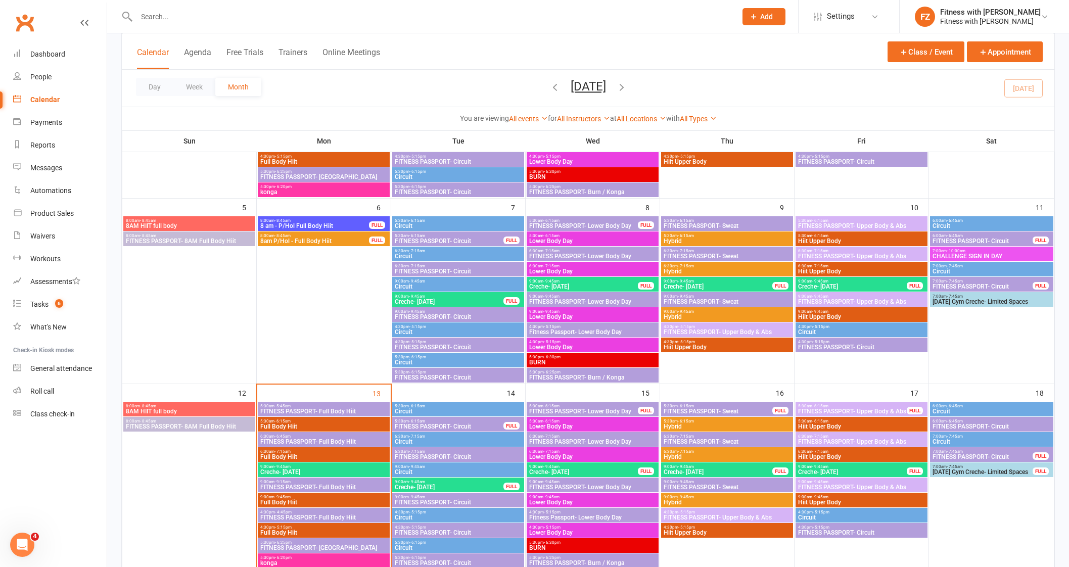
scroll to position [278, 0]
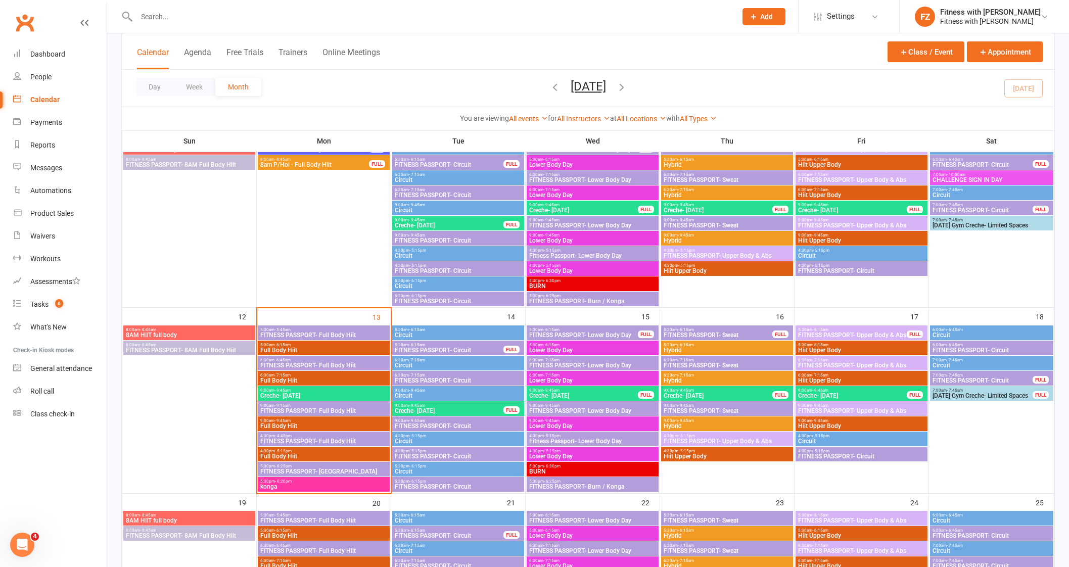
click at [433, 345] on span "5:30am - 6:15am" at bounding box center [449, 345] width 110 height 5
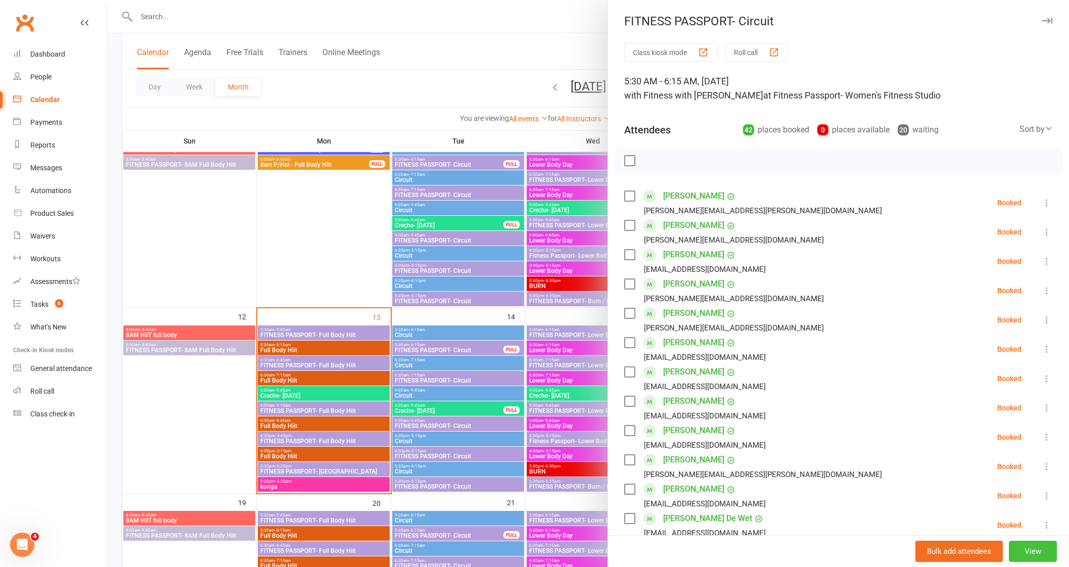
click at [1014, 549] on button "View" at bounding box center [1033, 551] width 48 height 21
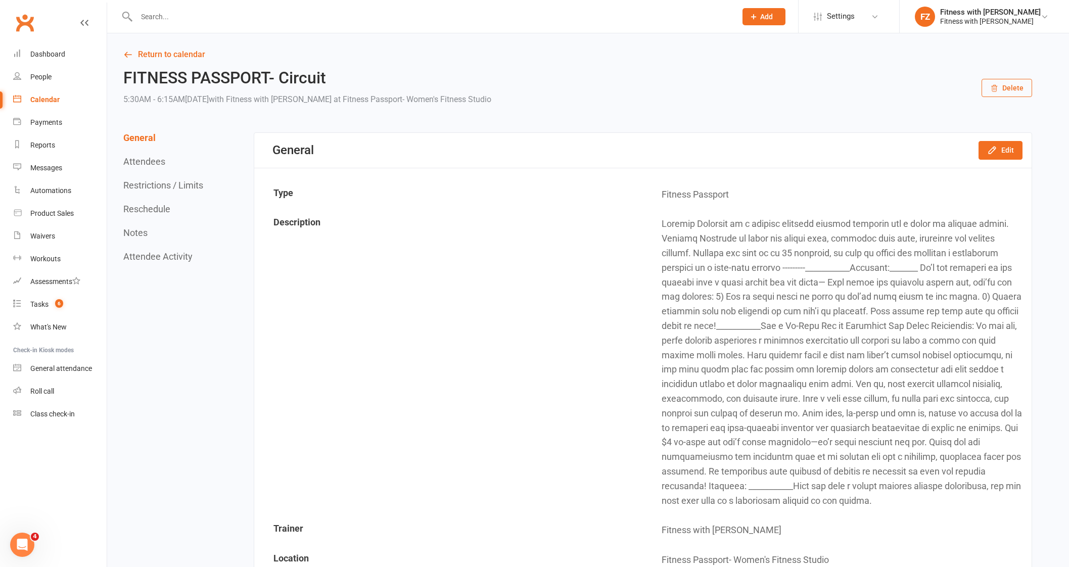
click at [142, 160] on button "Attendees" at bounding box center [144, 161] width 42 height 11
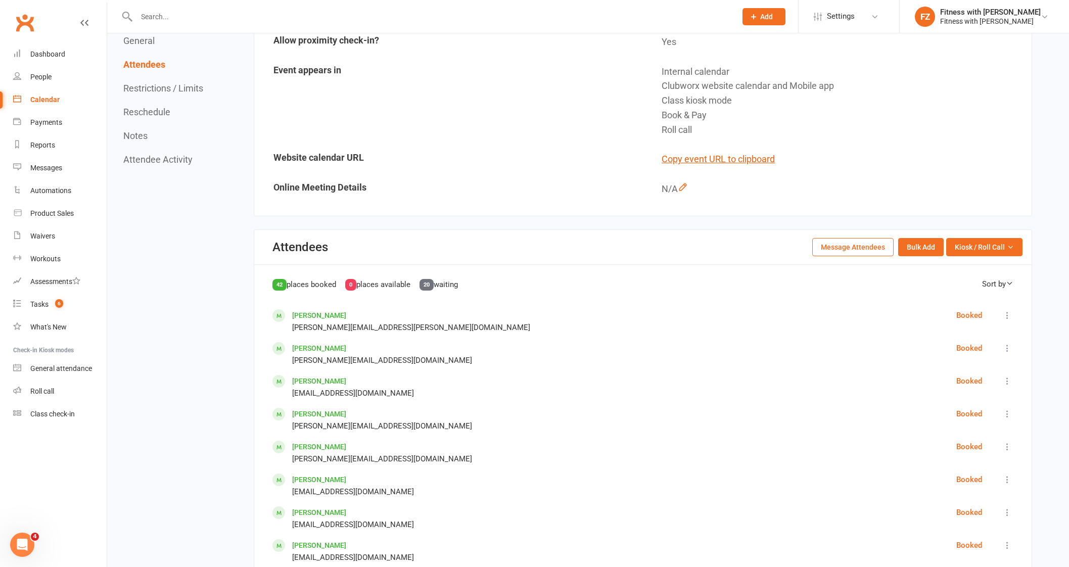
scroll to position [509, 0]
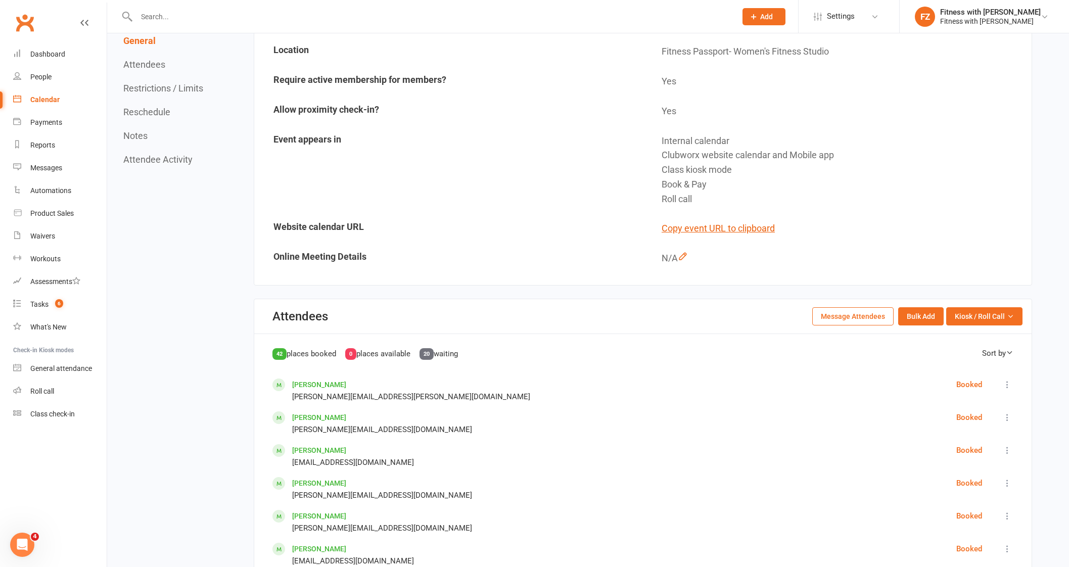
click at [857, 312] on button "Message Attendees" at bounding box center [852, 316] width 81 height 18
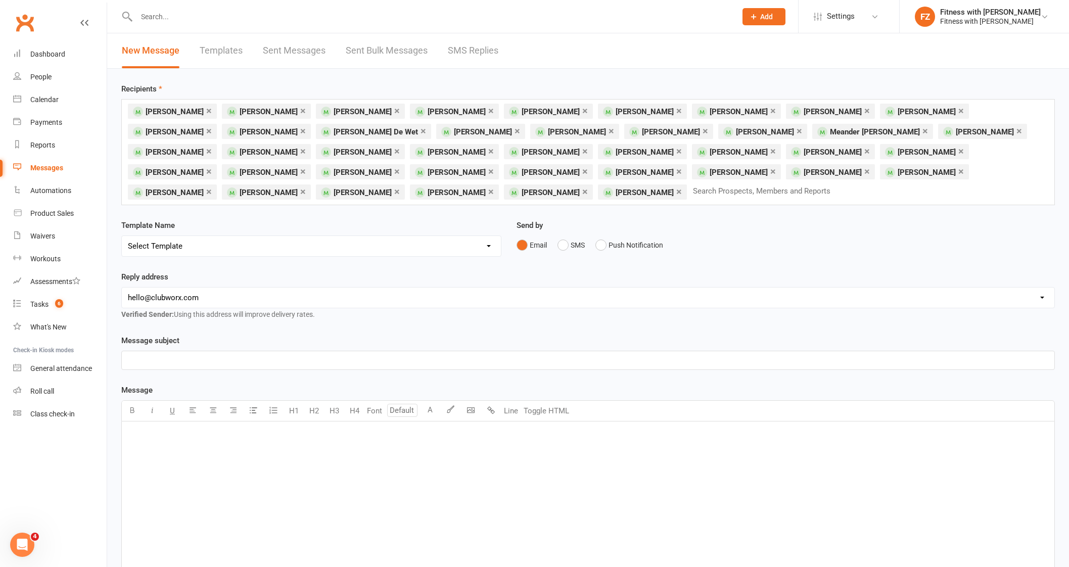
click at [450, 255] on select "Select Template [Email] 2025- Fitness Passport login [Email] 2 week free trial …" at bounding box center [311, 246] width 379 height 20
select select "8"
click at [122, 236] on select "Select Template [Email] 2025- Fitness Passport login [Email] 2 week free trial …" at bounding box center [311, 246] width 379 height 20
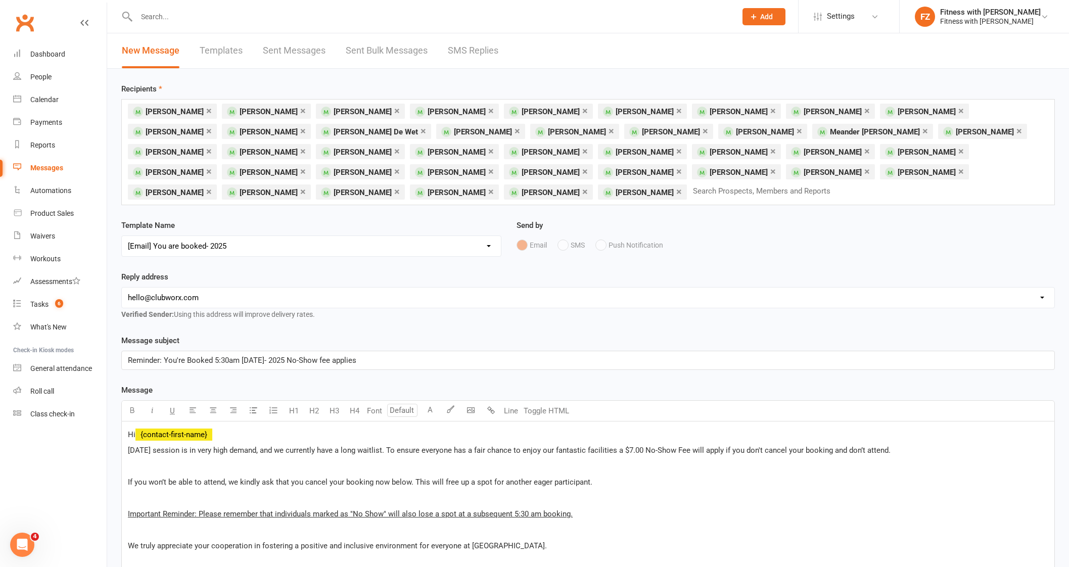
click at [286, 363] on span "Reminder: You're Booked 5:30am [DATE]- 2025 No-Show fee applies" at bounding box center [242, 360] width 228 height 9
click at [291, 361] on span "Reminder: You're Booked 5:30am [DATE]- 2025 No-Show fee applies" at bounding box center [242, 360] width 228 height 9
click at [211, 450] on span "[DATE] session is in very high demand, and we currently have a long waitlist. T…" at bounding box center [509, 450] width 763 height 9
click at [225, 448] on span "[DATE] session is in very high demand, and we currently have a long waitlist. T…" at bounding box center [509, 450] width 763 height 9
click at [300, 358] on span "Reminder: You're Booked 5:30am [DATE]- 2025 $9No-Show fee applies" at bounding box center [246, 360] width 237 height 9
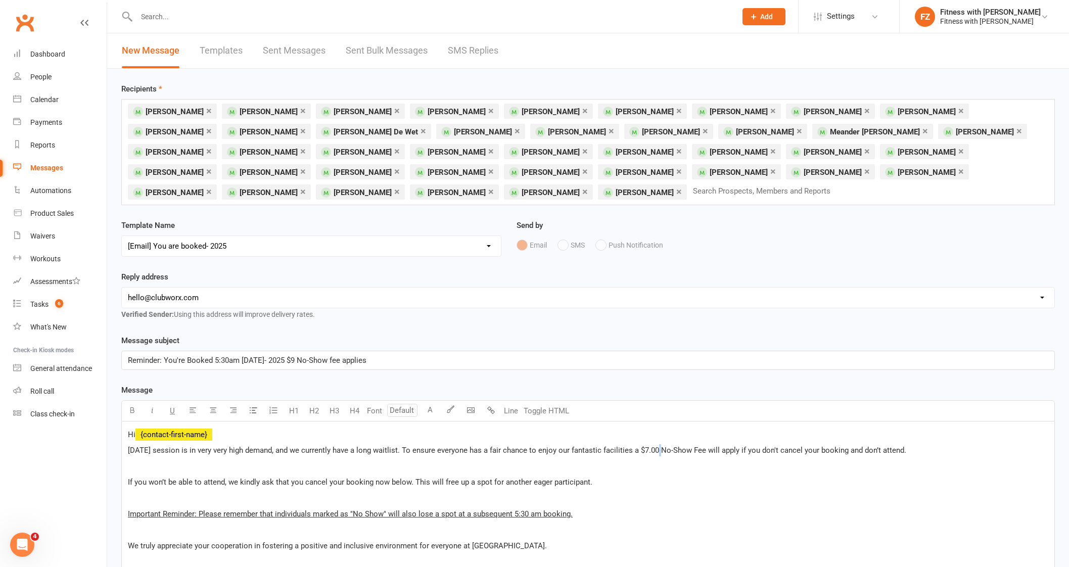
click at [657, 449] on span "[DATE] session is in very very high demand, and we currently have a long waitli…" at bounding box center [517, 450] width 779 height 9
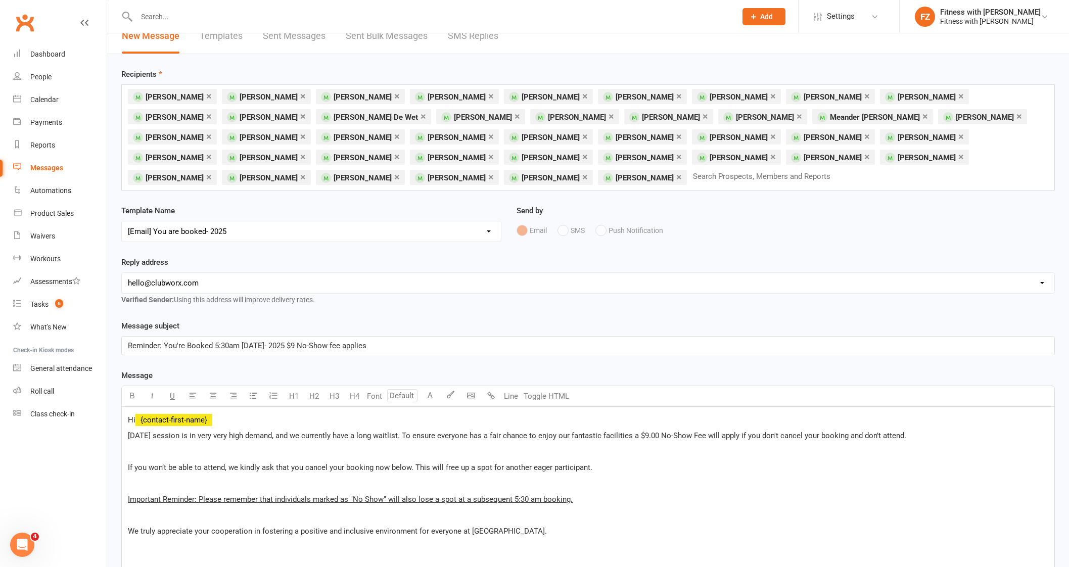
scroll to position [21, 0]
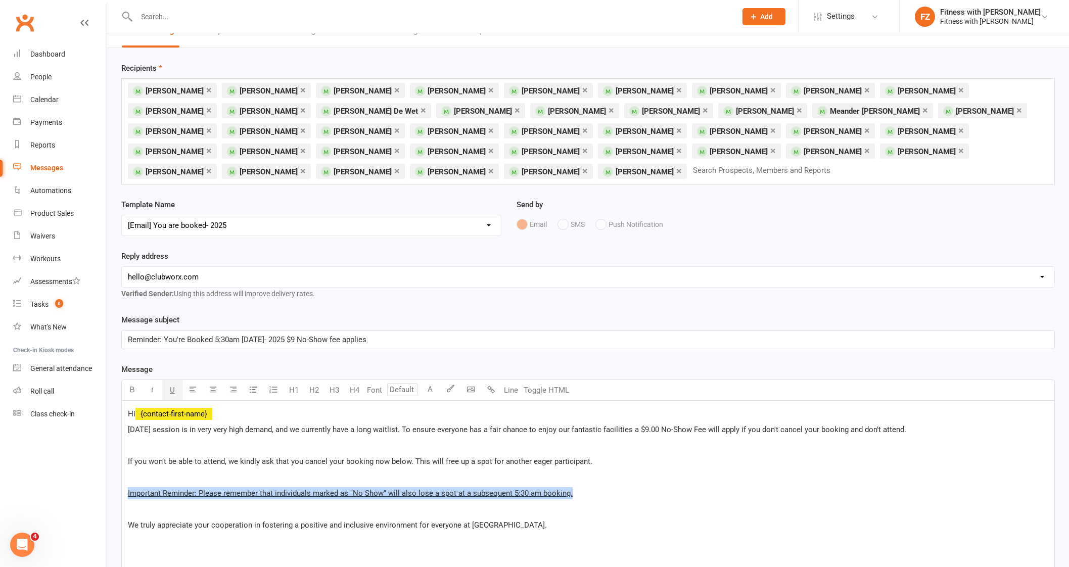
drag, startPoint x: 605, startPoint y: 495, endPoint x: 120, endPoint y: 496, distance: 485.3
click at [129, 392] on button "button" at bounding box center [132, 390] width 20 height 20
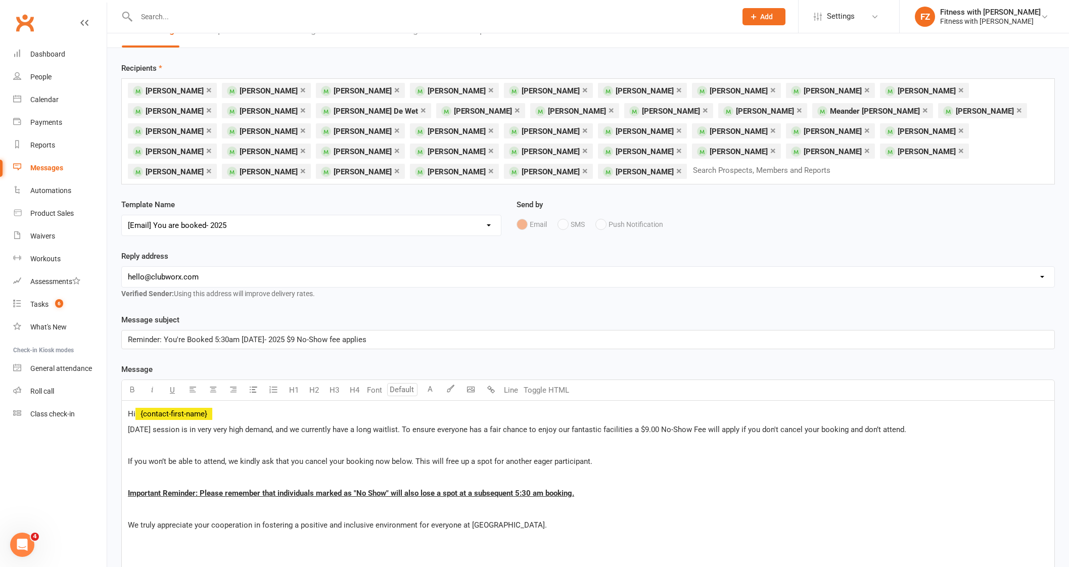
click at [559, 521] on p "We truly appreciate your cooperation in fostering a positive and inclusive envi…" at bounding box center [588, 525] width 921 height 12
click at [262, 338] on span "Reminder: You're Booked 5:30am [DATE]- 2025 $9 No-Show fee applies" at bounding box center [247, 339] width 239 height 9
drag, startPoint x: 266, startPoint y: 339, endPoint x: 241, endPoint y: 341, distance: 24.9
click at [241, 341] on span "Reminder: You're Booked 5:30am [DATE]- 2025 $9 No-Show fee applies" at bounding box center [247, 339] width 239 height 9
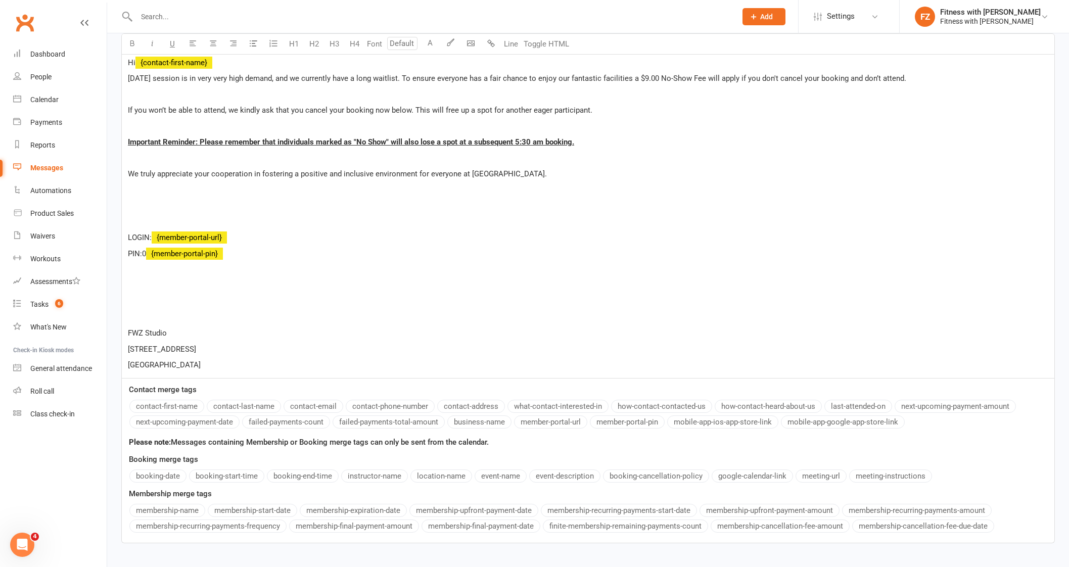
scroll to position [436, 0]
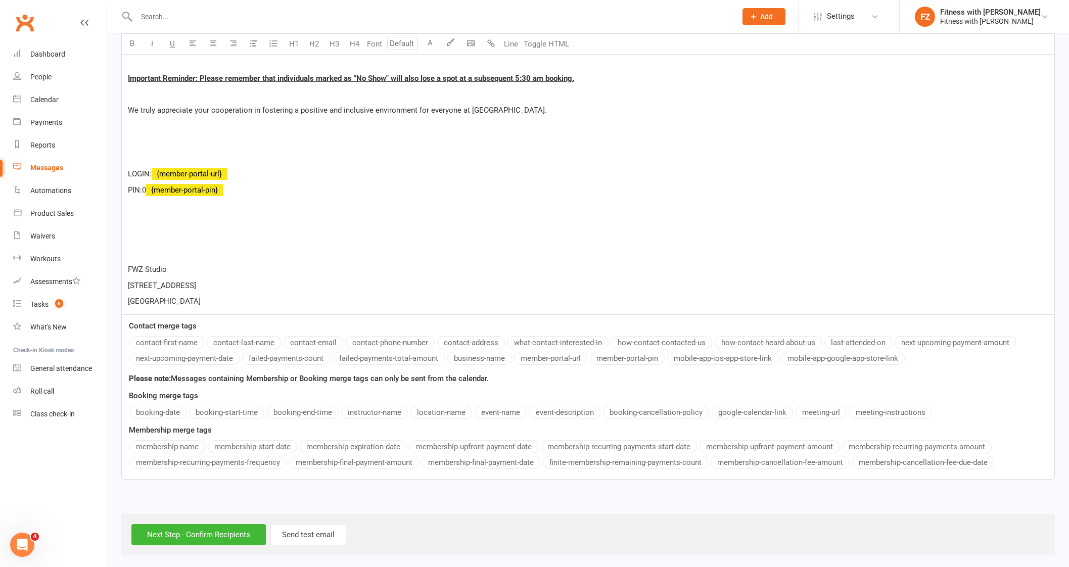
click at [209, 542] on div "Next Step - Confirm Recipients Send test email" at bounding box center [588, 534] width 934 height 41
click at [198, 528] on input "Next Step - Confirm Recipients" at bounding box center [198, 534] width 134 height 21
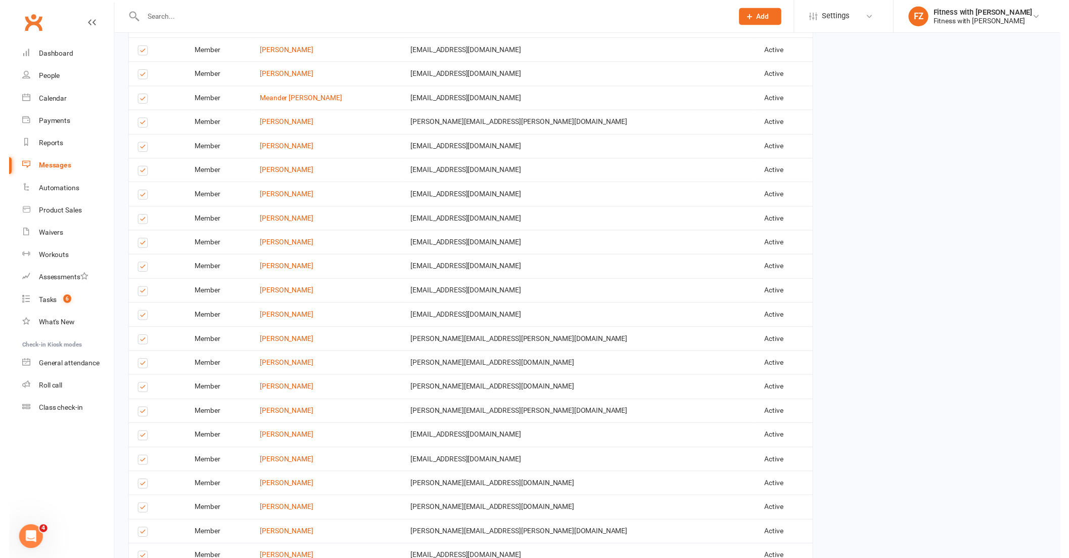
scroll to position [1164, 0]
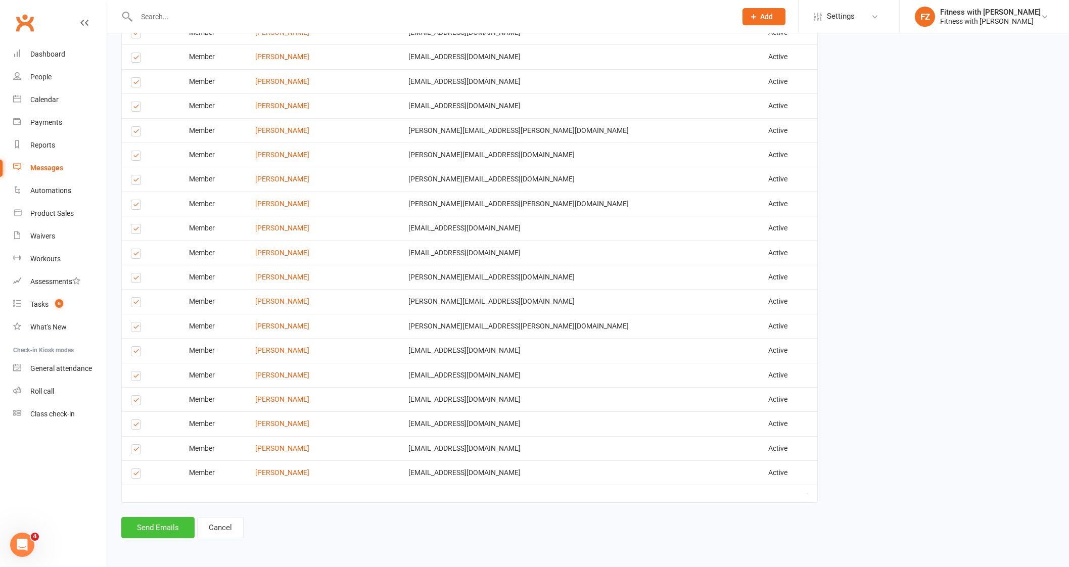
click at [176, 532] on button "Send Emails" at bounding box center [157, 527] width 73 height 21
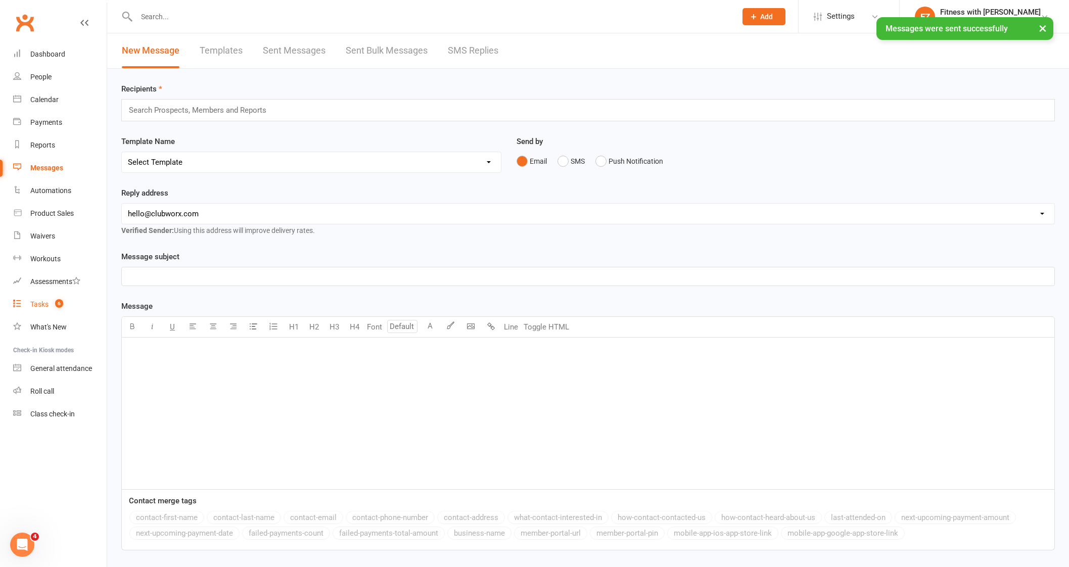
click at [45, 304] on div "Tasks" at bounding box center [39, 304] width 18 height 8
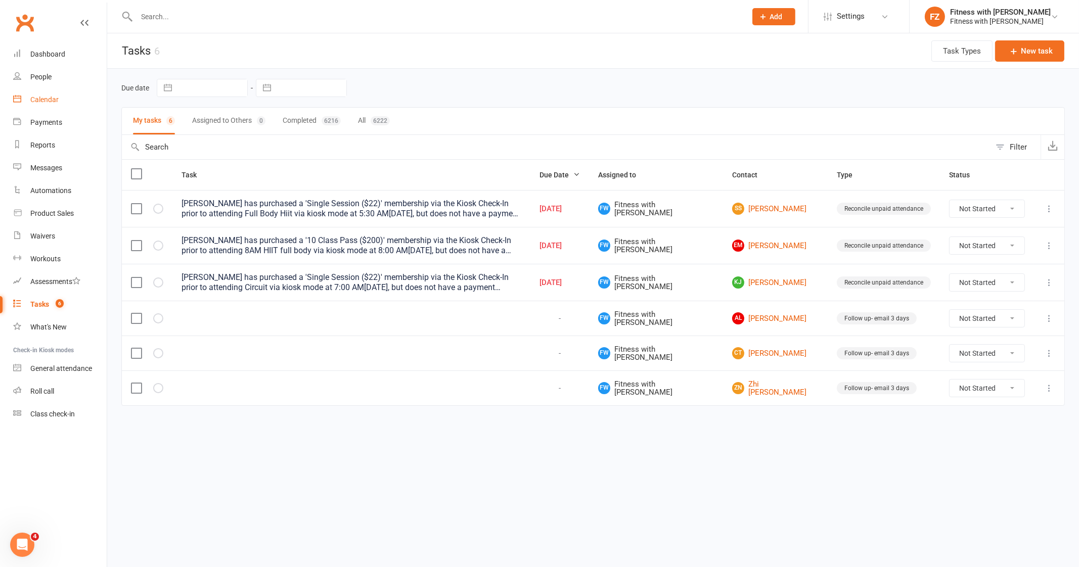
click at [39, 110] on link "Calendar" at bounding box center [60, 99] width 94 height 23
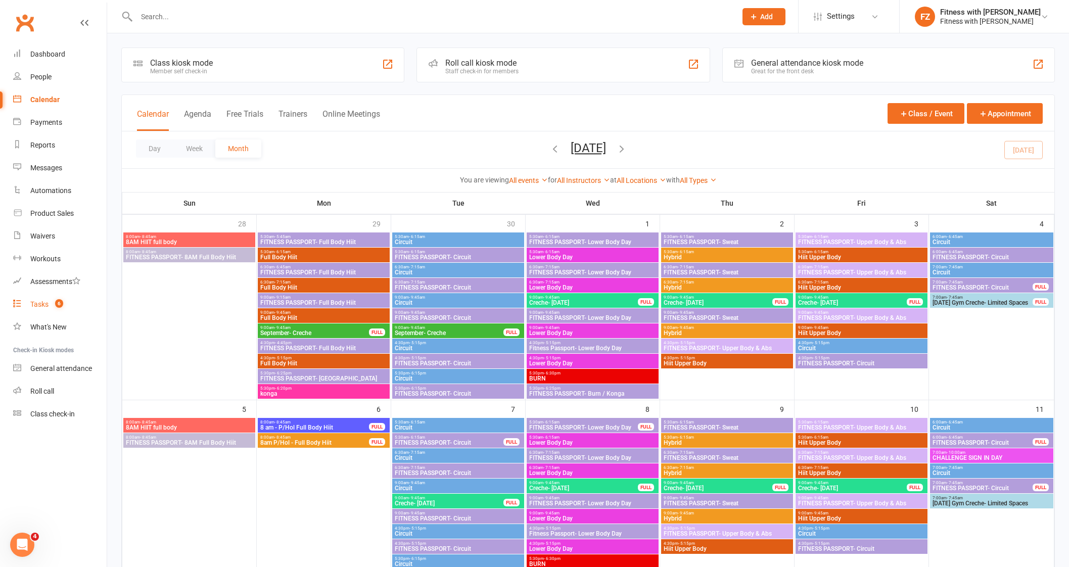
click at [37, 305] on div "Tasks" at bounding box center [39, 304] width 18 height 8
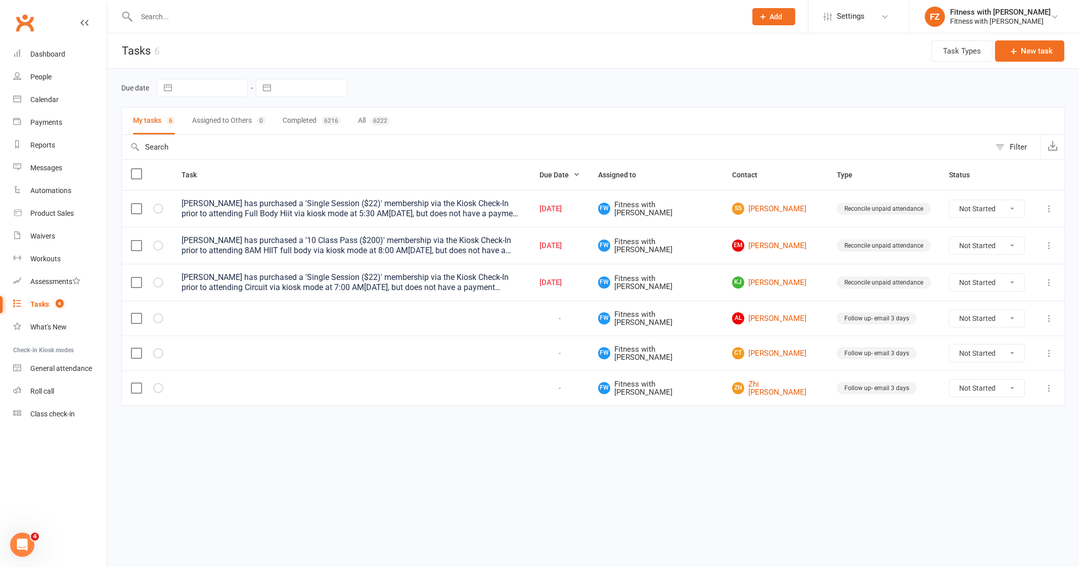
click at [13, 293] on link "Tasks 6" at bounding box center [60, 304] width 94 height 23
click at [58, 77] on link "People" at bounding box center [60, 77] width 94 height 23
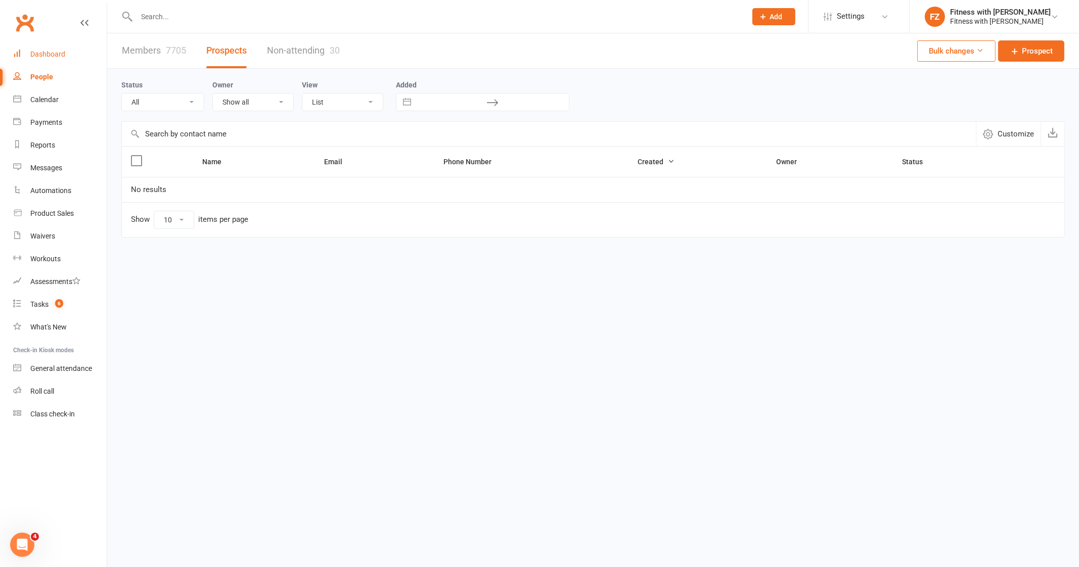
click at [57, 55] on div "Dashboard" at bounding box center [47, 54] width 35 height 8
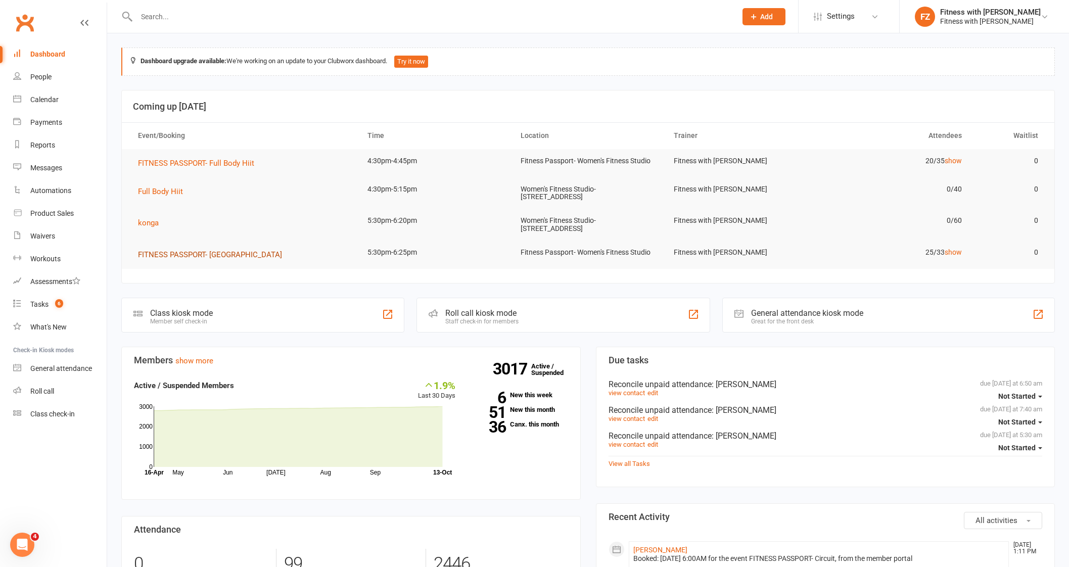
click at [172, 250] on span "FITNESS PASSPORT- [GEOGRAPHIC_DATA]" at bounding box center [210, 254] width 144 height 9
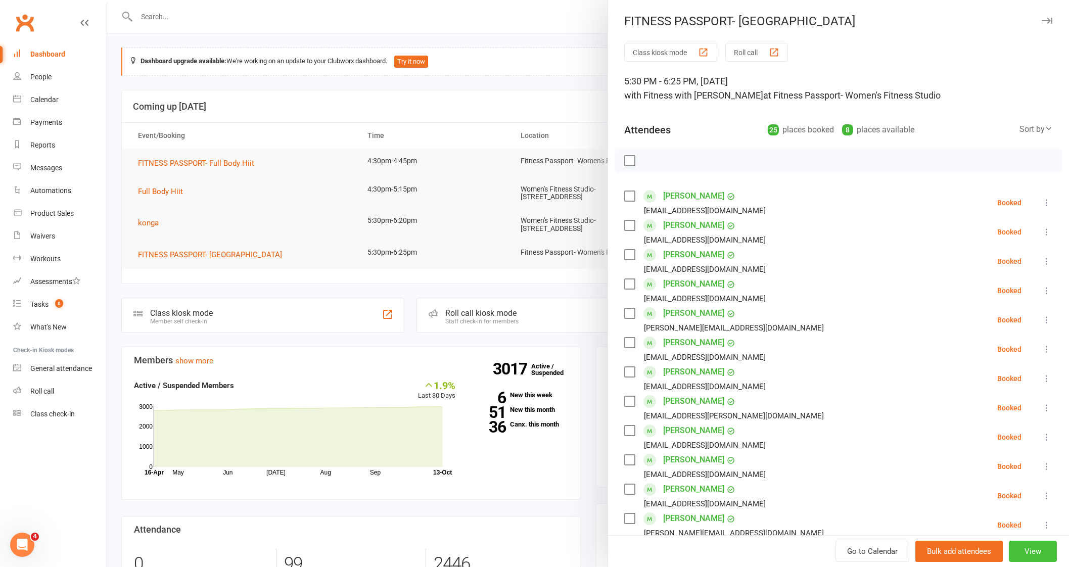
click at [1009, 553] on button "View" at bounding box center [1033, 551] width 48 height 21
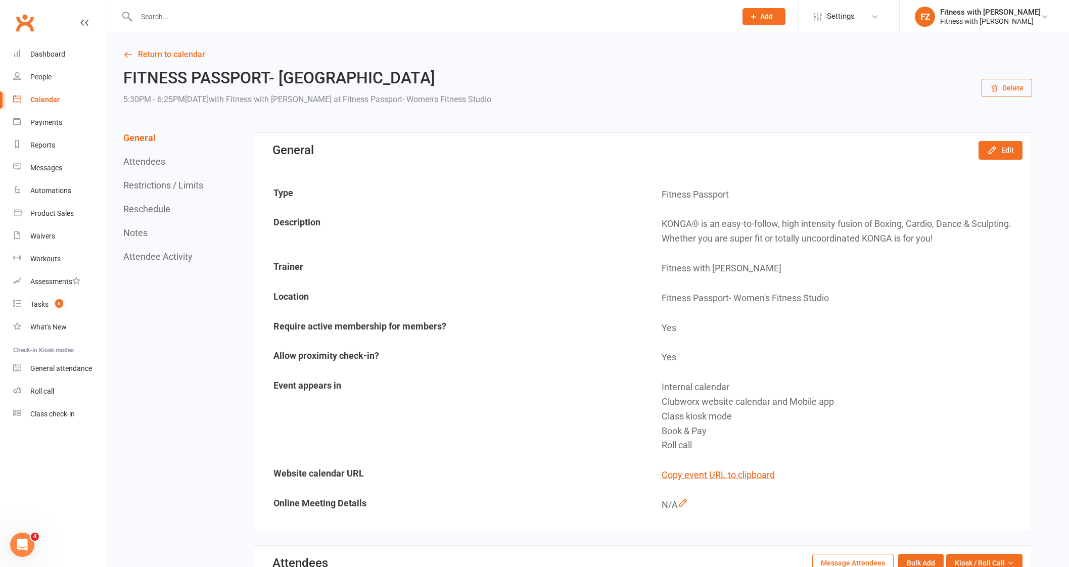
click at [138, 160] on button "Attendees" at bounding box center [144, 161] width 42 height 11
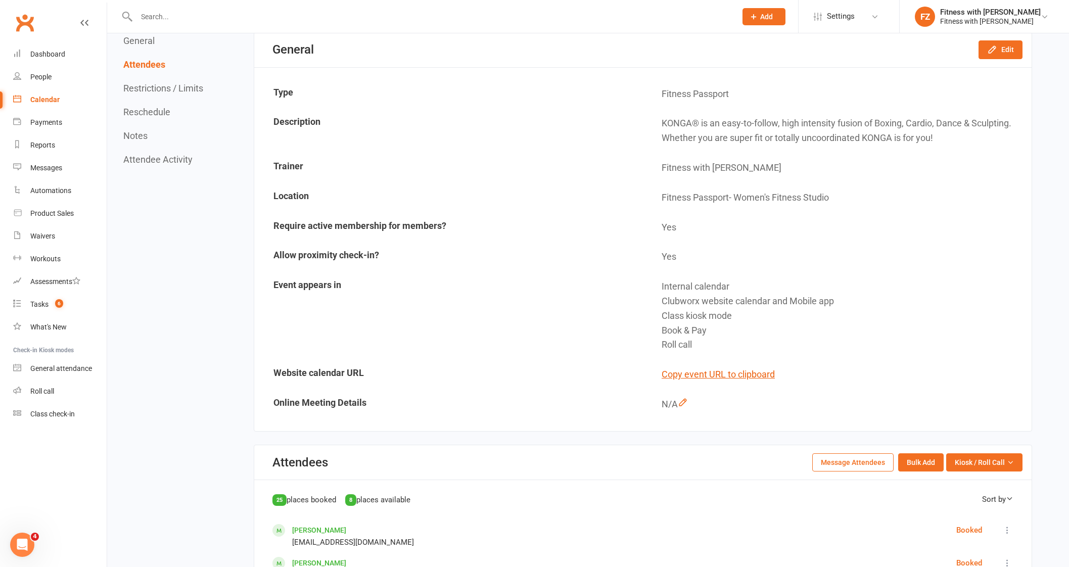
scroll to position [99, 0]
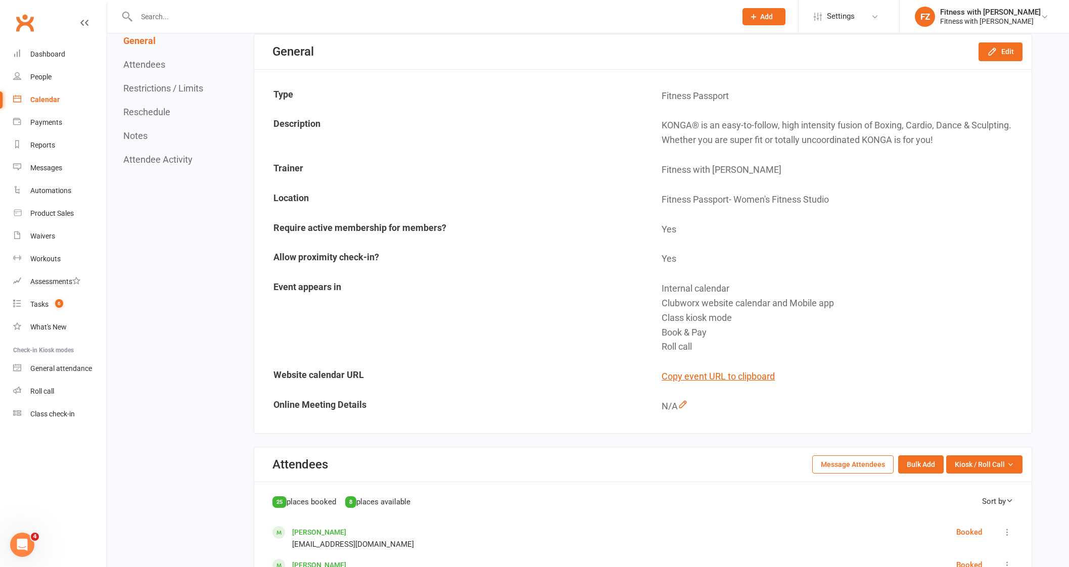
click at [843, 461] on button "Message Attendees" at bounding box center [852, 464] width 81 height 18
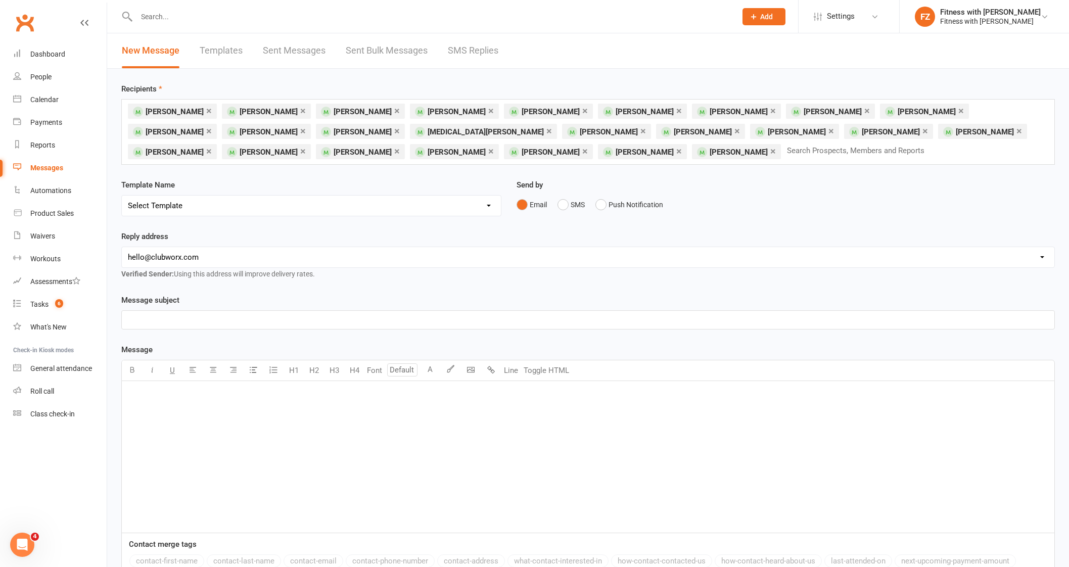
click at [397, 211] on select "Select Template [Email] 2025- Fitness Passport login [Email] 2 week free trial …" at bounding box center [311, 206] width 379 height 20
select select "8"
click at [122, 196] on select "Select Template [Email] 2025- Fitness Passport login [Email] 2 week free trial …" at bounding box center [311, 206] width 379 height 20
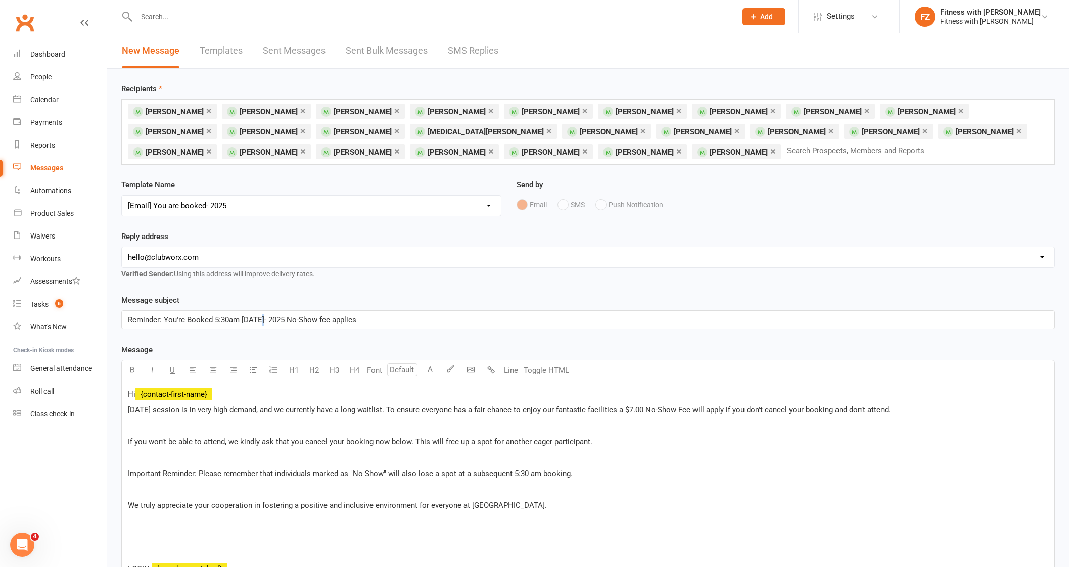
click at [264, 311] on div "Reminder: You're Booked 5:30am [DATE]- 2025 No-Show fee applies" at bounding box center [588, 320] width 933 height 18
drag, startPoint x: 239, startPoint y: 317, endPoint x: 230, endPoint y: 318, distance: 9.6
click at [230, 318] on span "Reminder: You're Booked 5:30am [DATE]- 2025 No-Show fee applies" at bounding box center [242, 319] width 228 height 9
click at [276, 431] on p at bounding box center [588, 426] width 921 height 12
drag, startPoint x: 168, startPoint y: 409, endPoint x: 118, endPoint y: 408, distance: 50.1
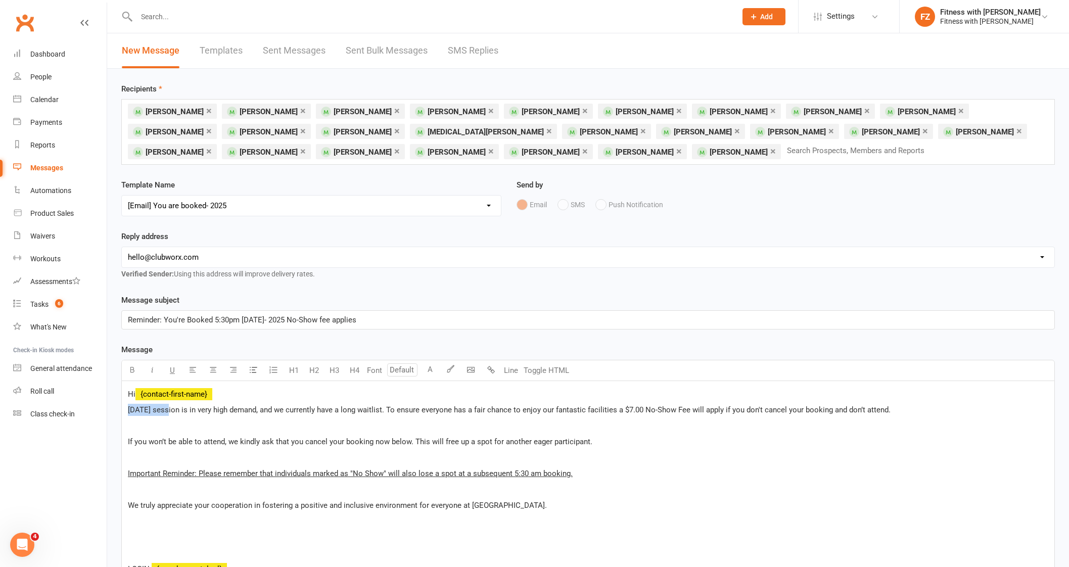
drag, startPoint x: 400, startPoint y: 407, endPoint x: 119, endPoint y: 410, distance: 280.6
click at [376, 408] on span "To ensure everyone has a fair chance to enjoy our fantastic facilities a $7.00 …" at bounding box center [380, 409] width 505 height 9
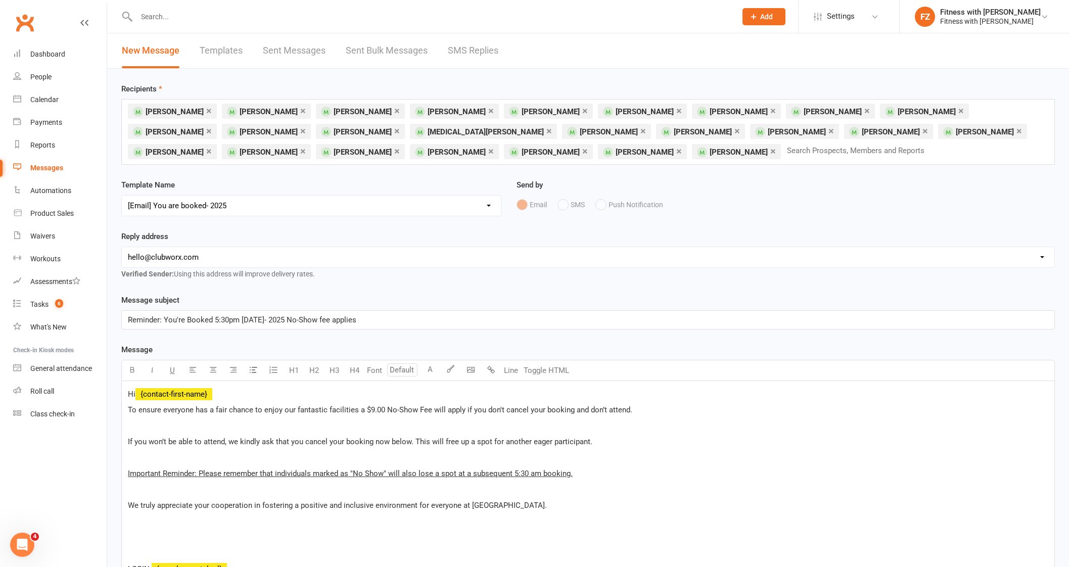
click at [559, 449] on div "Hi ﻿ {contact-first-name} To ensure everyone has a fair chance to enjoy our fan…" at bounding box center [588, 545] width 933 height 329
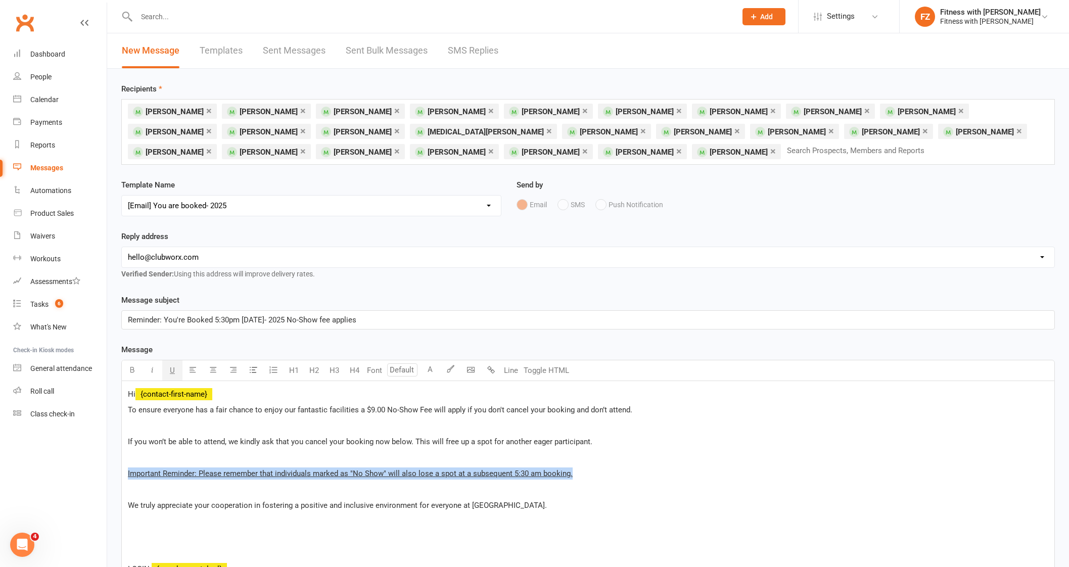
drag, startPoint x: 613, startPoint y: 474, endPoint x: 111, endPoint y: 469, distance: 502.0
click at [111, 469] on div "Recipients × [PERSON_NAME] × [PERSON_NAME] × [PERSON_NAME] × [PERSON_NAME] × [P…" at bounding box center [588, 510] width 962 height 882
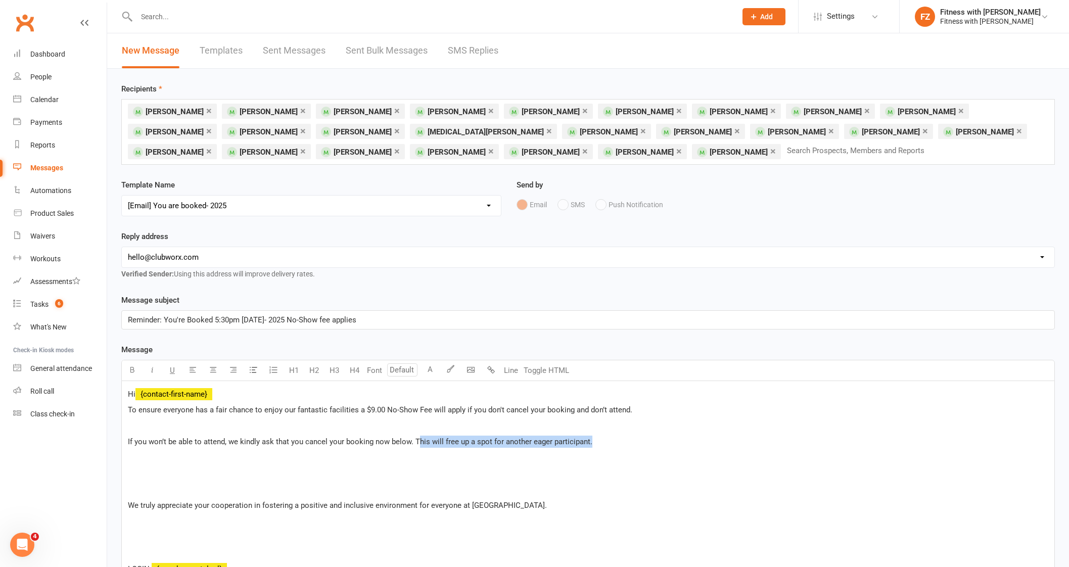
drag, startPoint x: 609, startPoint y: 440, endPoint x: 419, endPoint y: 435, distance: 190.2
click at [419, 436] on p "If you won’t be able to attend, we kindly ask that you cancel your booking now …" at bounding box center [588, 442] width 921 height 12
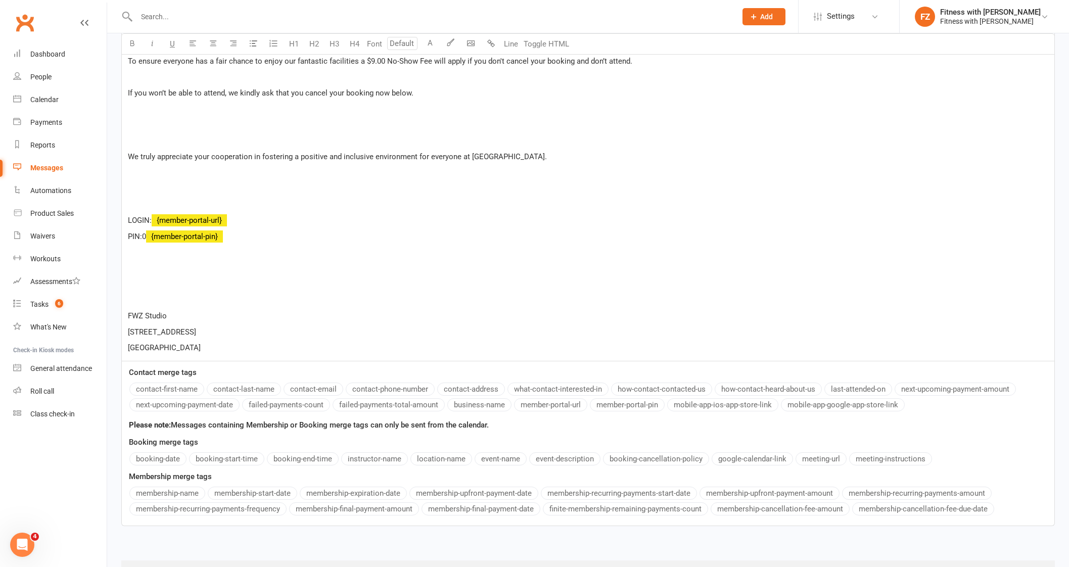
scroll to position [395, 0]
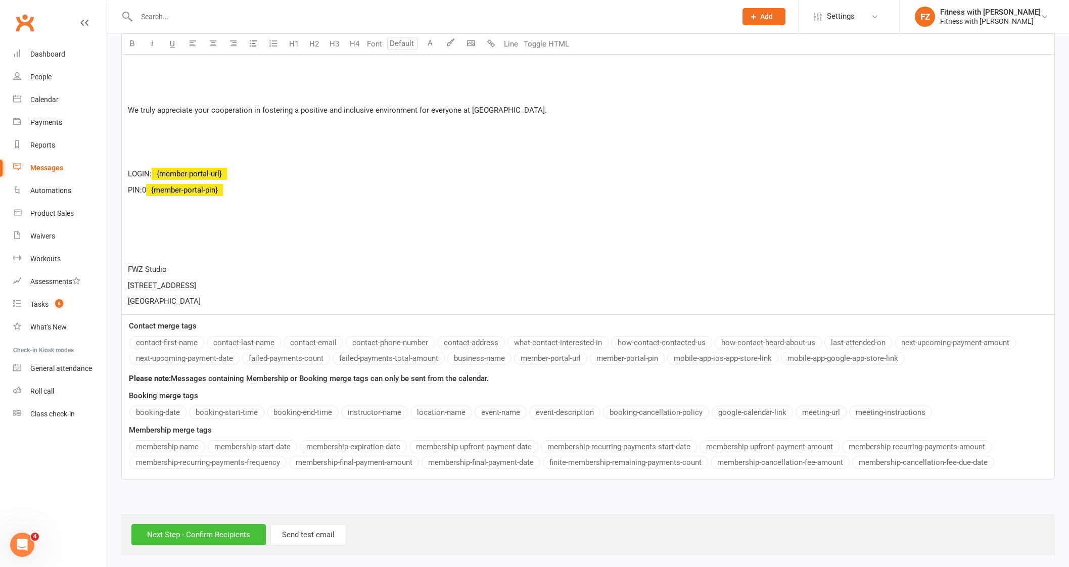
click at [193, 529] on input "Next Step - Confirm Recipients" at bounding box center [198, 534] width 134 height 21
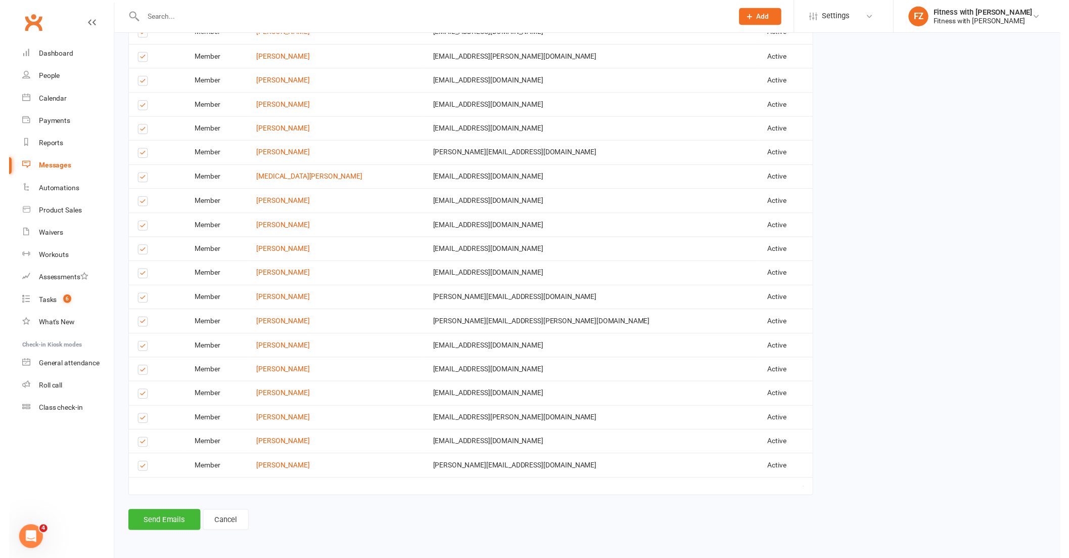
scroll to position [738, 0]
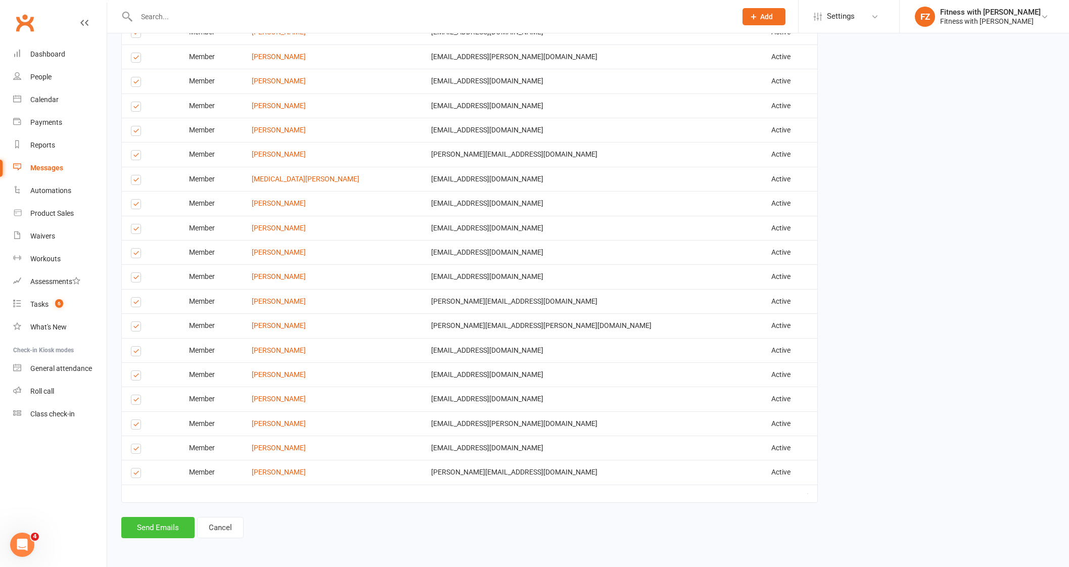
click at [147, 528] on button "Send Emails" at bounding box center [157, 527] width 73 height 21
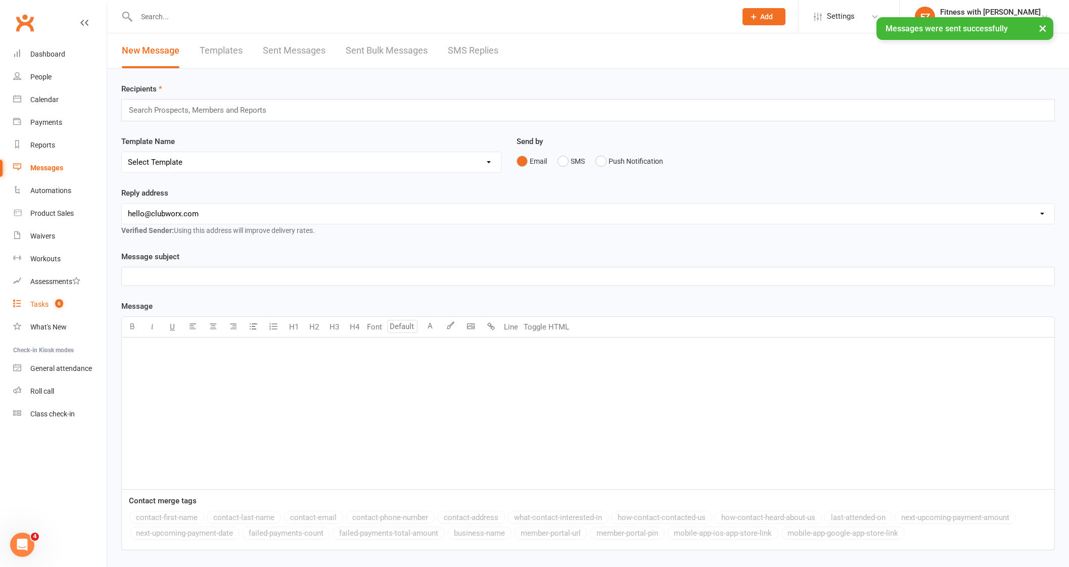
click at [54, 301] on count-badge "6" at bounding box center [56, 304] width 13 height 8
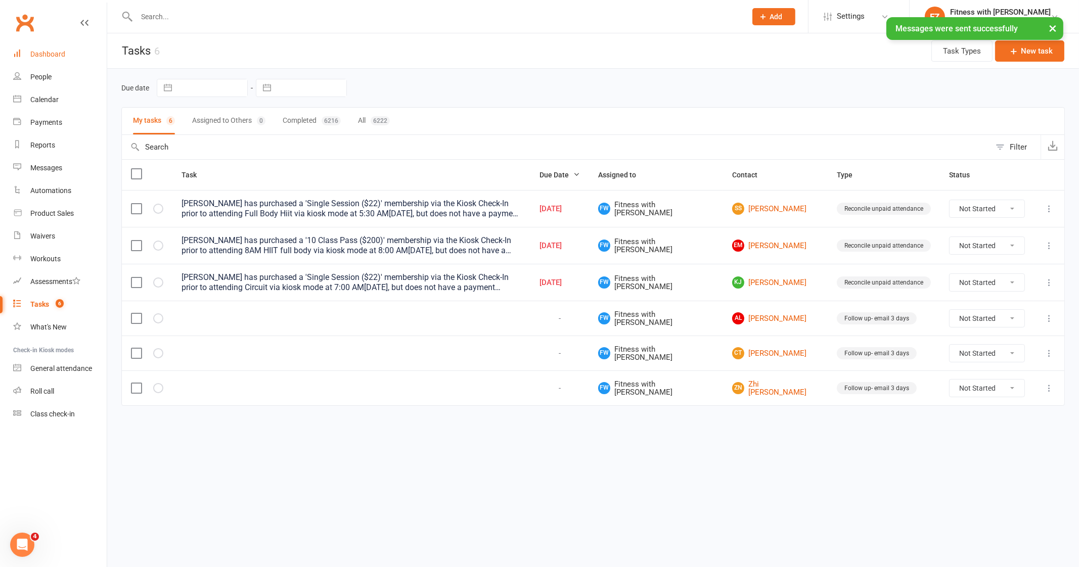
click at [47, 50] on div "Dashboard" at bounding box center [47, 54] width 35 height 8
